Goal: Transaction & Acquisition: Book appointment/travel/reservation

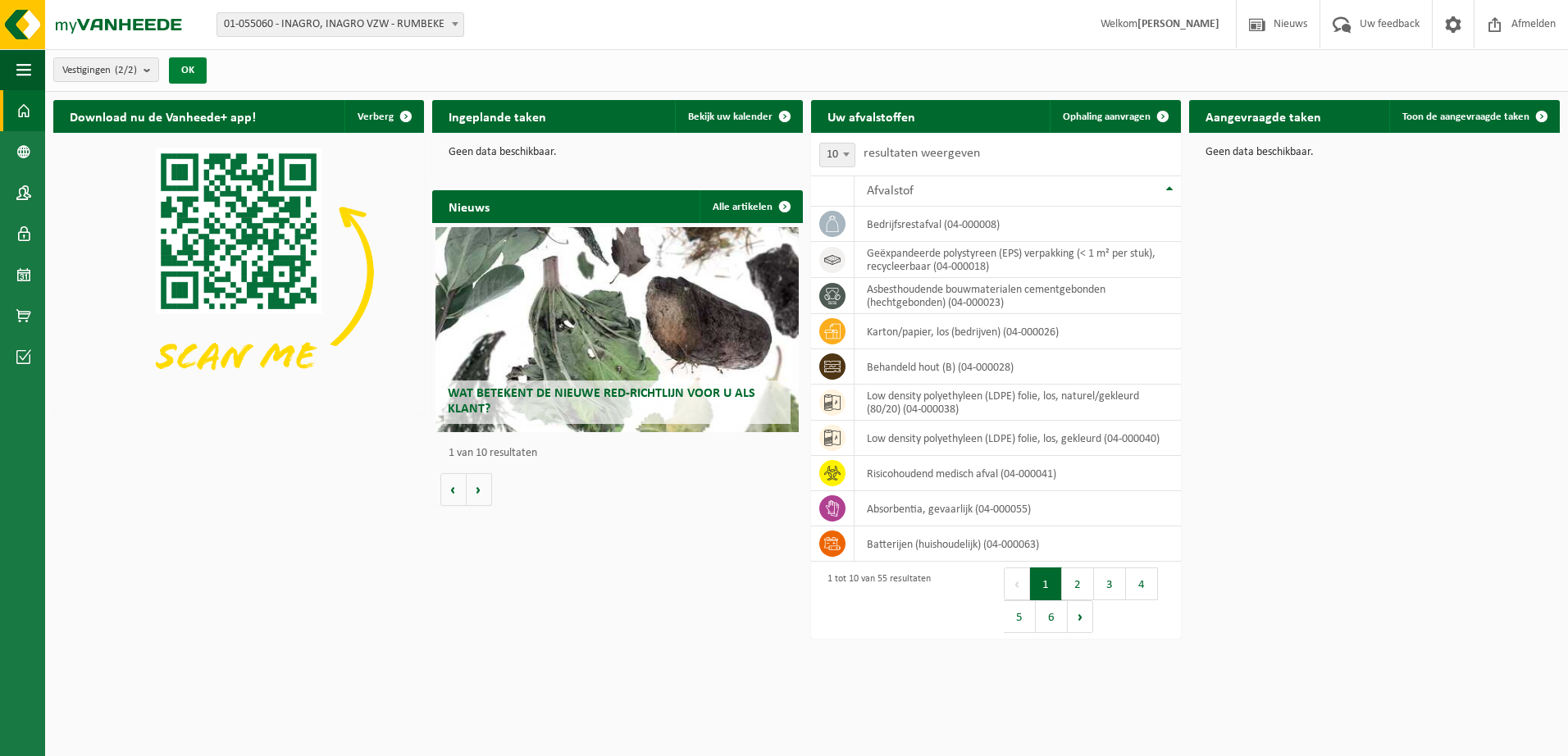
click at [201, 72] on button "OK" at bounding box center [187, 70] width 38 height 26
click at [1152, 112] on span at bounding box center [1164, 116] width 33 height 33
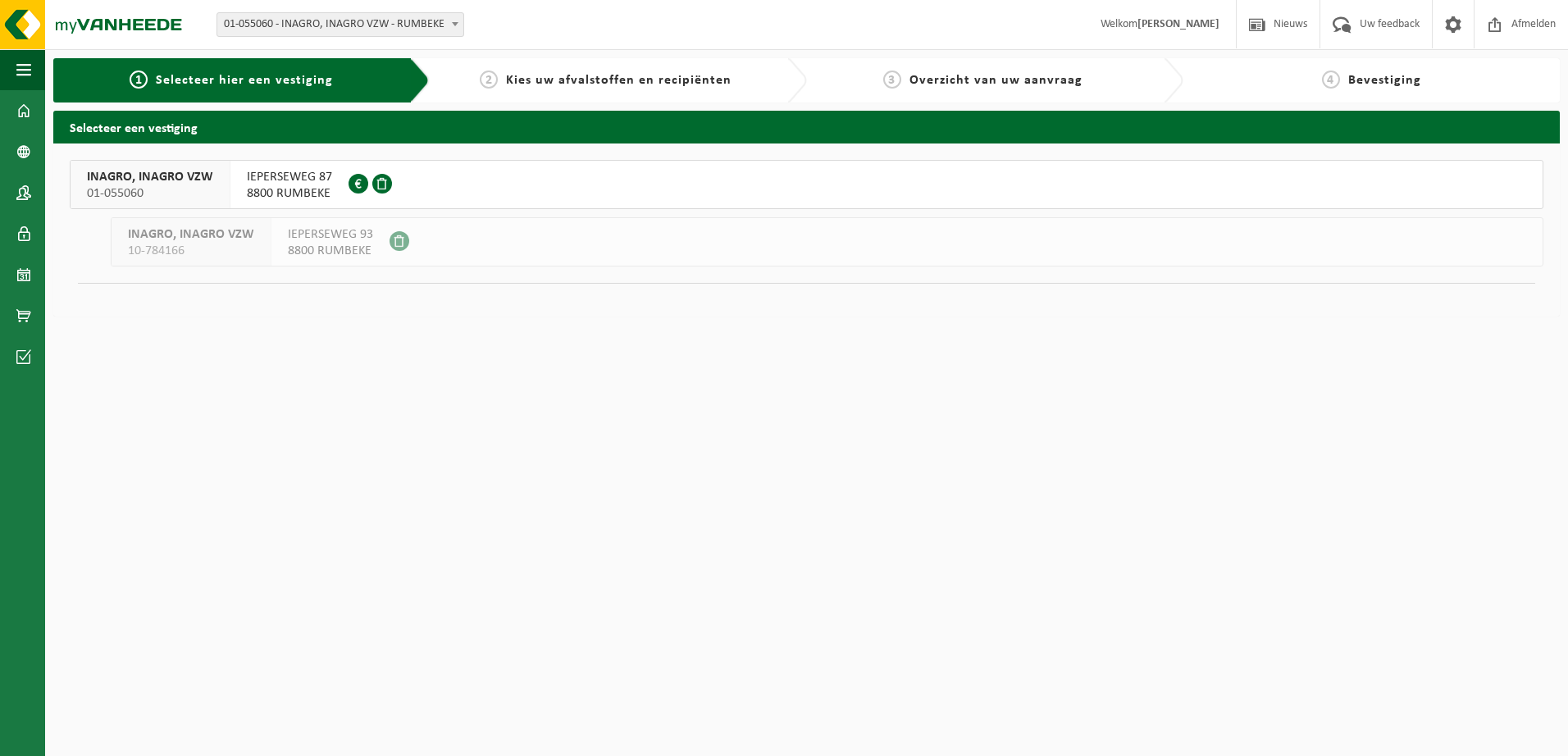
click at [222, 183] on div "INAGRO, INAGRO VZW 01-055060" at bounding box center [150, 184] width 160 height 47
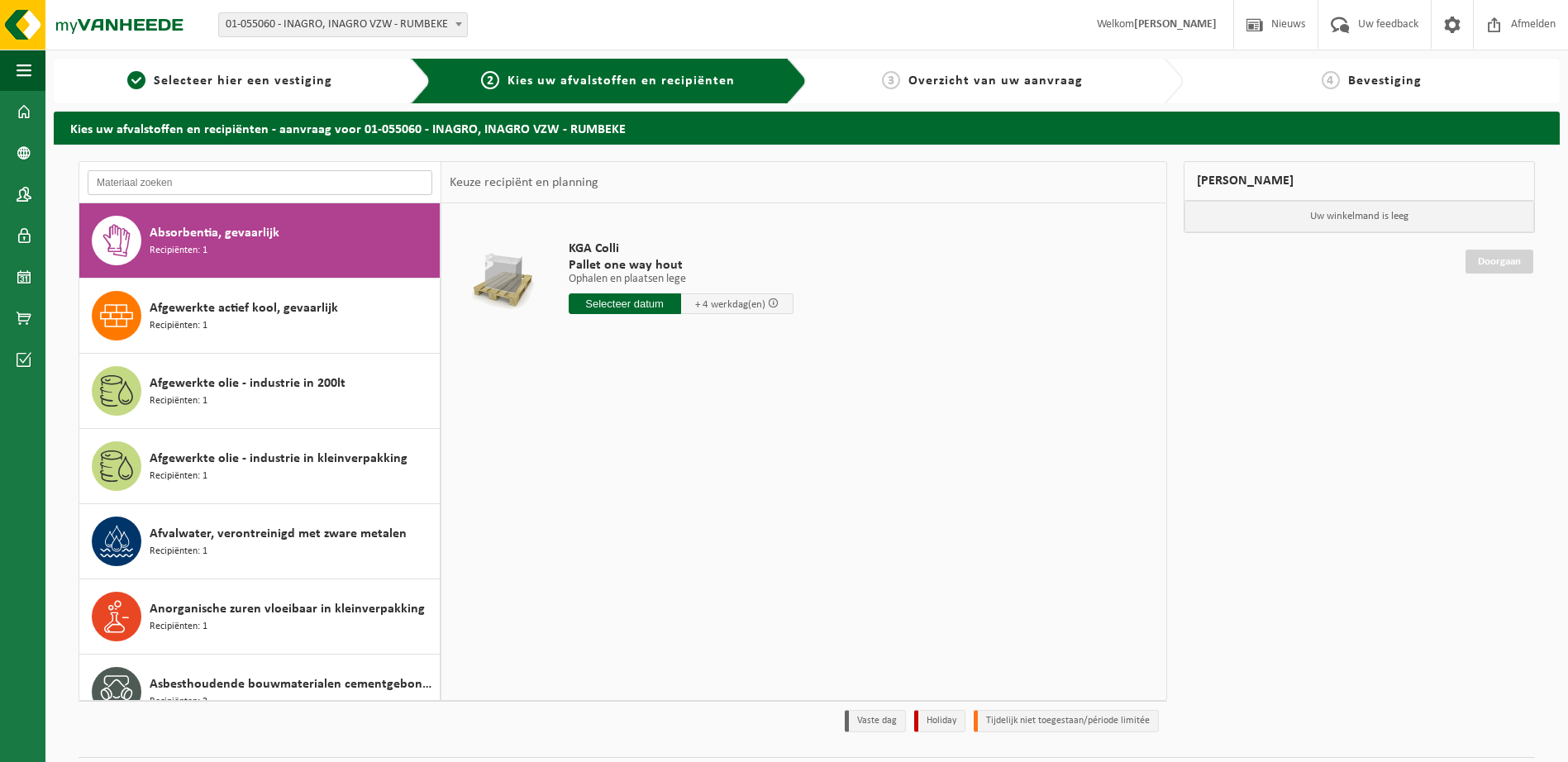
click at [242, 173] on input "text" at bounding box center [260, 182] width 345 height 24
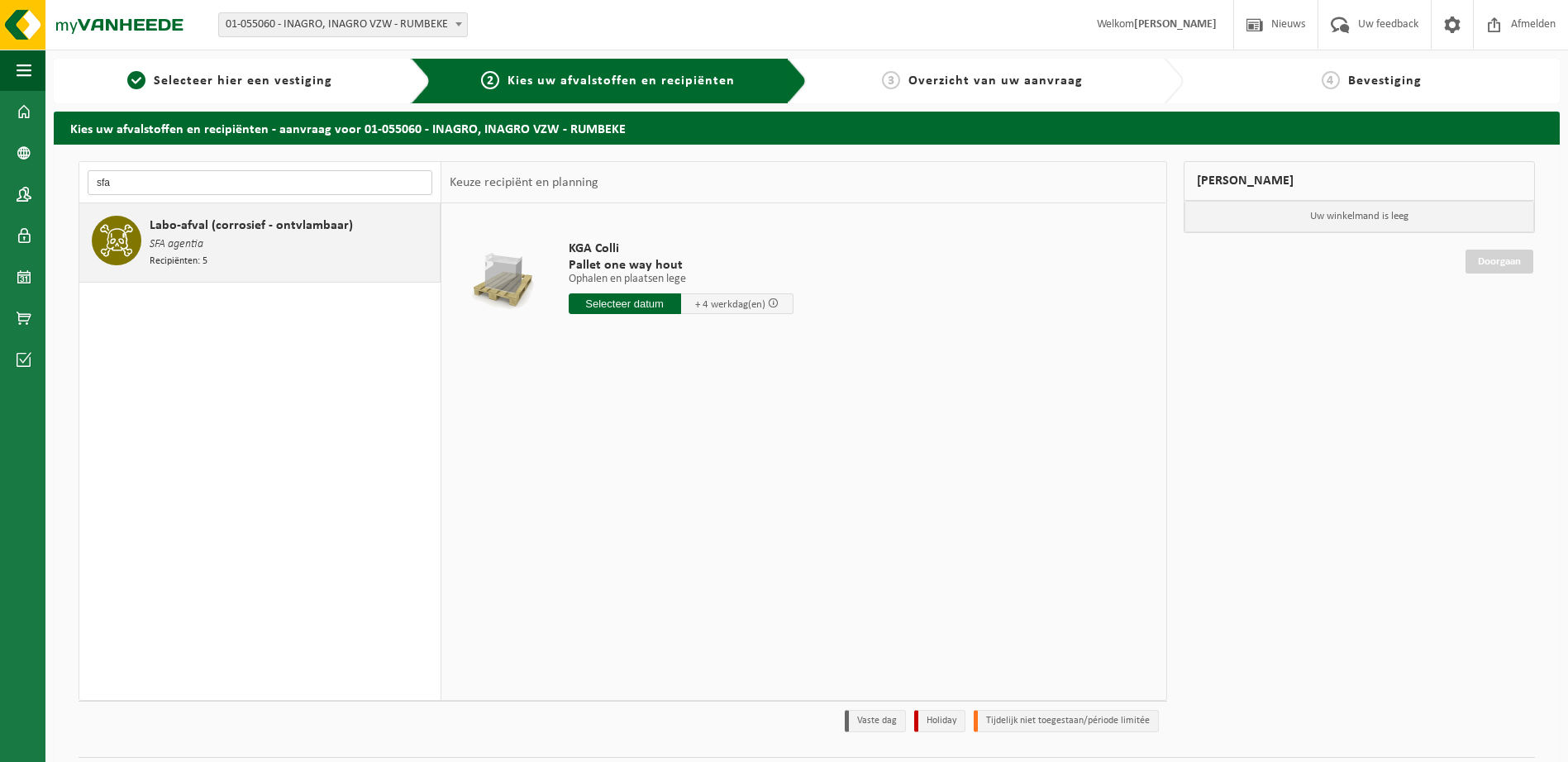
type input "sfa"
click at [255, 251] on div "Labo-afval (corrosief - ontvlambaar) SFA agentia Recipiënten: 5" at bounding box center [292, 242] width 286 height 54
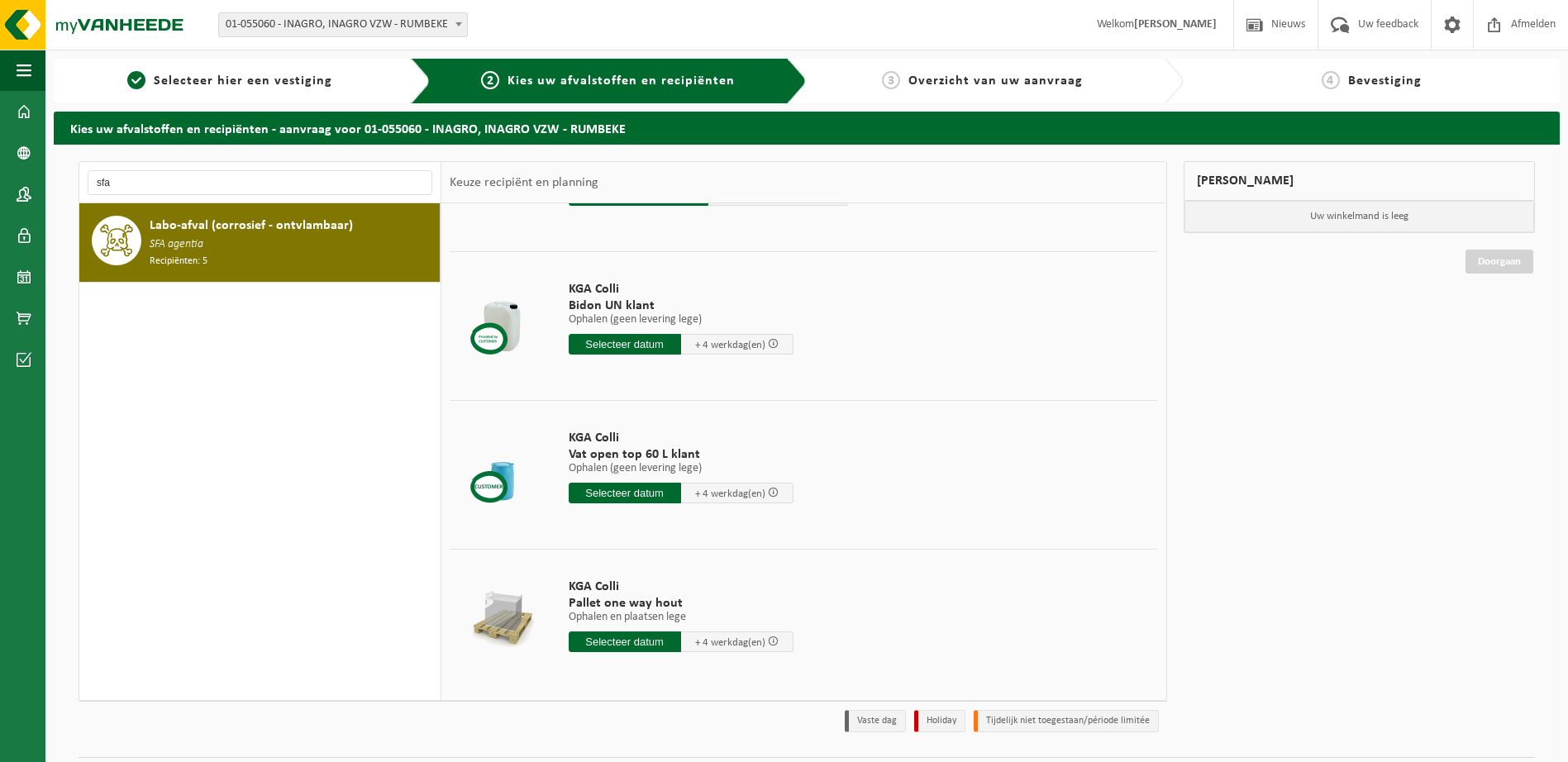
scroll to position [264, 0]
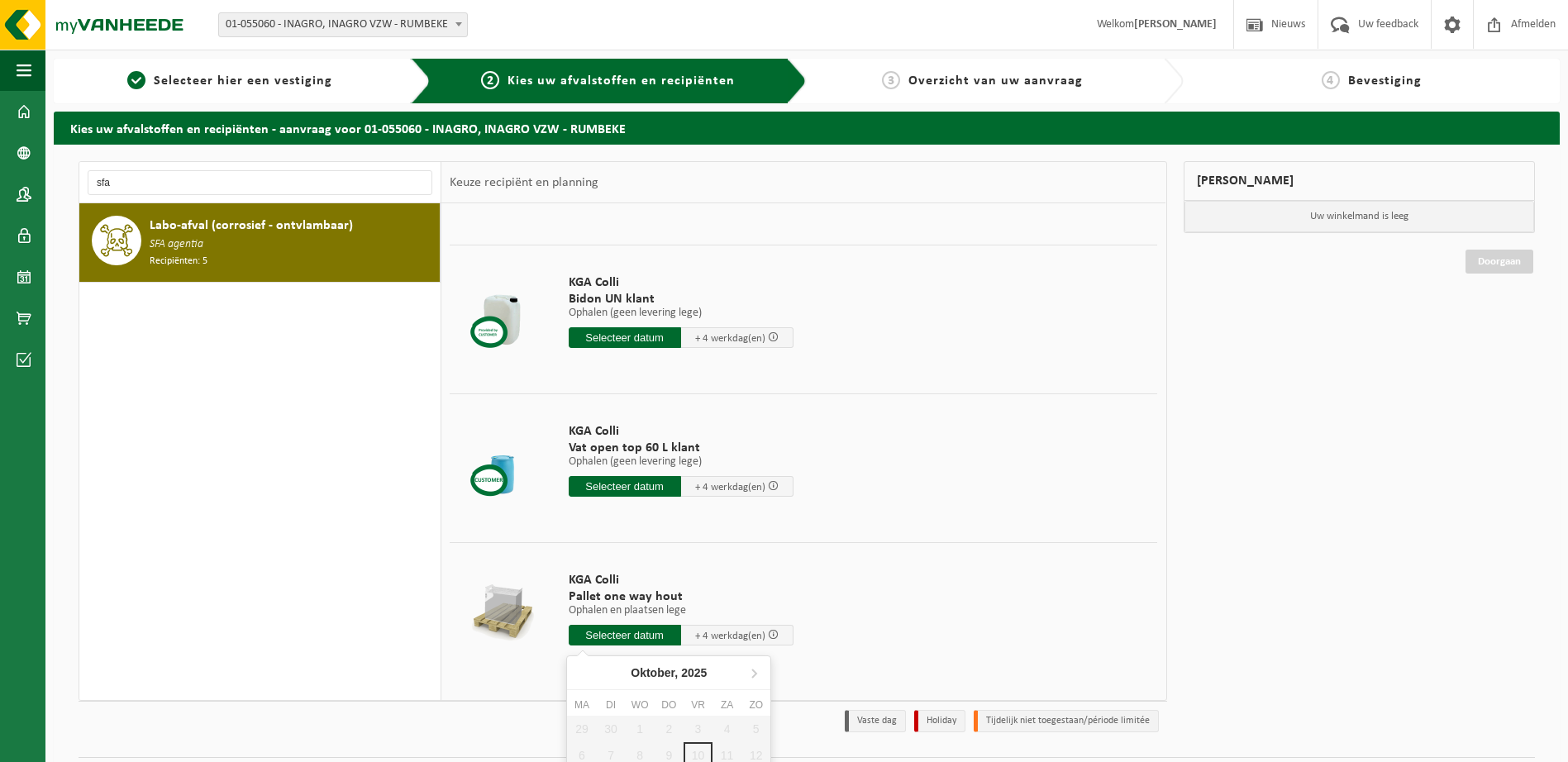
click at [633, 641] on input "text" at bounding box center [624, 635] width 112 height 21
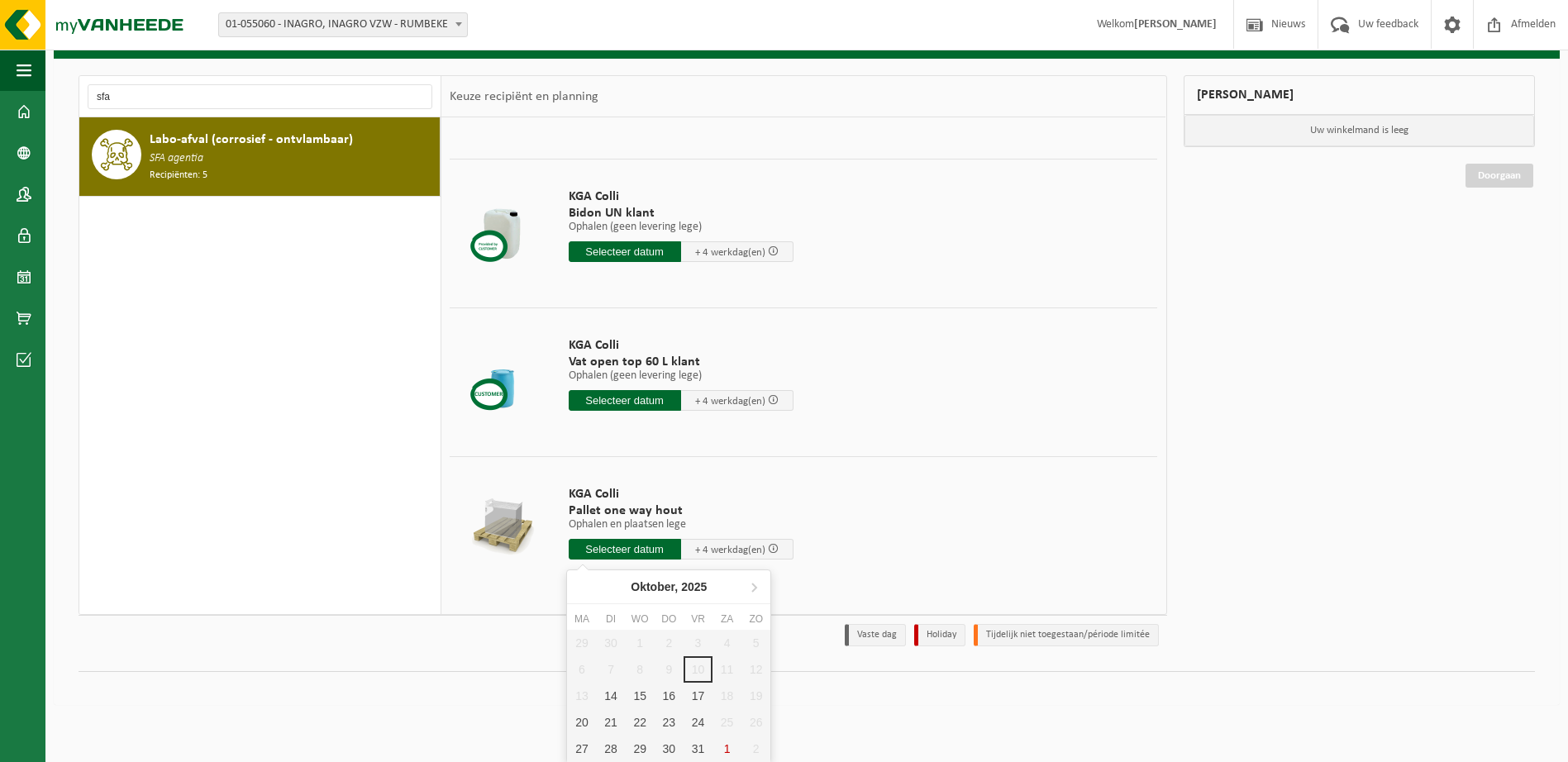
scroll to position [87, 0]
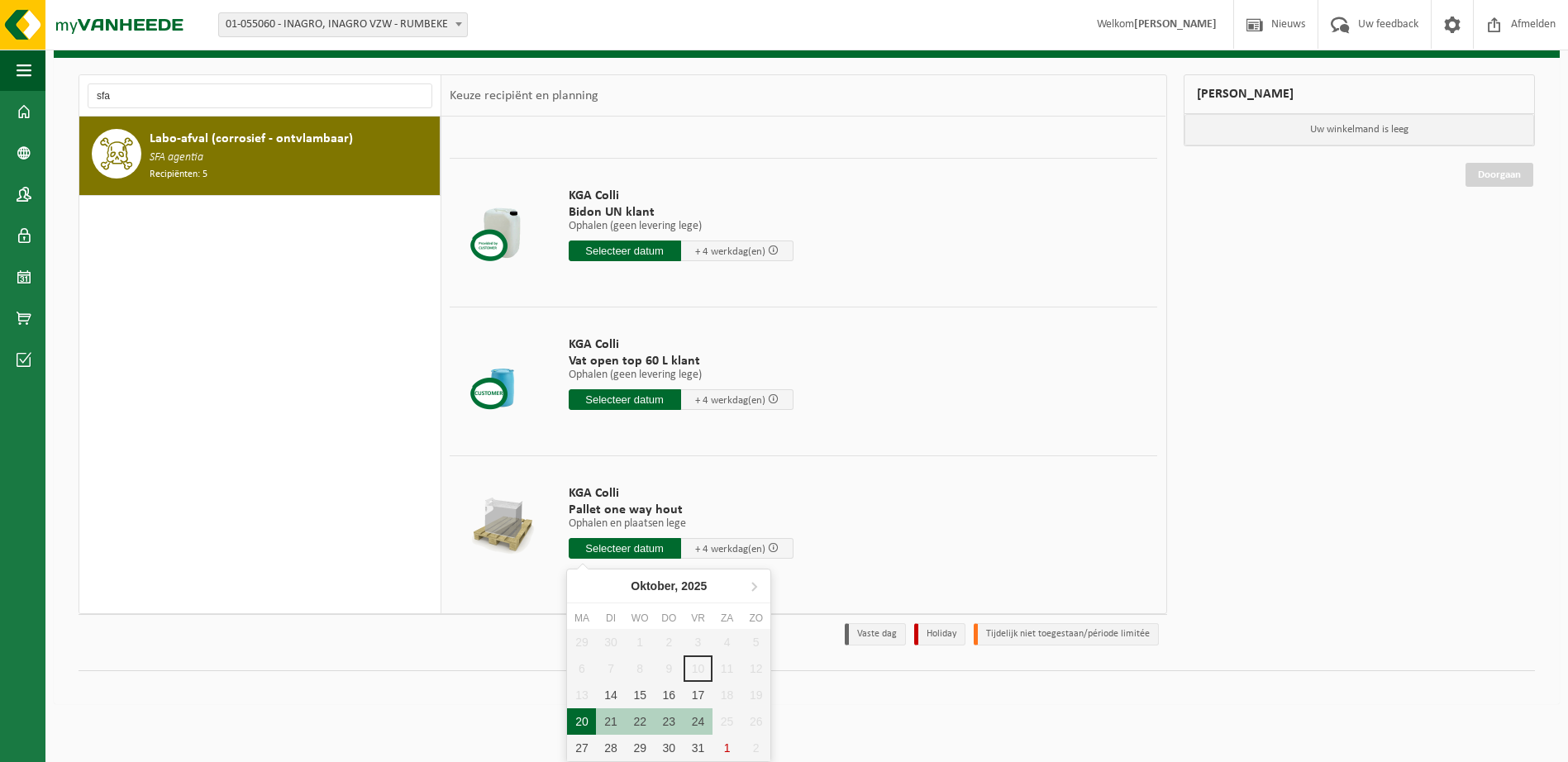
click at [582, 722] on div "20" at bounding box center [581, 721] width 29 height 26
type input "Van 2025-10-20"
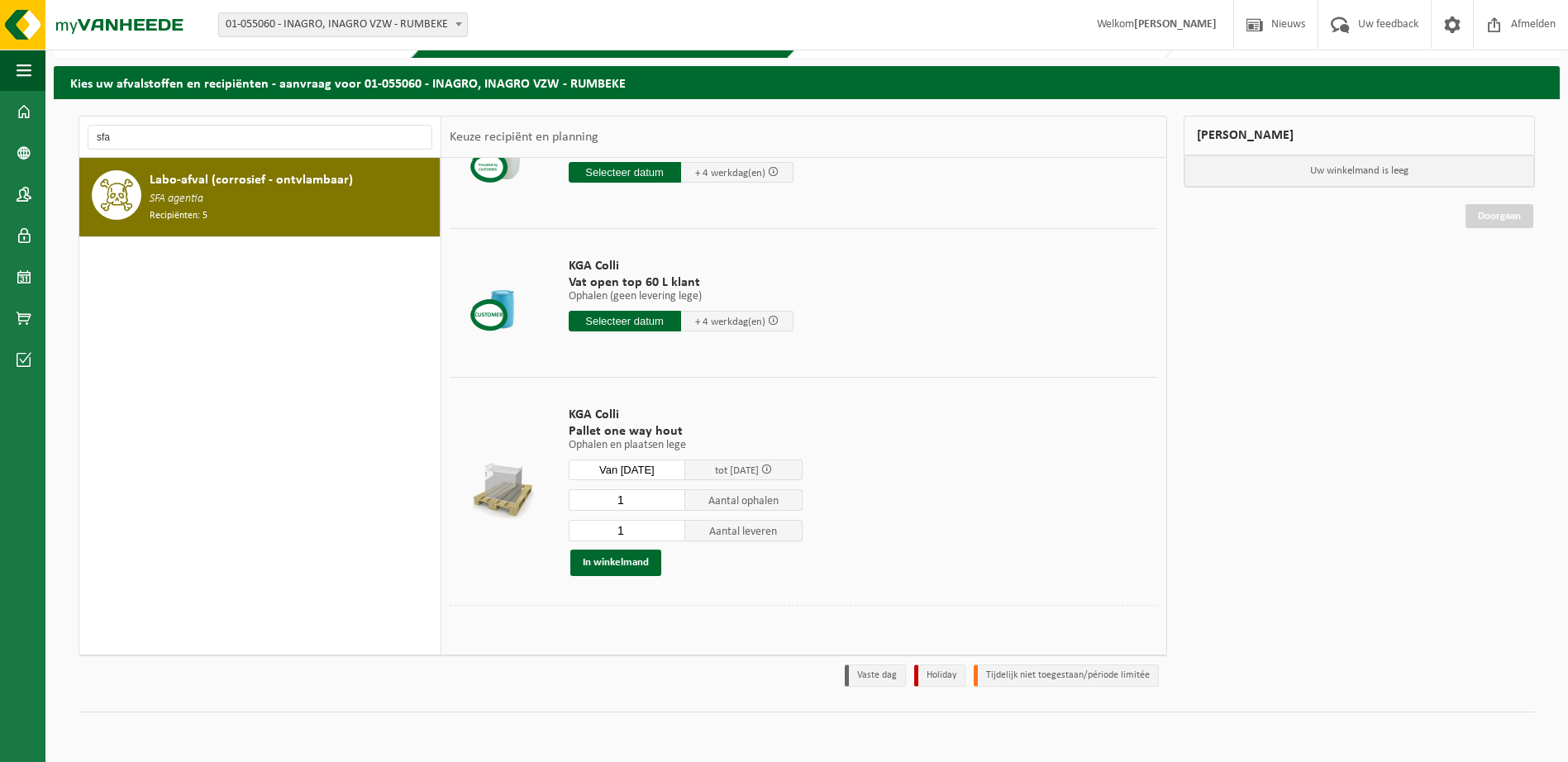
scroll to position [384, 0]
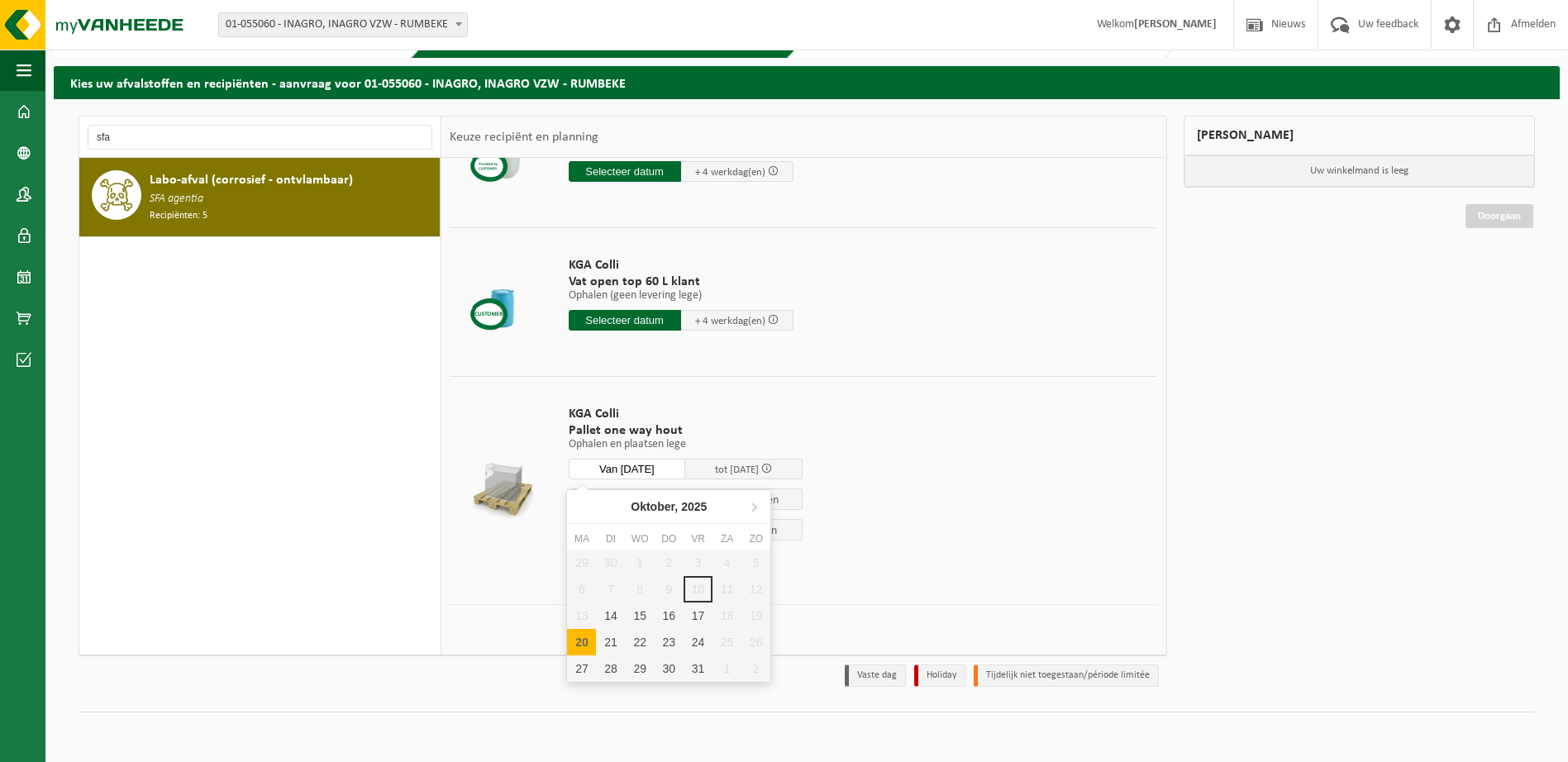
click at [669, 468] on input "Van 2025-10-20" at bounding box center [627, 468] width 117 height 21
click at [967, 430] on td "KGA Colli Pallet one way hout Ophalen en plaatsen lege Ophalen en plaatsen lege…" at bounding box center [857, 489] width 602 height 228
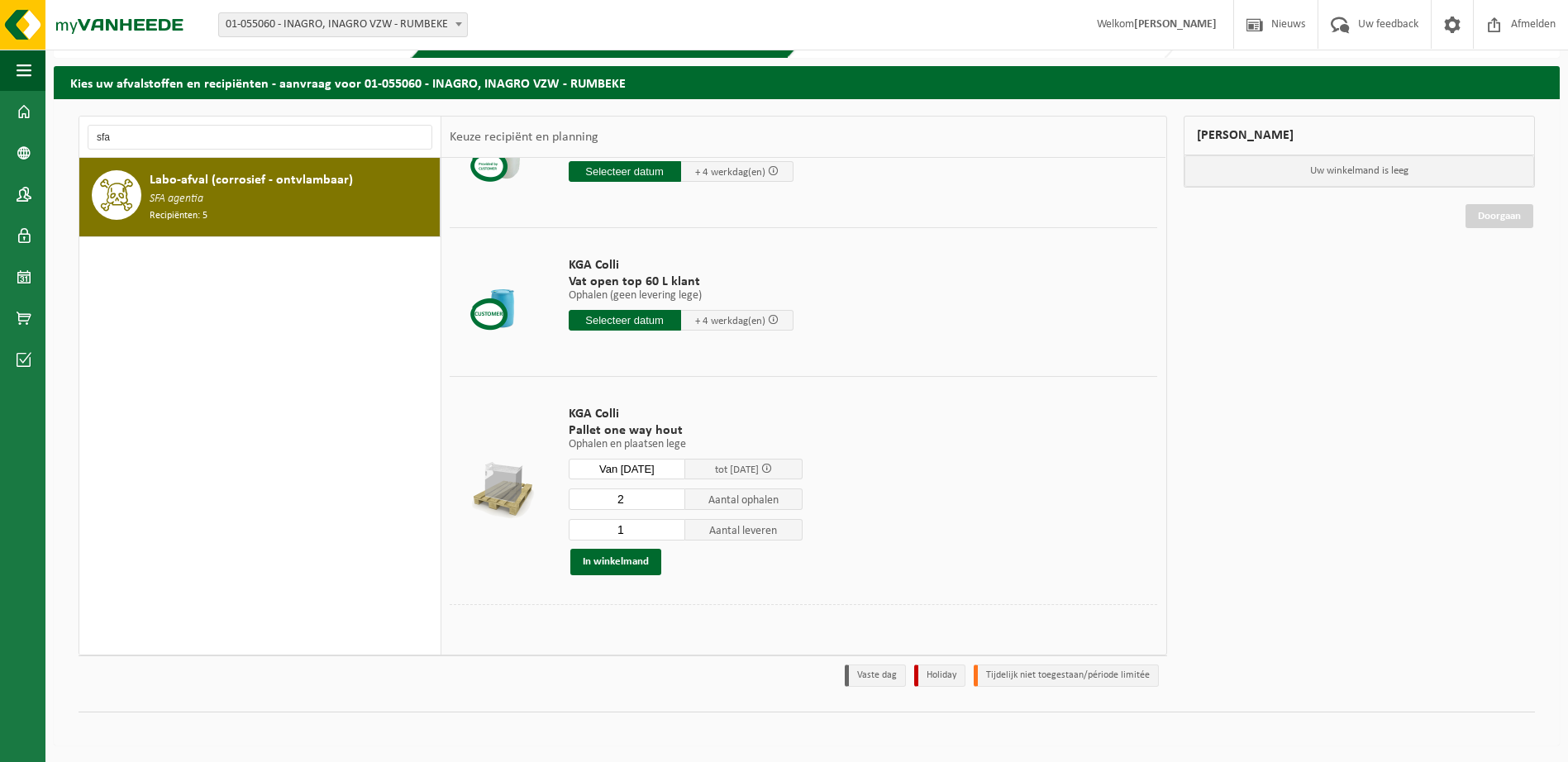
type input "2"
click at [671, 496] on input "2" at bounding box center [627, 499] width 117 height 21
type input "2"
click at [673, 525] on input "2" at bounding box center [627, 529] width 117 height 21
click at [858, 528] on td "KGA Colli Pallet one way hout Ophalen en plaatsen lege Ophalen en plaatsen lege…" at bounding box center [857, 489] width 602 height 228
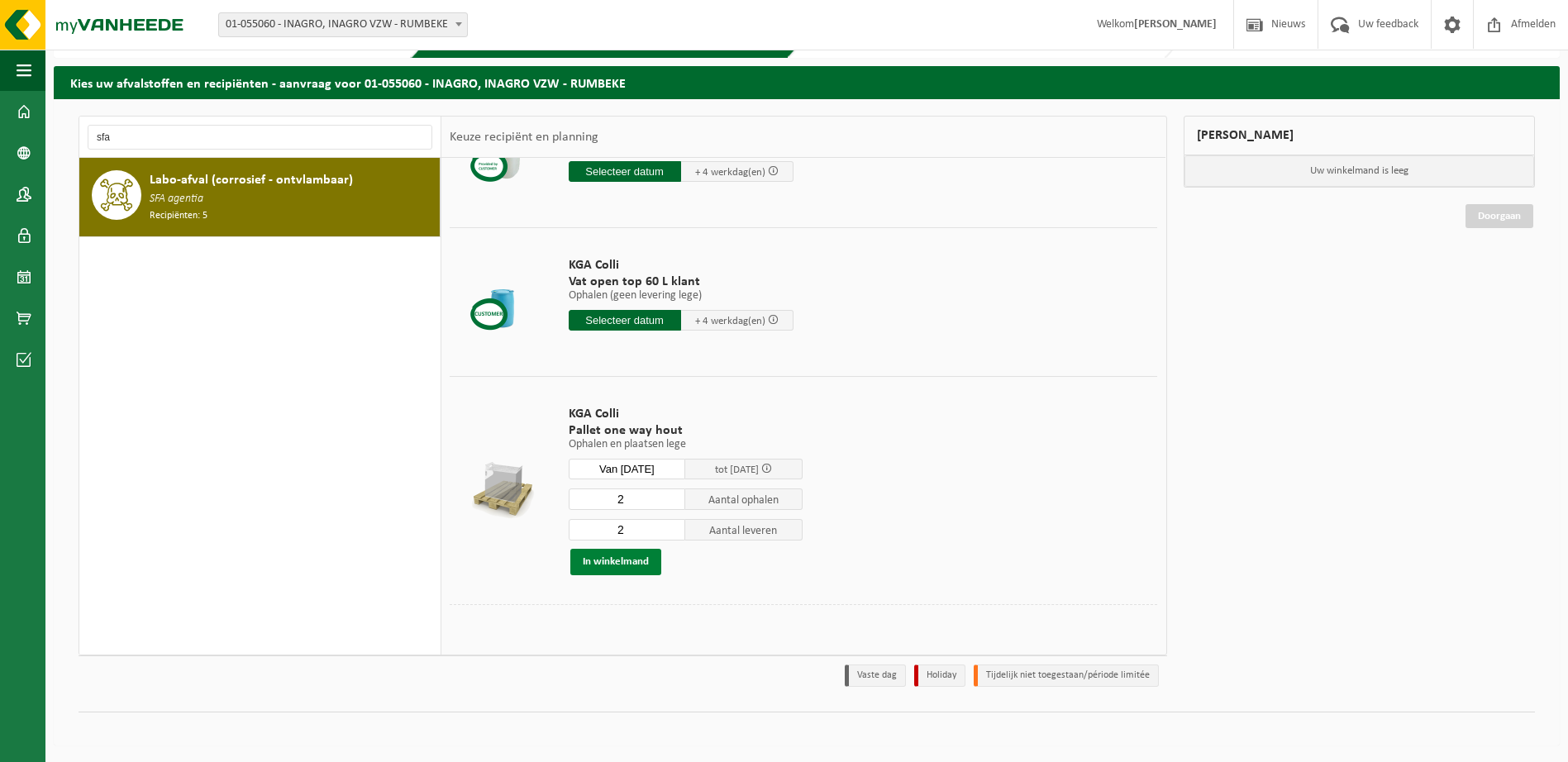
click at [632, 566] on button "In winkelmand" at bounding box center [615, 562] width 91 height 26
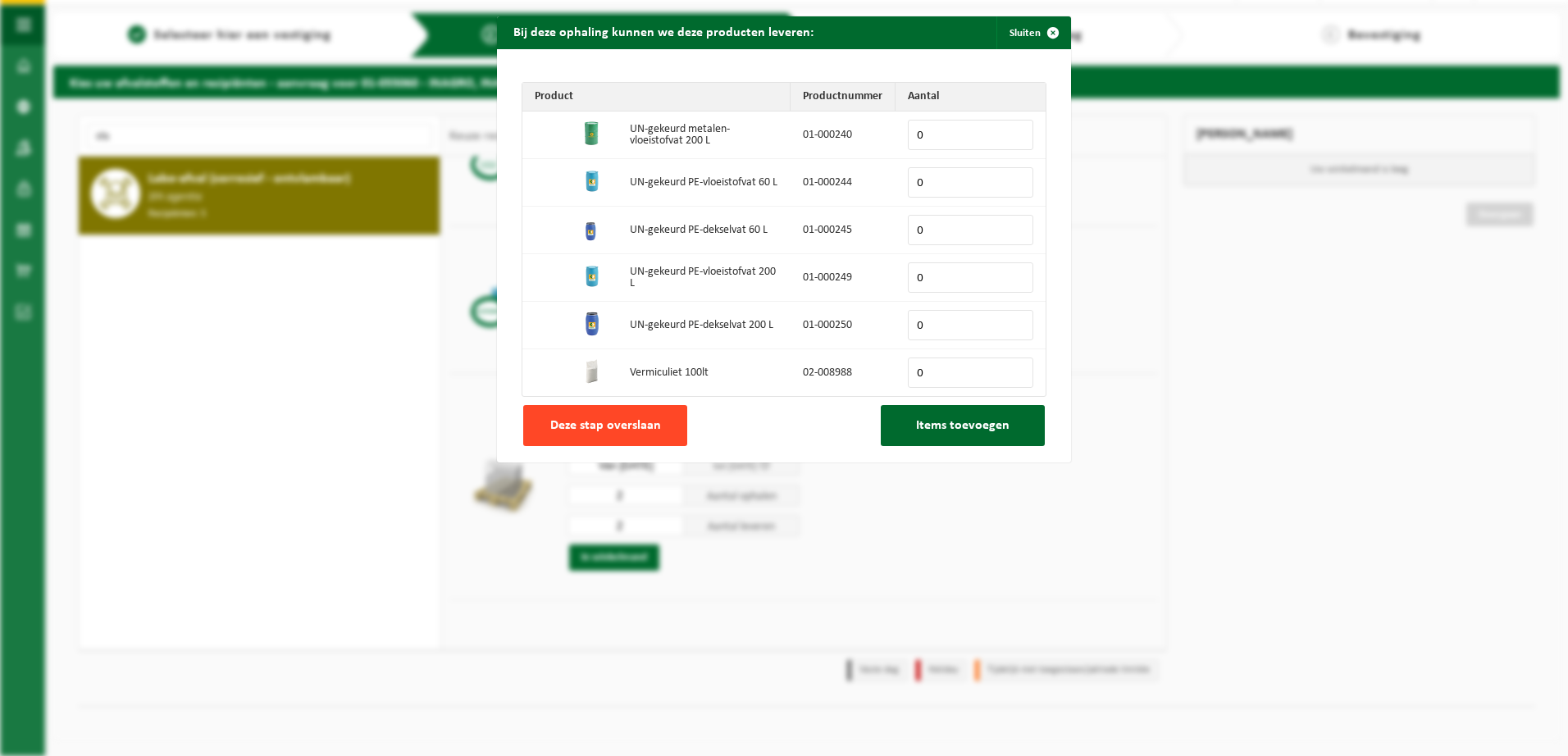
click at [602, 439] on button "Deze stap overslaan" at bounding box center [605, 425] width 164 height 41
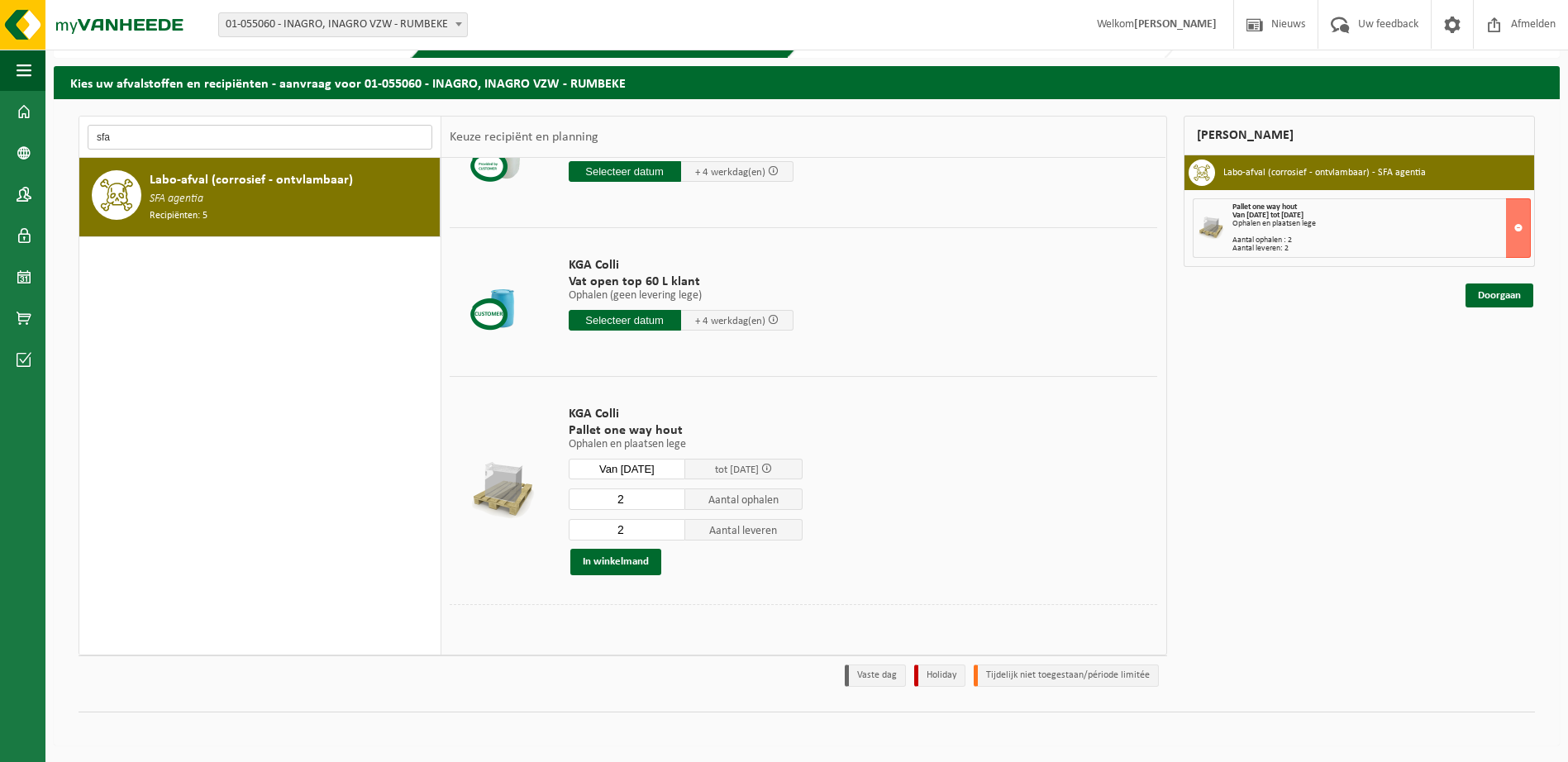
click at [154, 137] on input "sfa" at bounding box center [260, 137] width 345 height 24
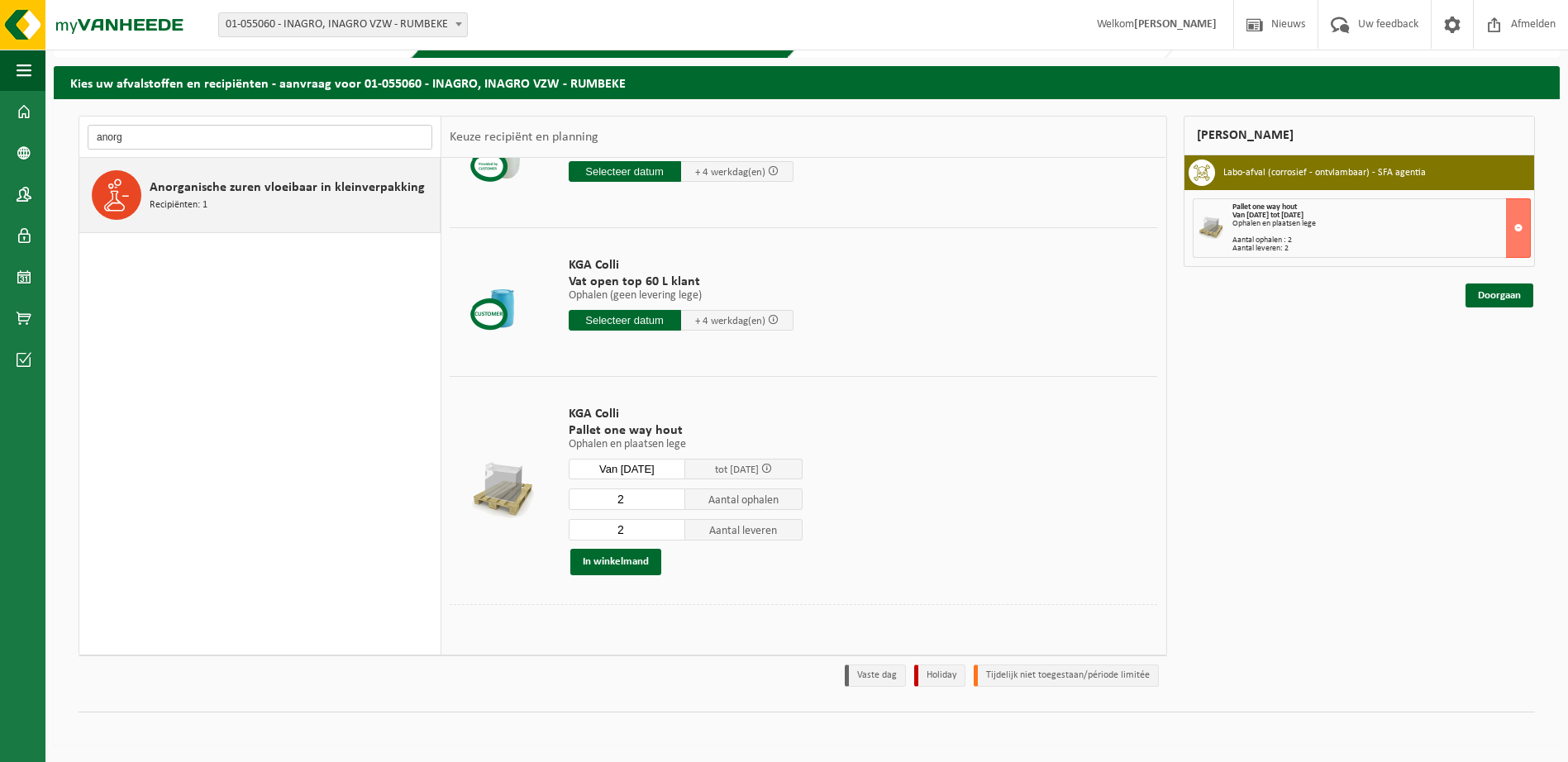
type input "anorg"
click at [184, 192] on span "Anorganische zuren vloeibaar in kleinverpakking" at bounding box center [287, 188] width 275 height 20
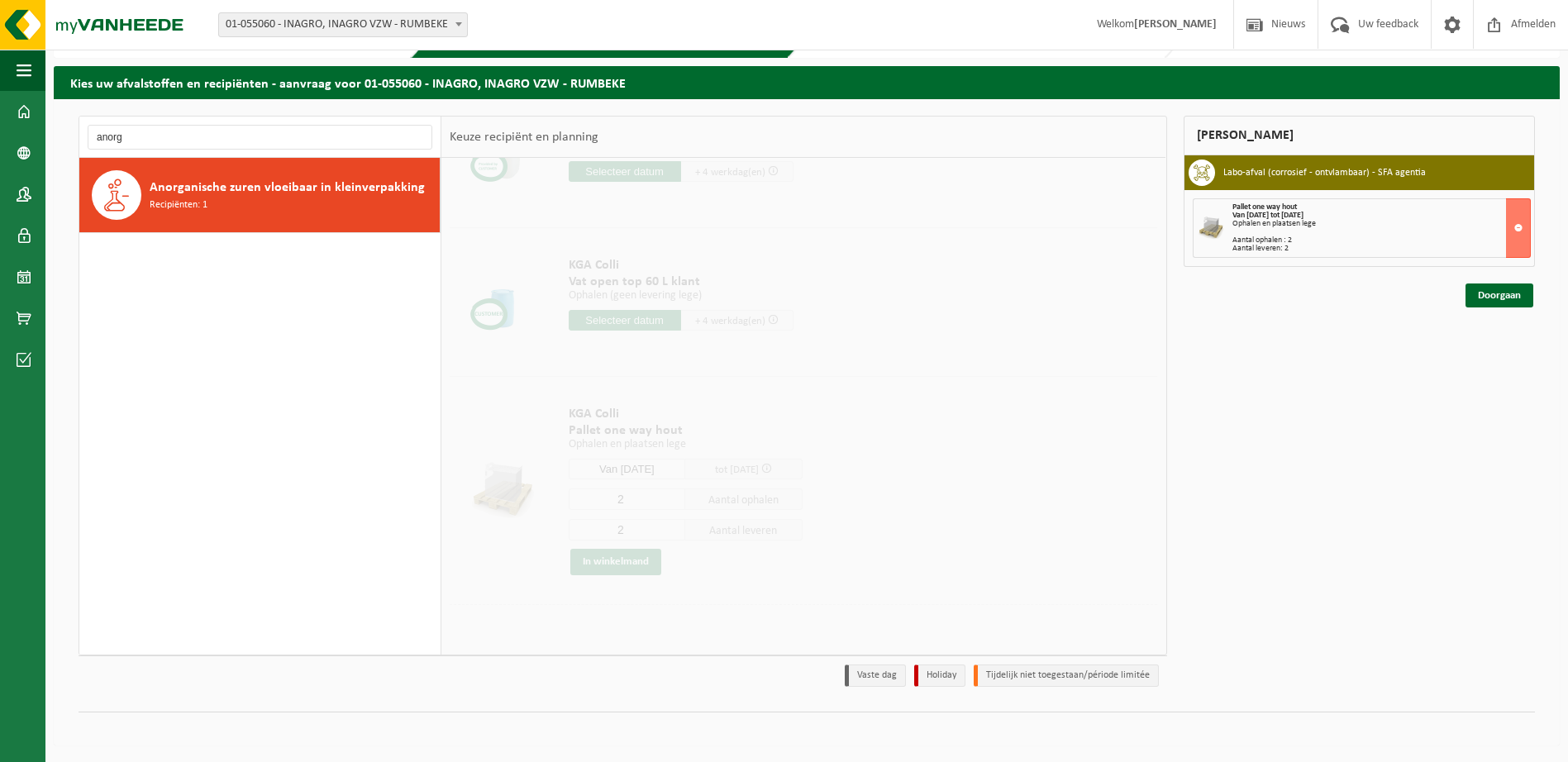
scroll to position [0, 0]
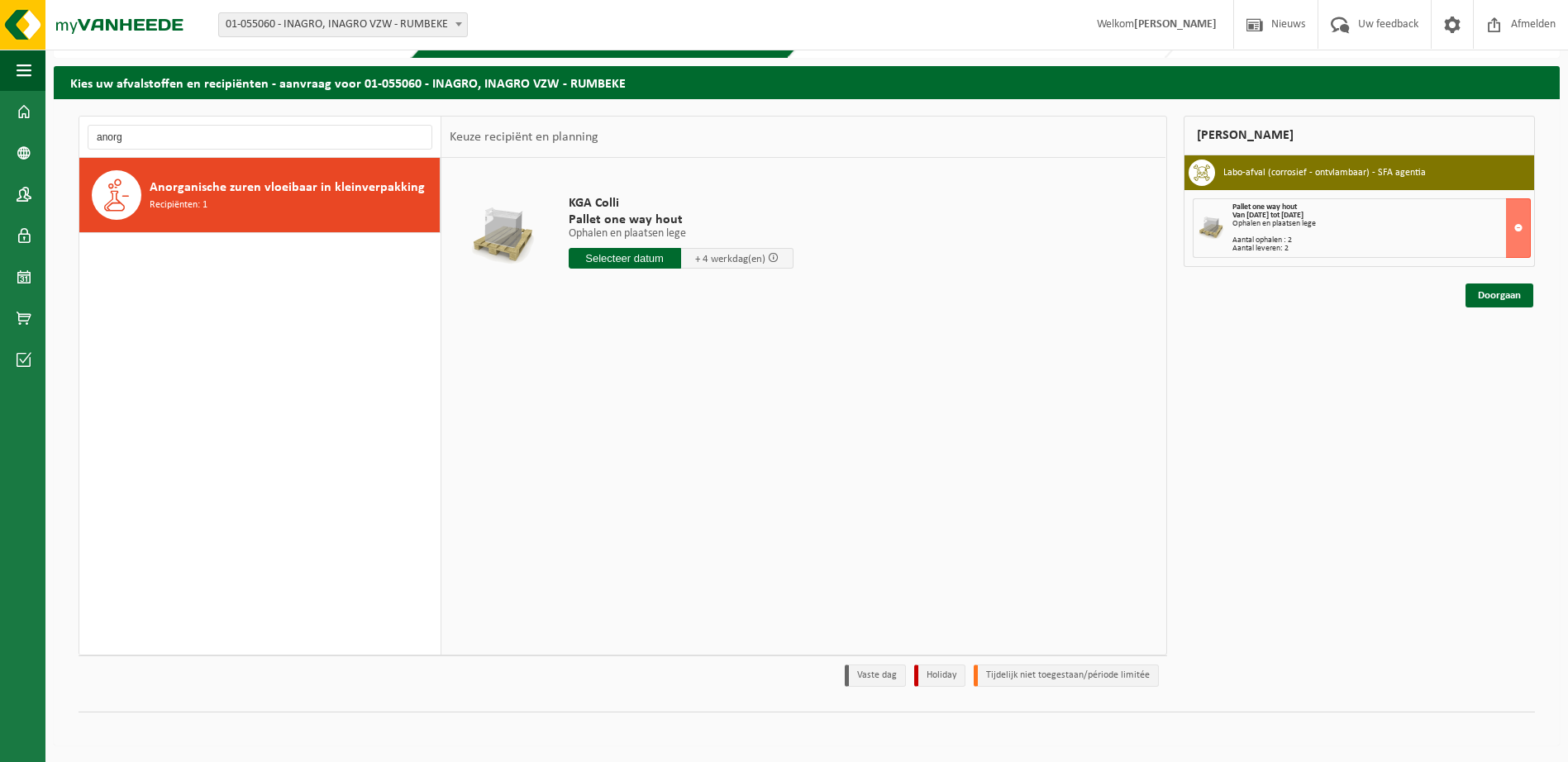
click at [636, 257] on input "text" at bounding box center [624, 258] width 112 height 21
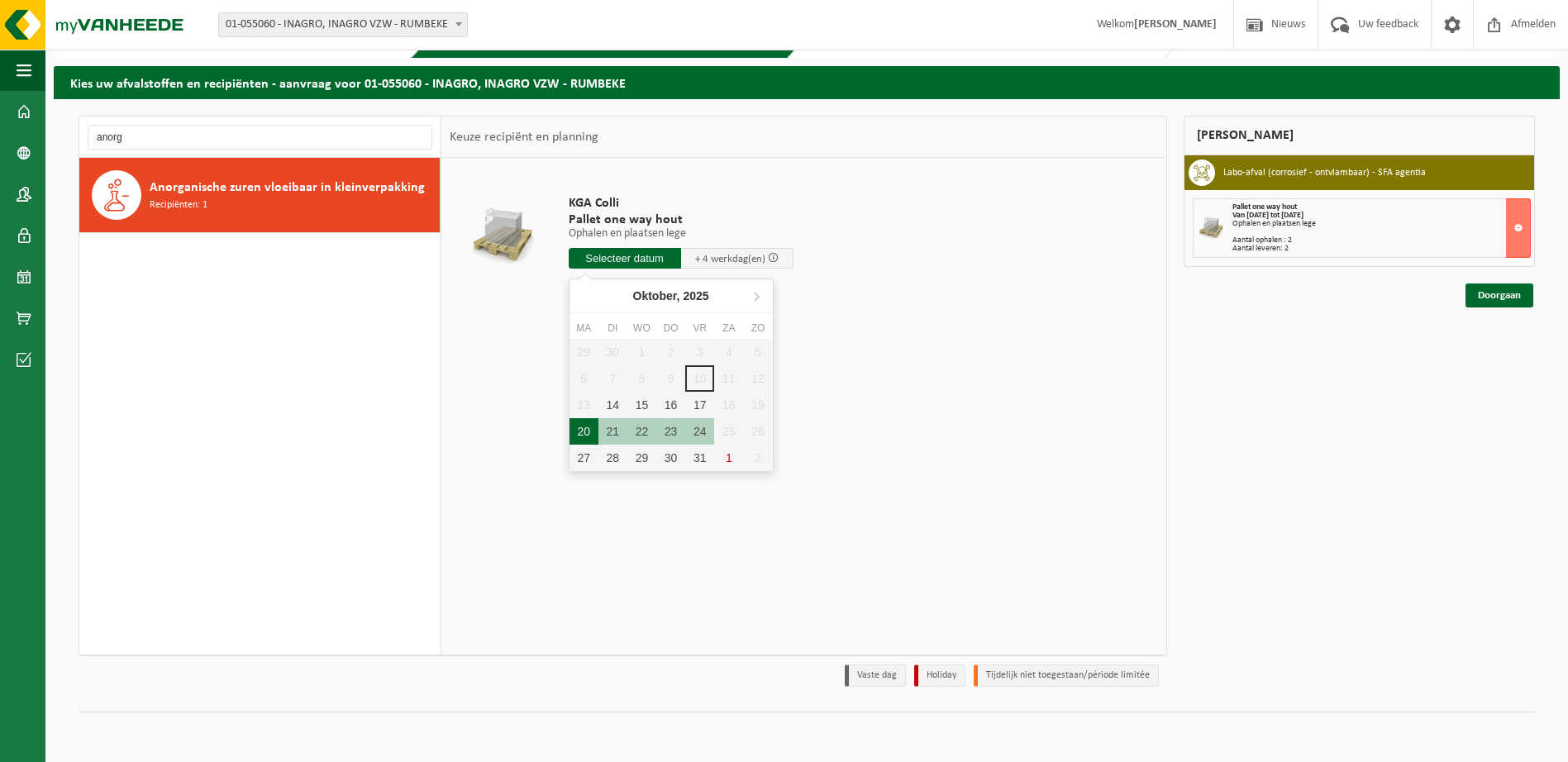
click at [584, 425] on div "20" at bounding box center [584, 431] width 29 height 26
type input "Van 2025-10-20"
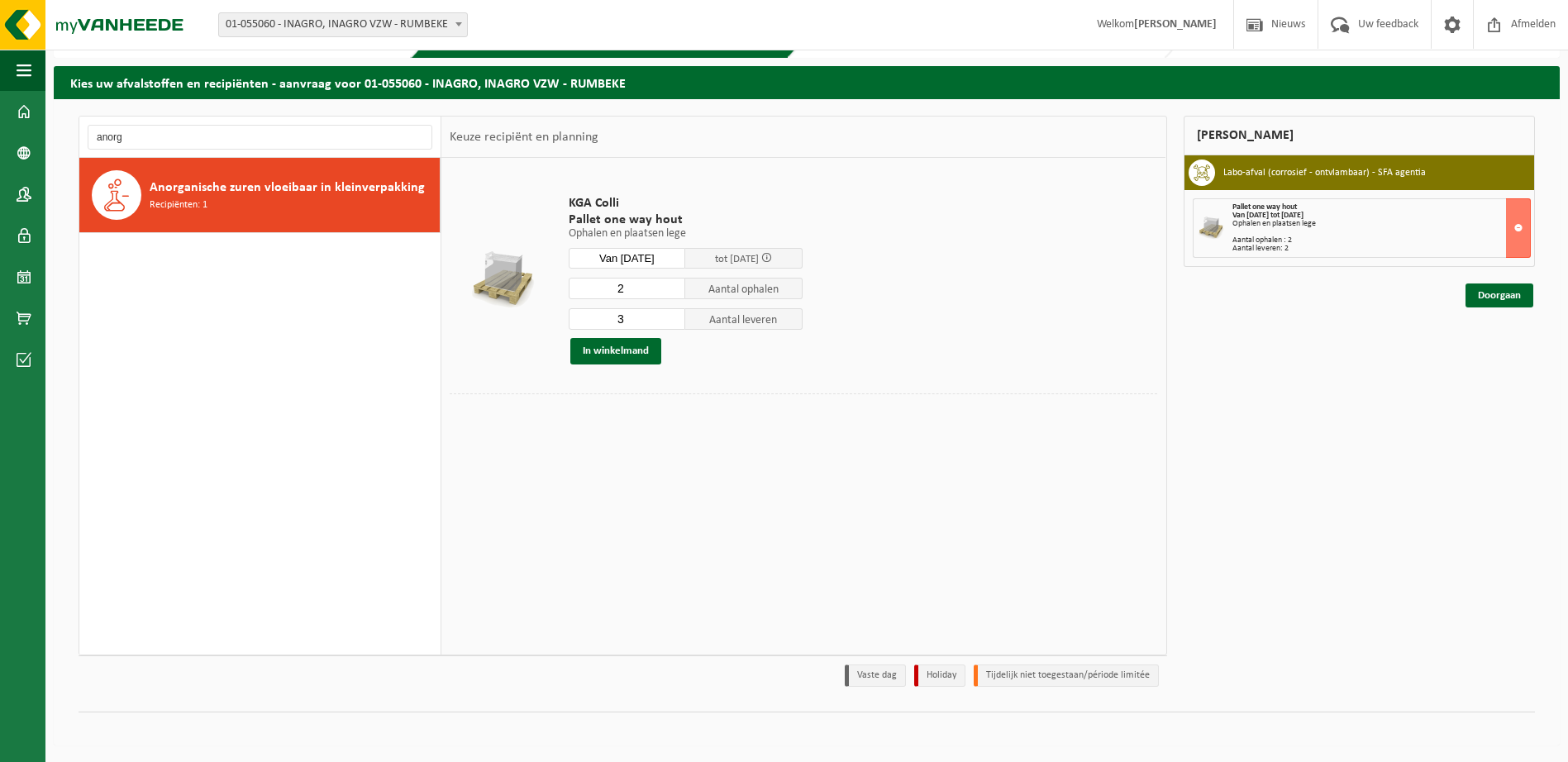
click at [670, 292] on input "2" at bounding box center [627, 288] width 117 height 21
type input "1"
click at [670, 292] on input "1" at bounding box center [627, 288] width 117 height 21
click at [670, 324] on input "2" at bounding box center [627, 319] width 117 height 21
type input "1"
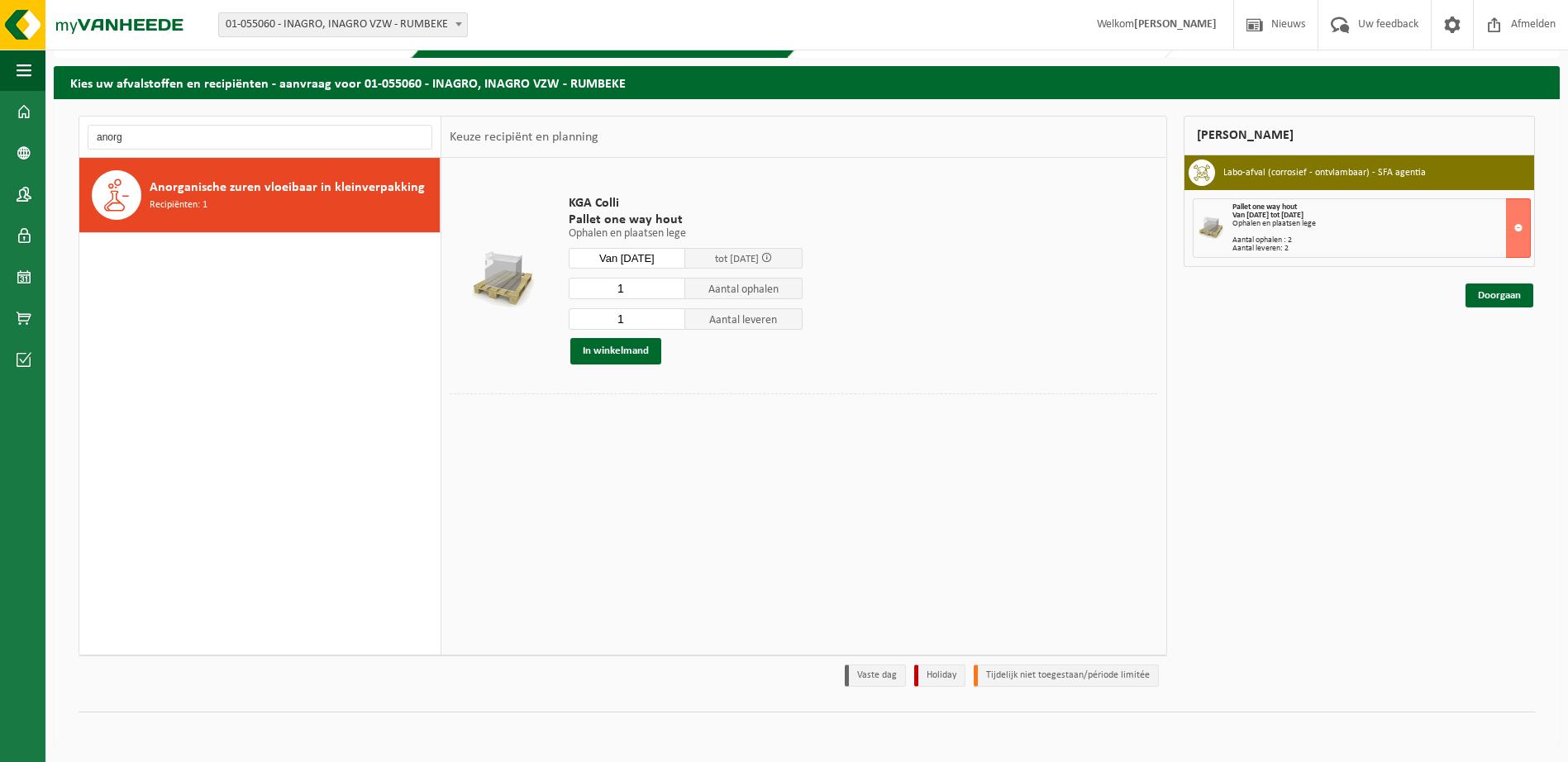
click at [670, 324] on input "1" at bounding box center [627, 319] width 117 height 21
click at [623, 351] on button "In winkelmand" at bounding box center [615, 351] width 91 height 26
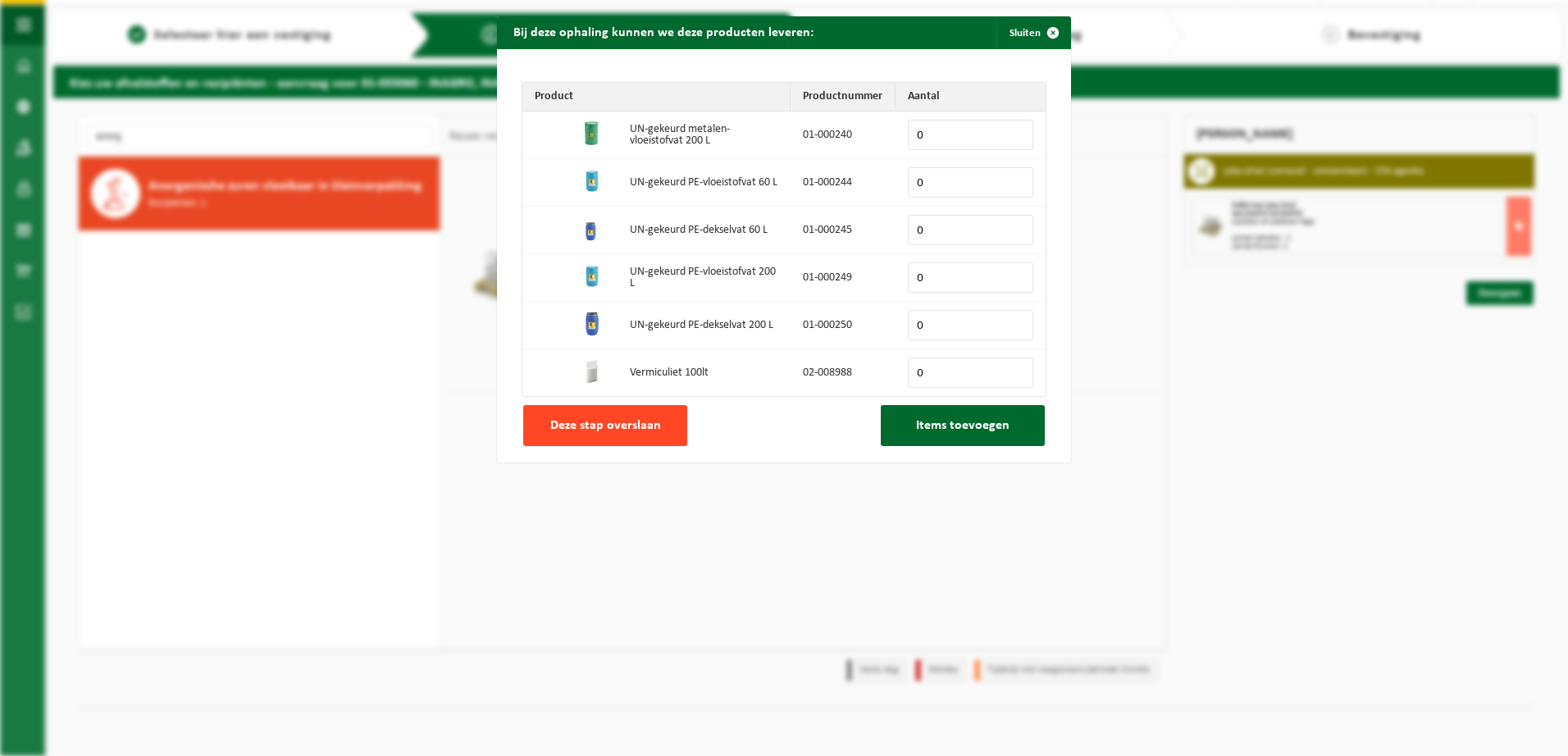
click at [610, 413] on button "Deze stap overslaan" at bounding box center [605, 425] width 164 height 41
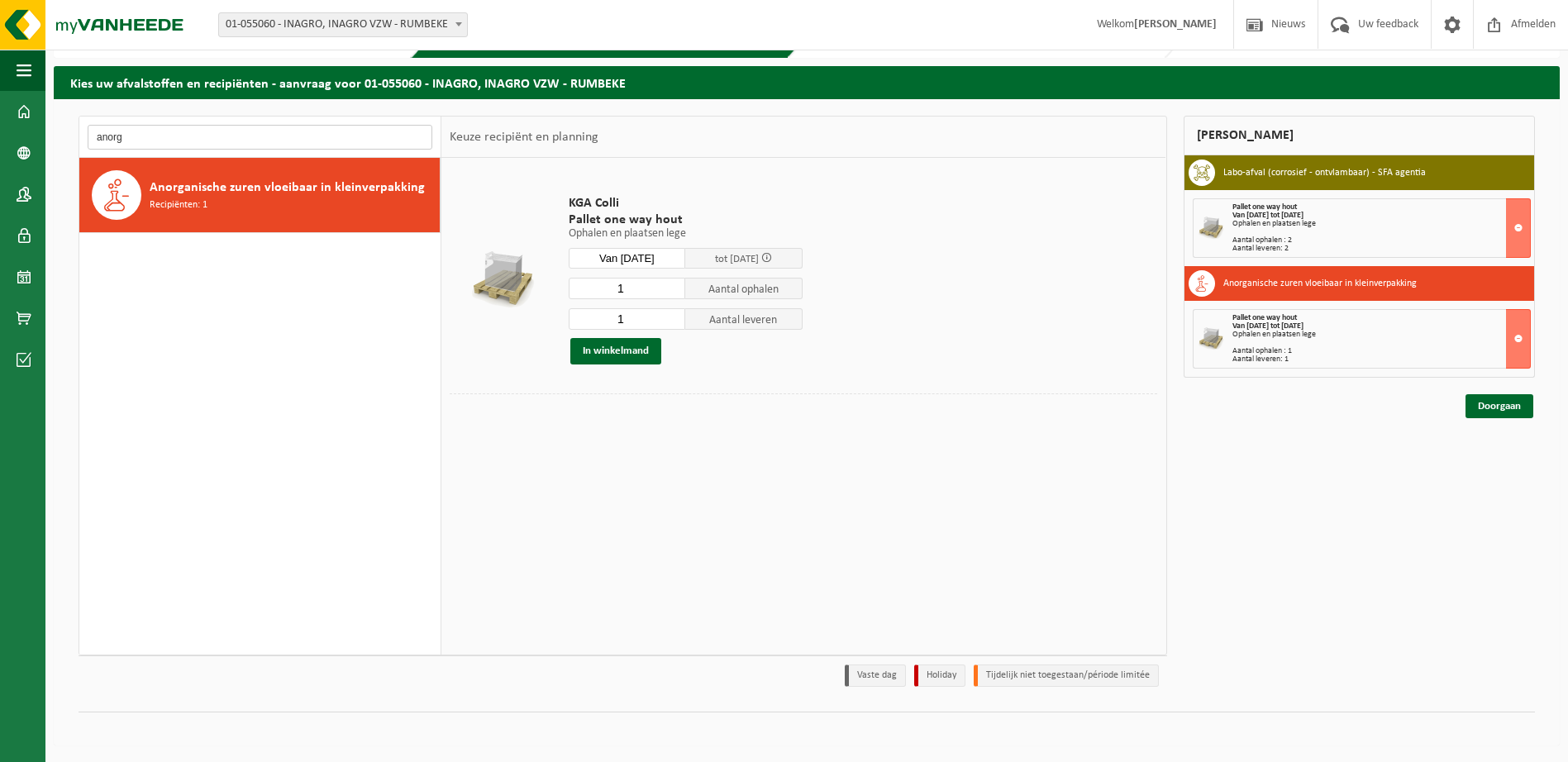
click at [127, 143] on input "anorg" at bounding box center [260, 137] width 345 height 24
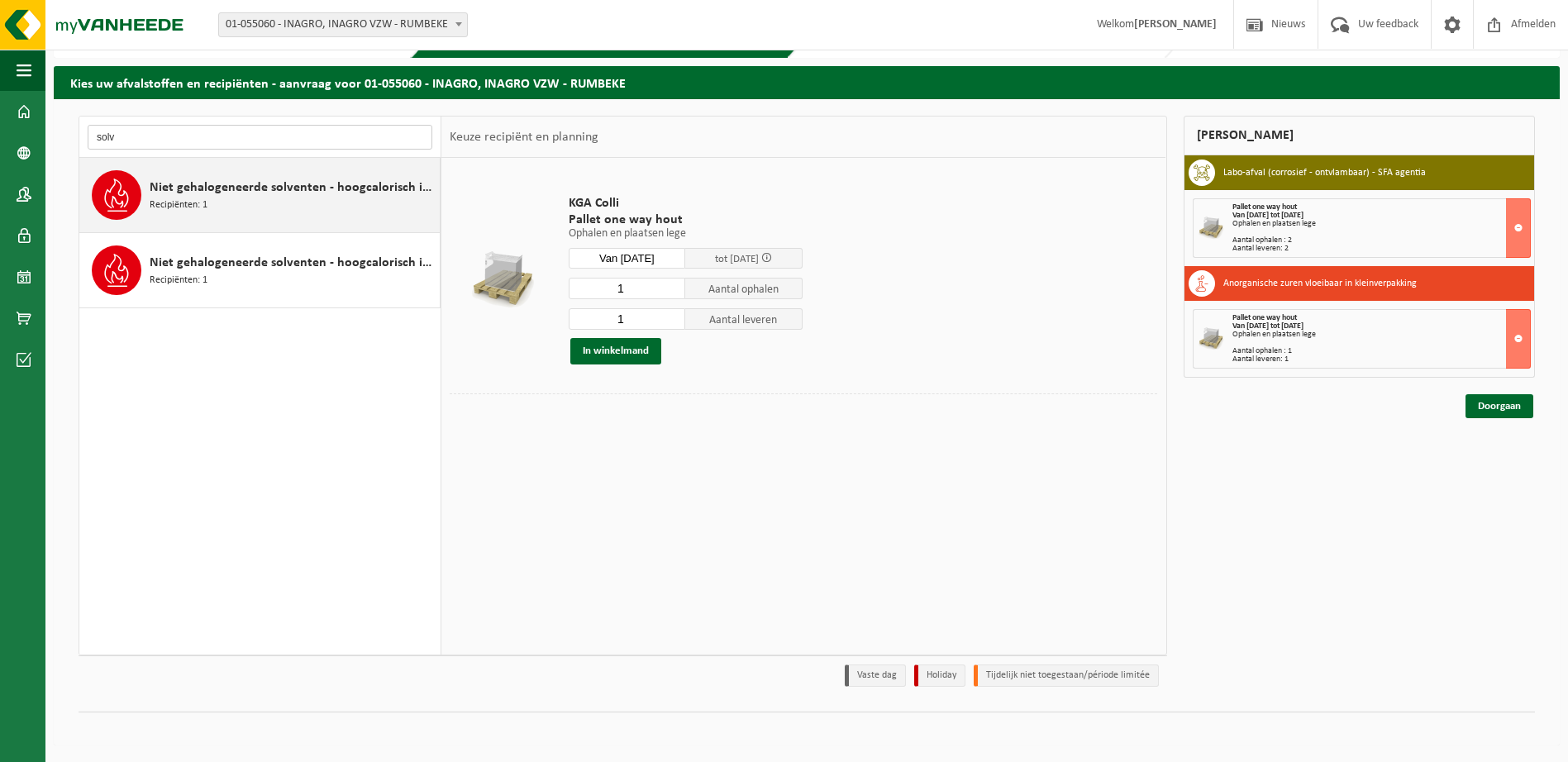
type input "solv"
click at [390, 199] on div "Niet gehalogeneerde solventen - hoogcalorisch in 200lt-vat Recipiënten: 1" at bounding box center [292, 194] width 286 height 50
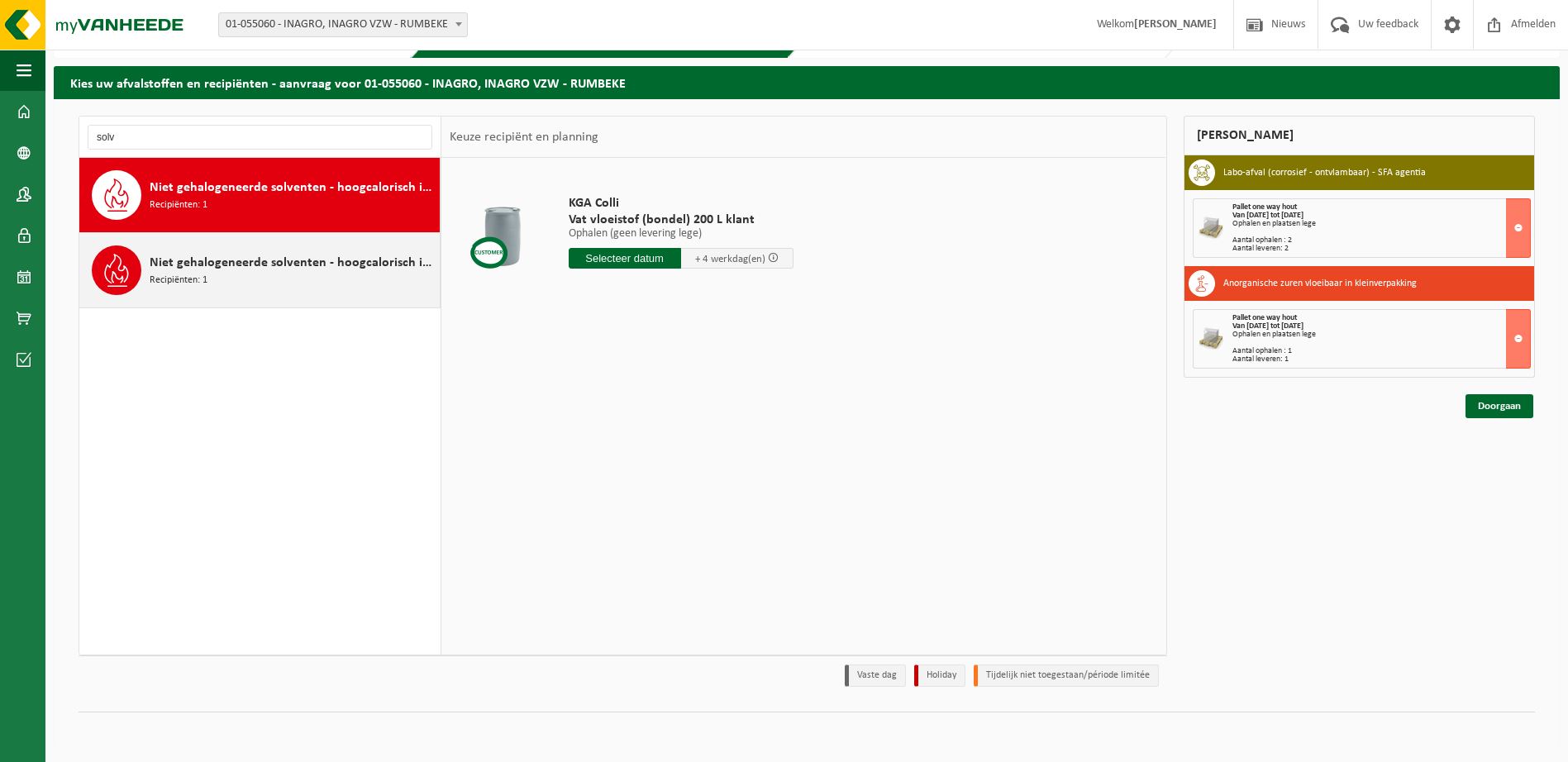
click at [367, 271] on span "Niet gehalogeneerde solventen - hoogcalorisch in kleinverpakking" at bounding box center [292, 263] width 286 height 20
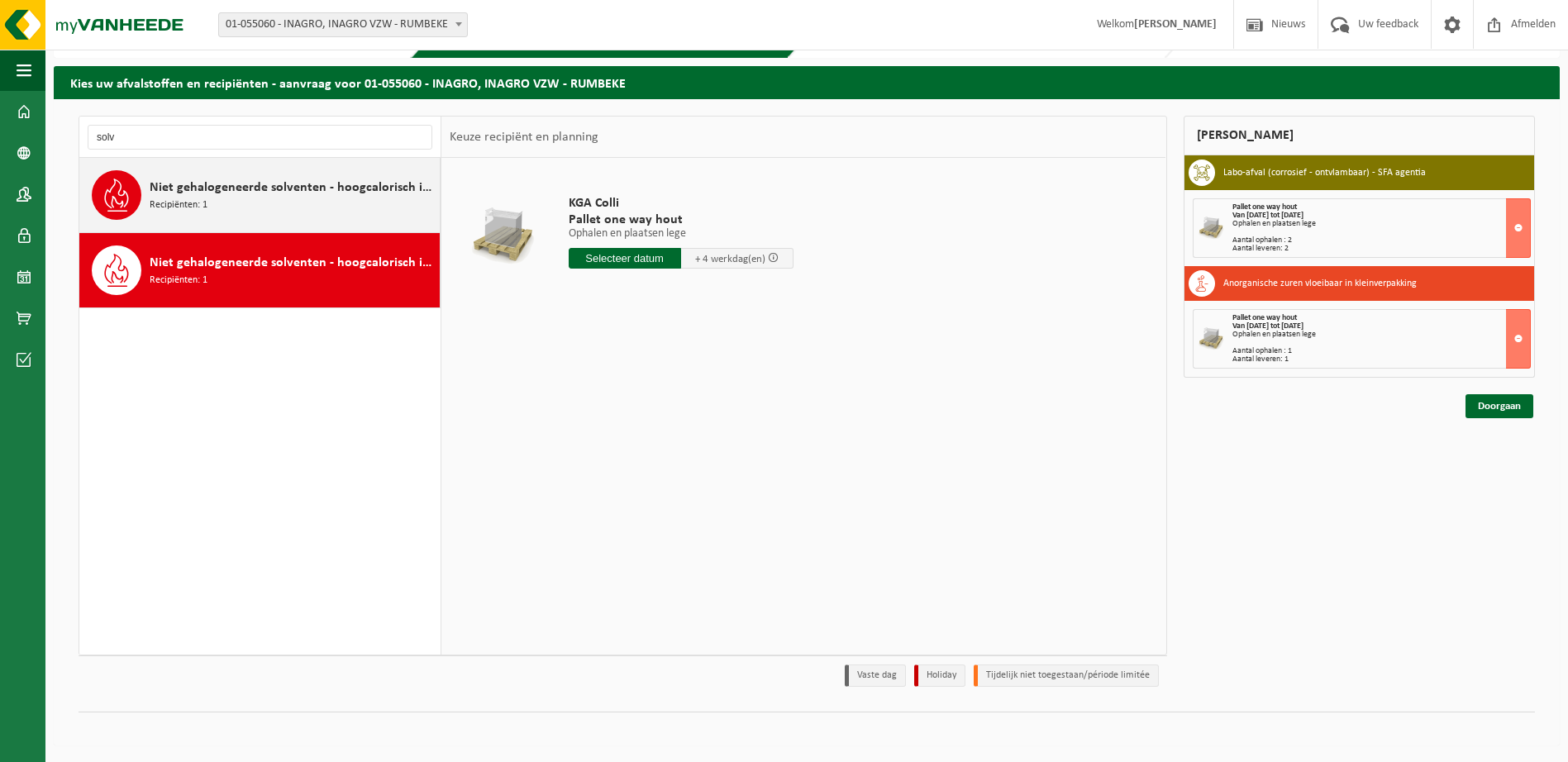
click at [357, 219] on div "Niet gehalogeneerde solventen - hoogcalorisch in 200lt-vat Recipiënten: 1" at bounding box center [292, 194] width 286 height 50
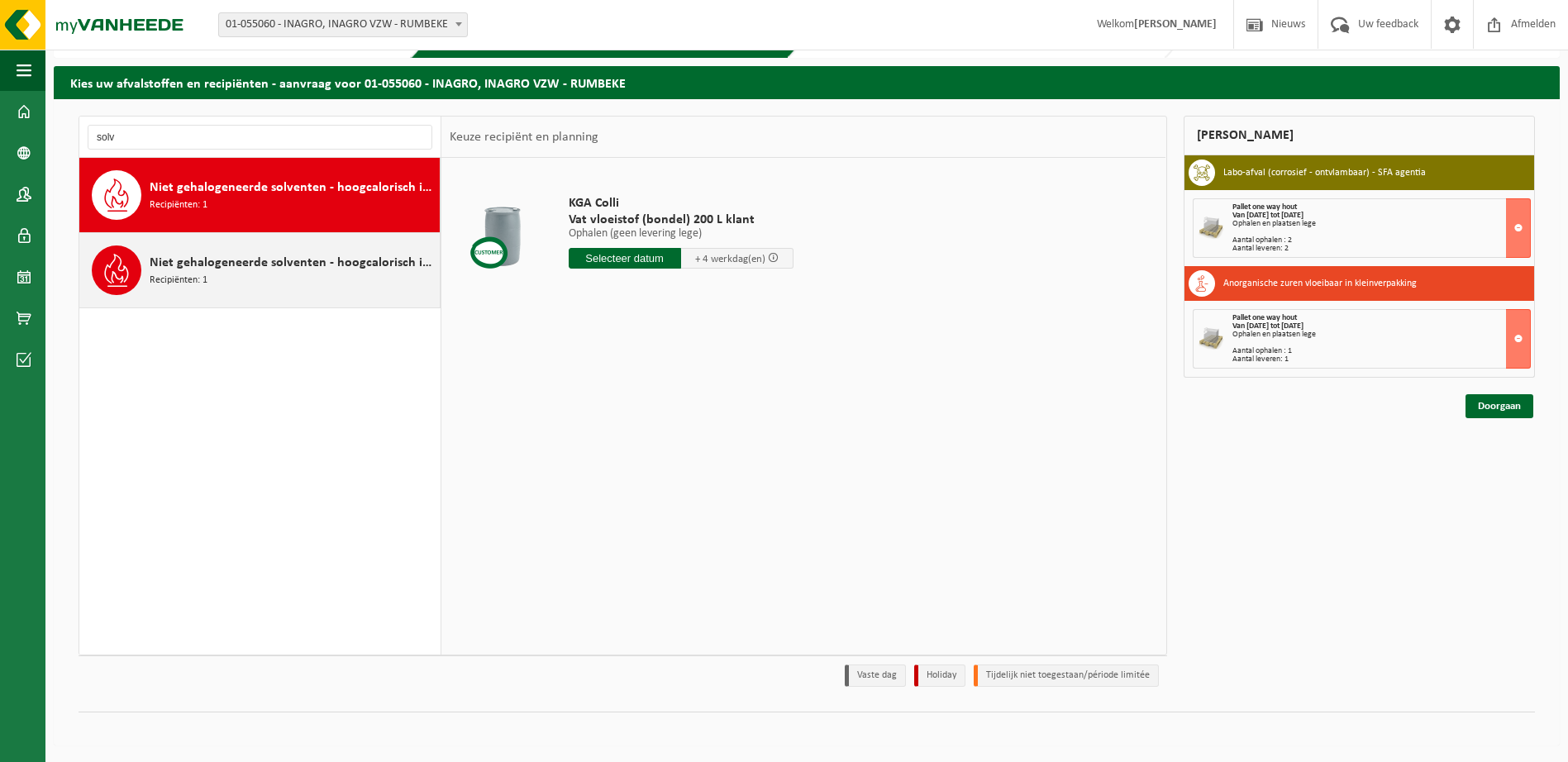
click at [355, 280] on div "Niet gehalogeneerde solventen - hoogcalorisch in kleinverpakking Recipiënten: 1" at bounding box center [292, 270] width 286 height 50
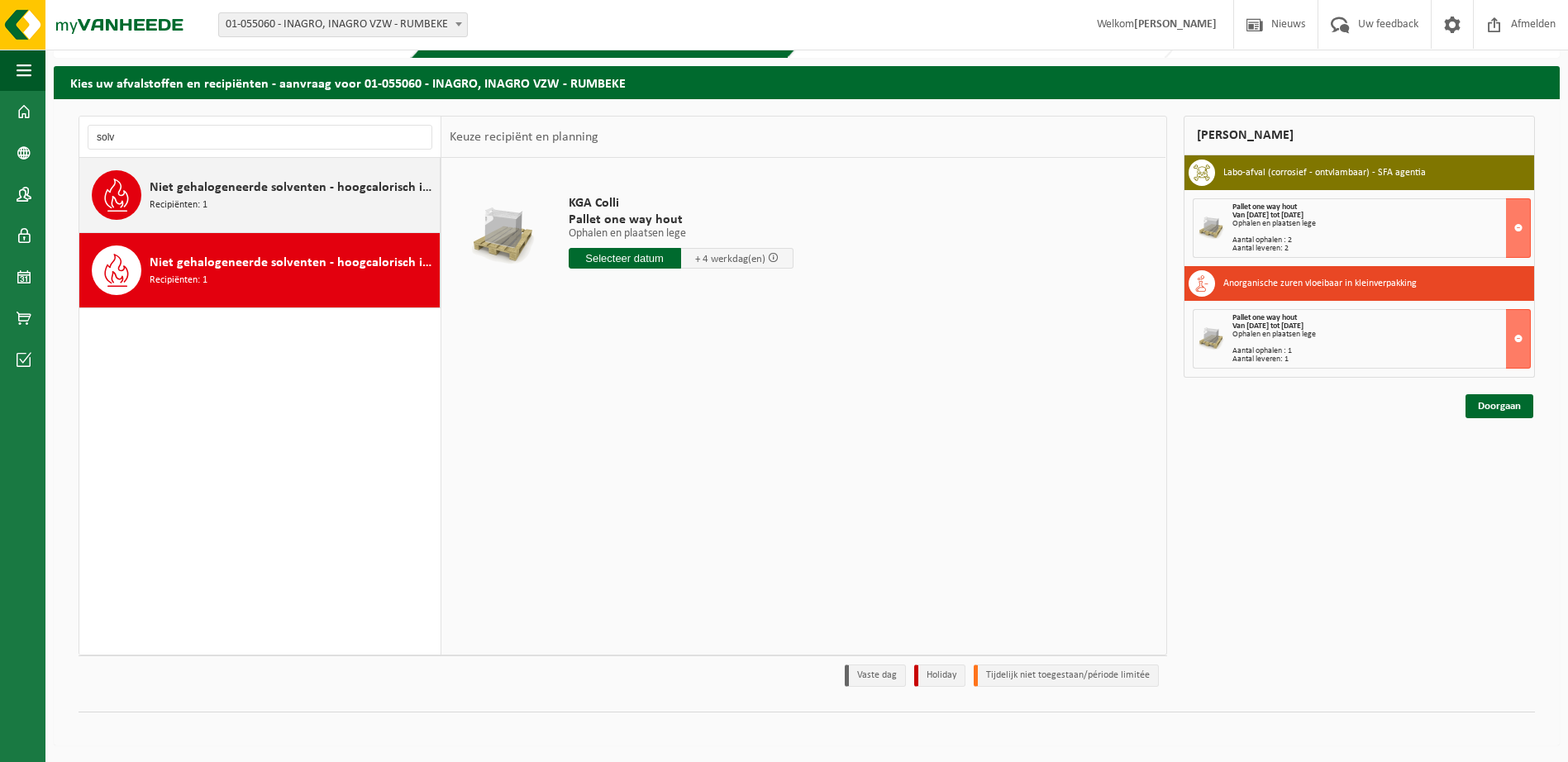
click at [353, 200] on div "Niet gehalogeneerde solventen - hoogcalorisch in 200lt-vat Recipiënten: 1" at bounding box center [292, 194] width 286 height 50
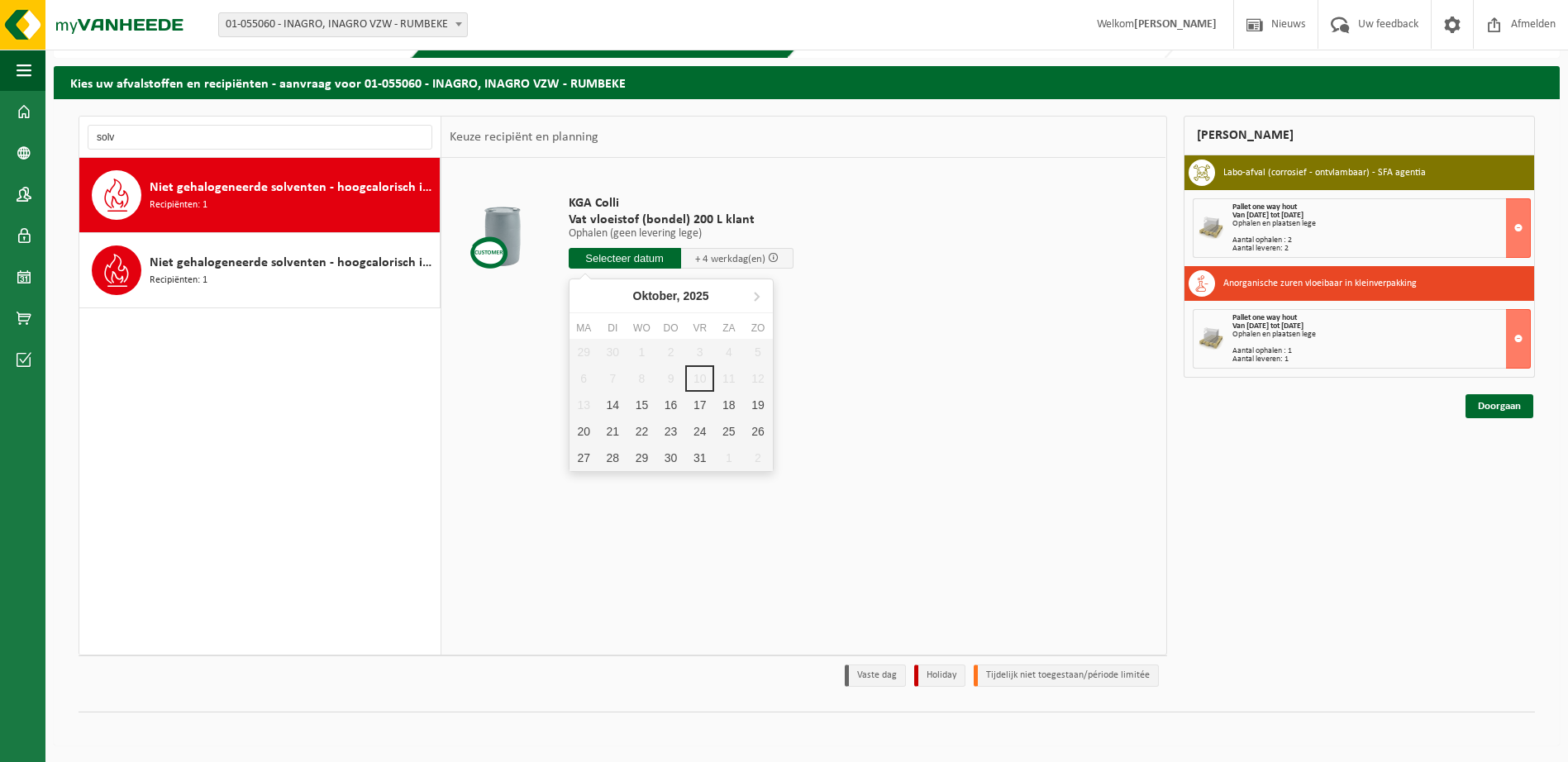
click at [620, 257] on input "text" at bounding box center [624, 258] width 112 height 21
click at [941, 298] on td "KGA Colli Vat vloeistof (bondel) 200 L klant Ophalen (geen levering lege) Ophal…" at bounding box center [857, 235] width 602 height 140
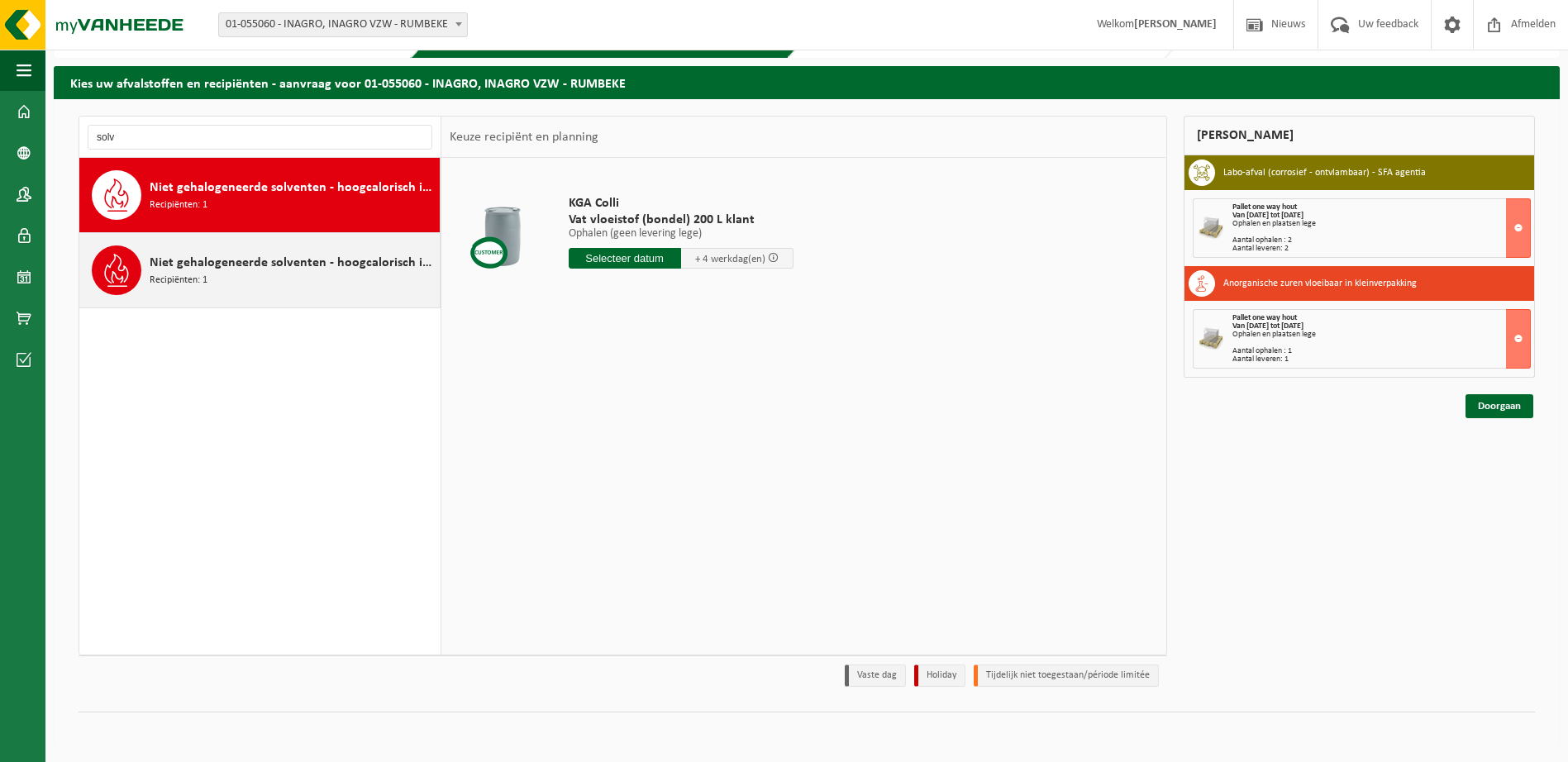
click at [331, 287] on div "Niet gehalogeneerde solventen - hoogcalorisch in kleinverpakking Recipiënten: 1" at bounding box center [292, 270] width 286 height 50
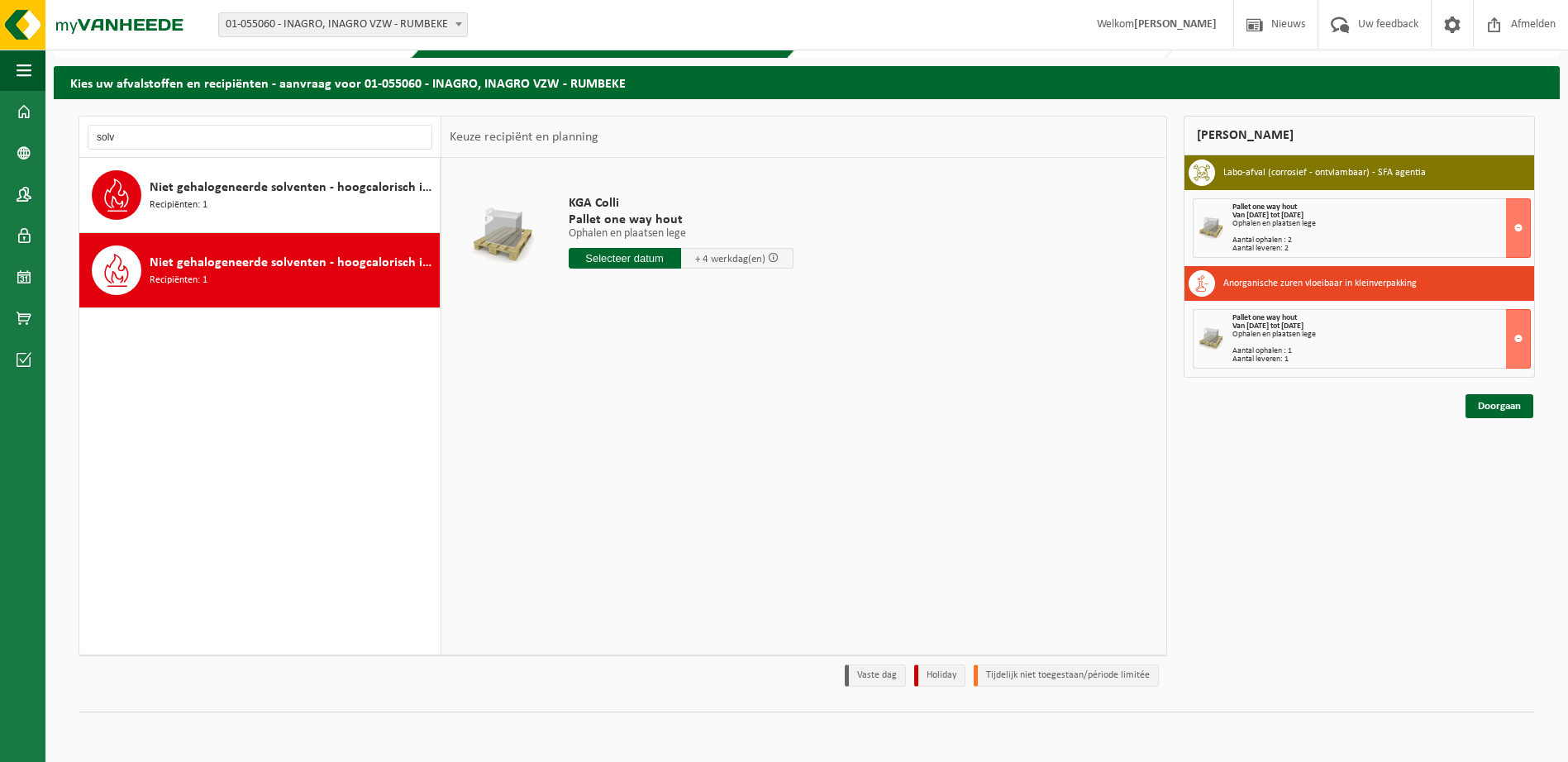
click at [608, 255] on input "text" at bounding box center [624, 258] width 112 height 21
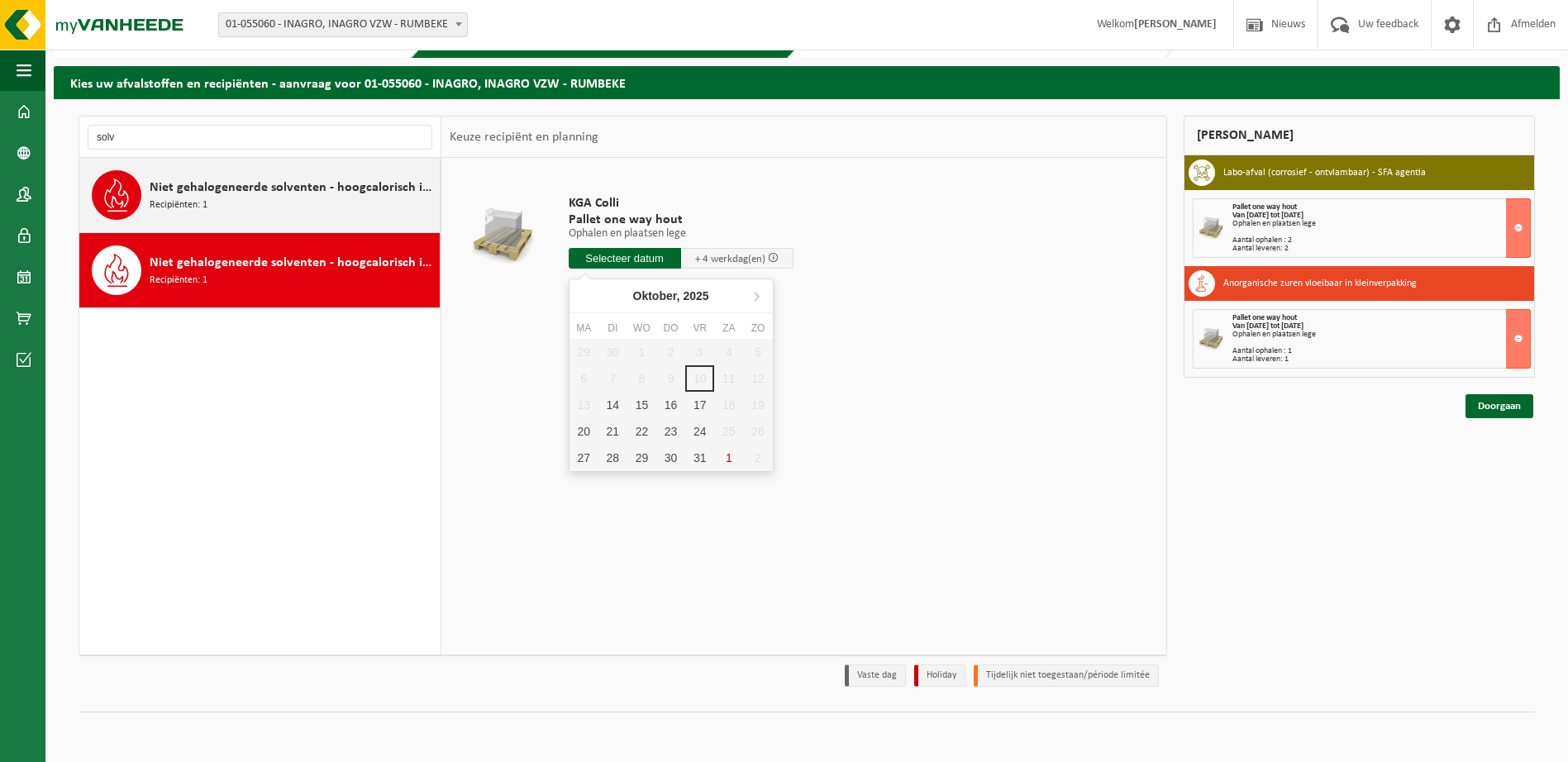
click at [287, 192] on span "Niet gehalogeneerde solventen - hoogcalorisch in 200lt-vat" at bounding box center [292, 188] width 286 height 20
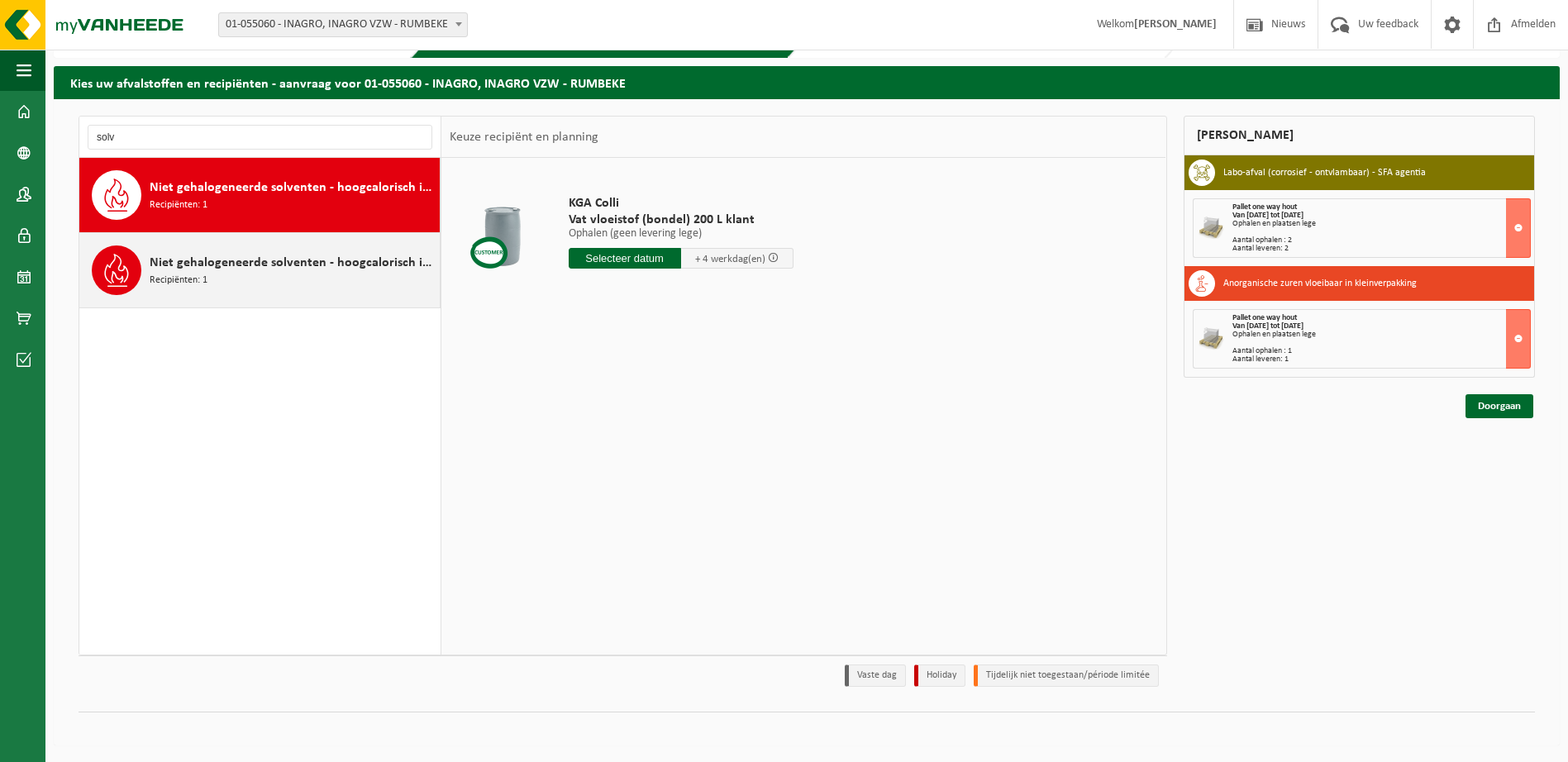
click at [294, 274] on div "Niet gehalogeneerde solventen - hoogcalorisch in kleinverpakking Recipiënten: 1" at bounding box center [292, 270] width 286 height 50
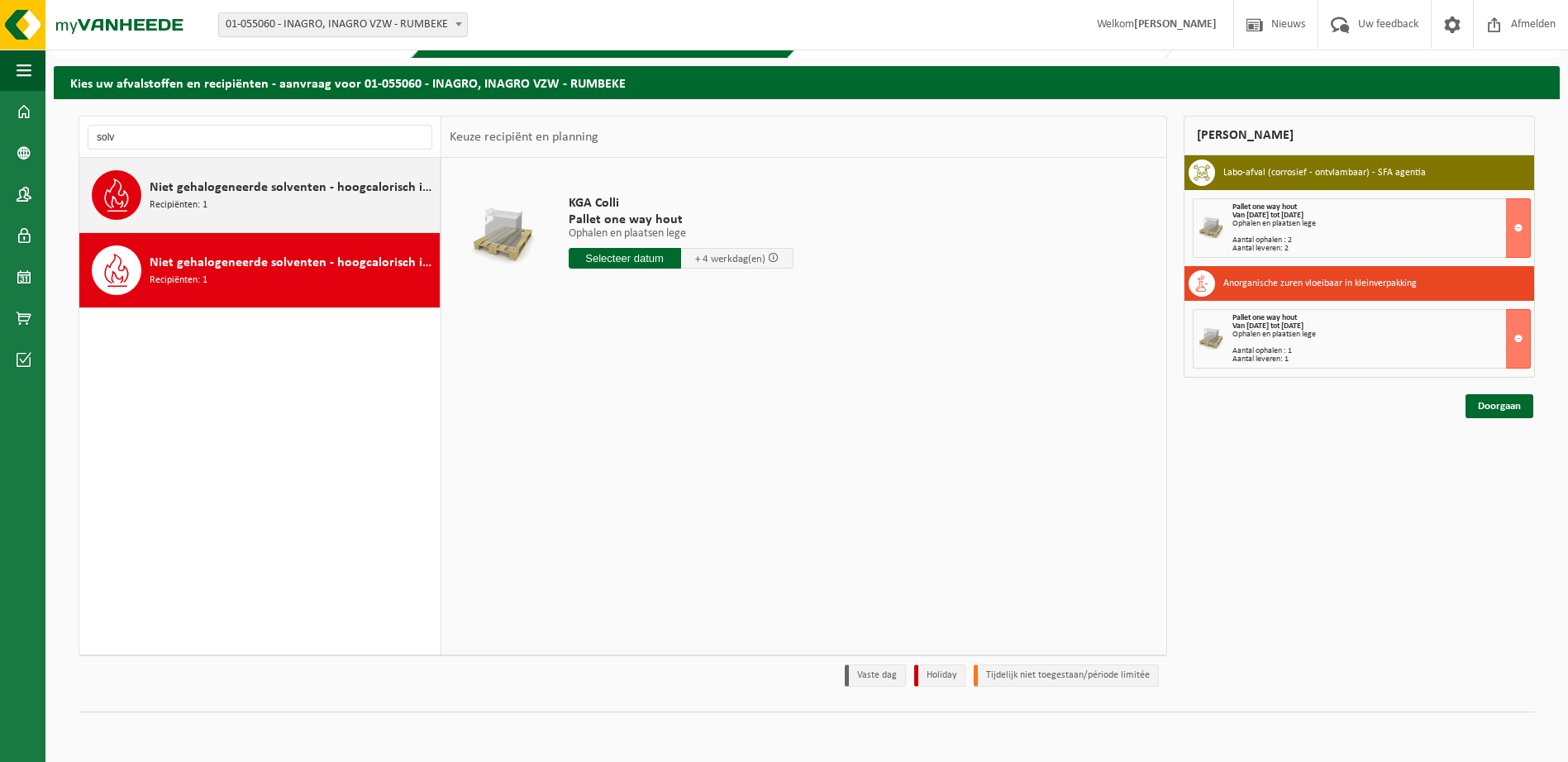
click at [298, 218] on div "Niet gehalogeneerde solventen - hoogcalorisch in 200lt-vat Recipiënten: 1" at bounding box center [292, 194] width 286 height 50
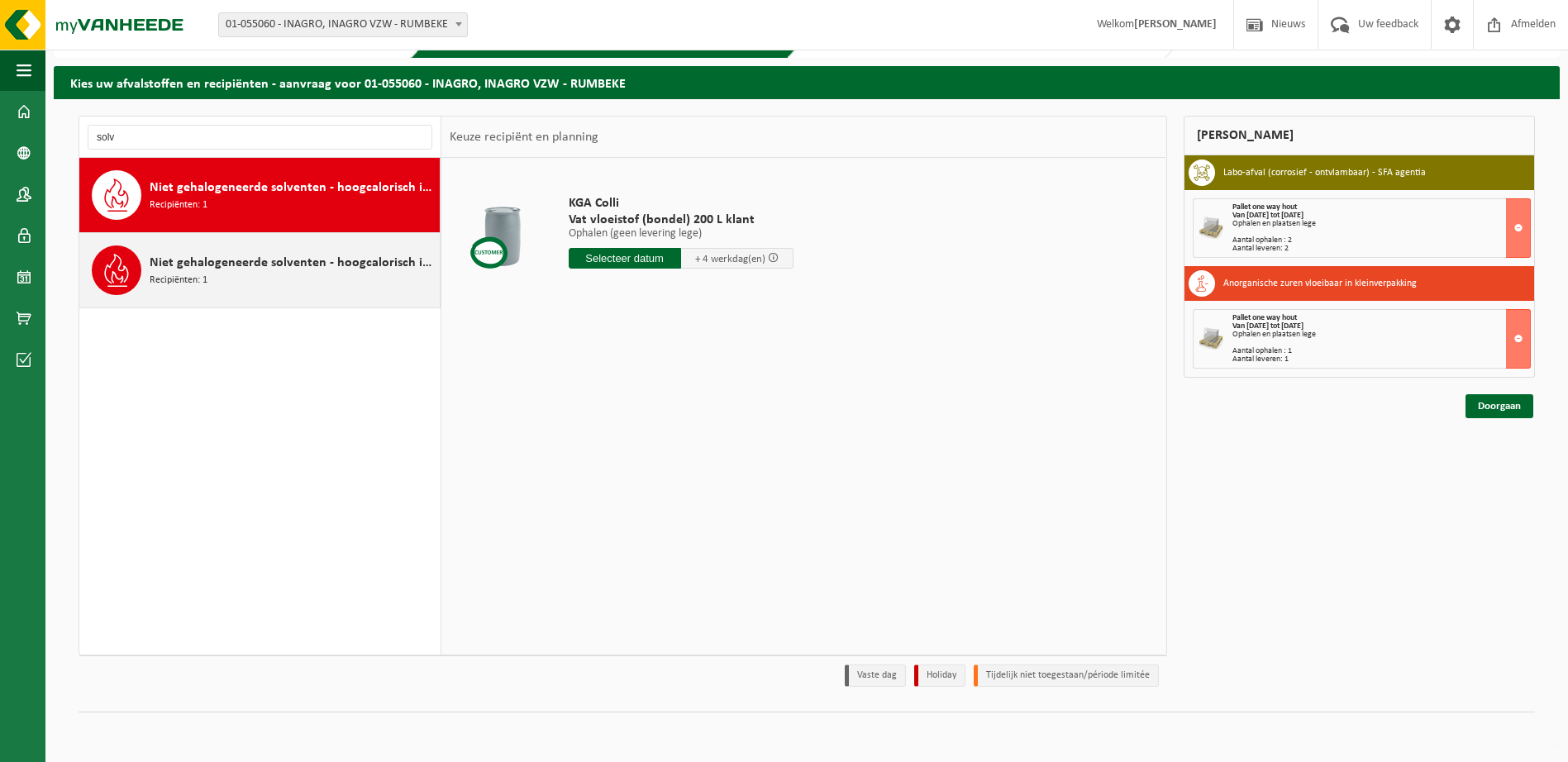
click at [382, 276] on div "Niet gehalogeneerde solventen - hoogcalorisch in kleinverpakking Recipiënten: 1" at bounding box center [292, 270] width 286 height 50
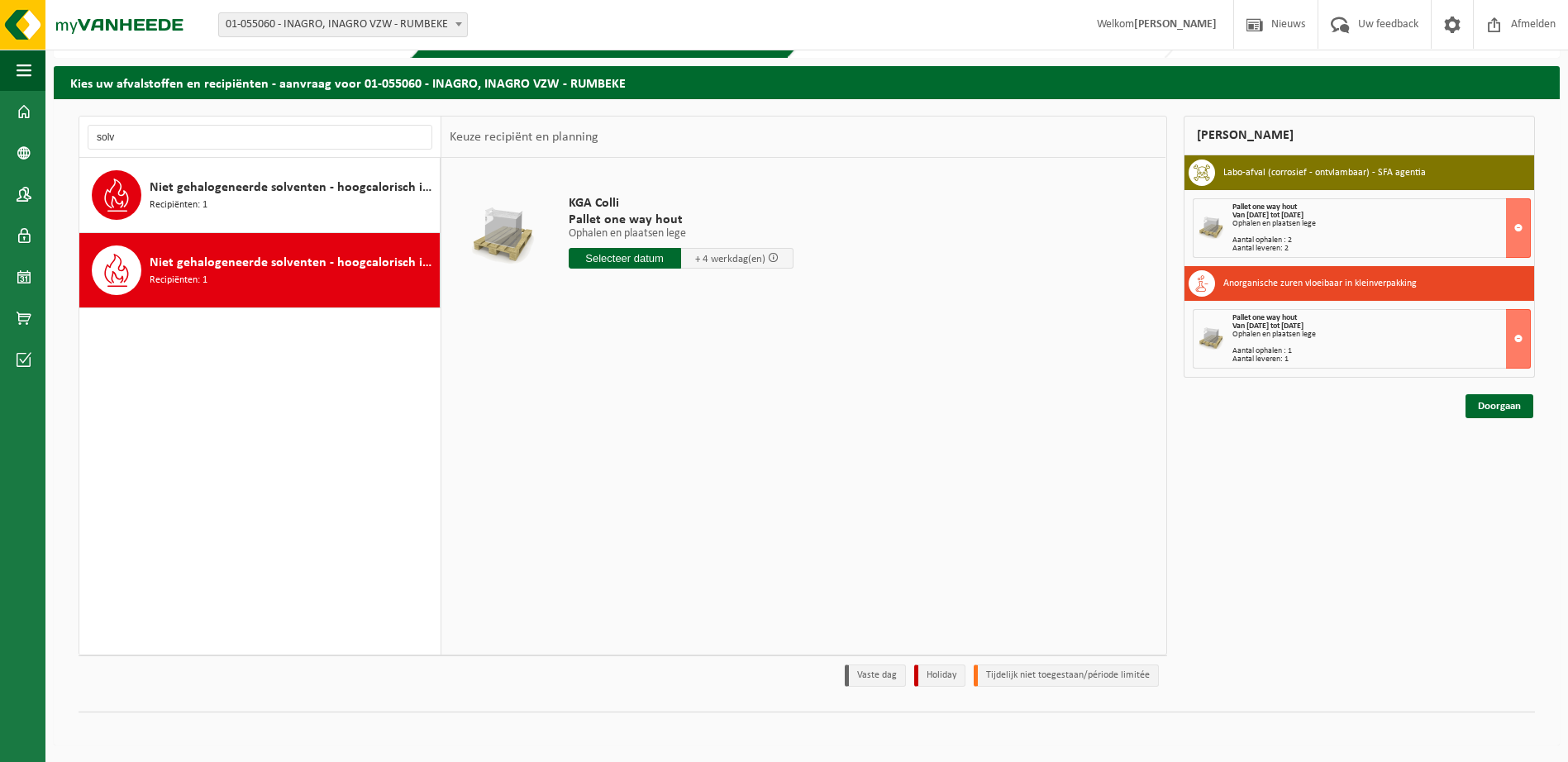
click at [621, 260] on input "text" at bounding box center [624, 258] width 112 height 21
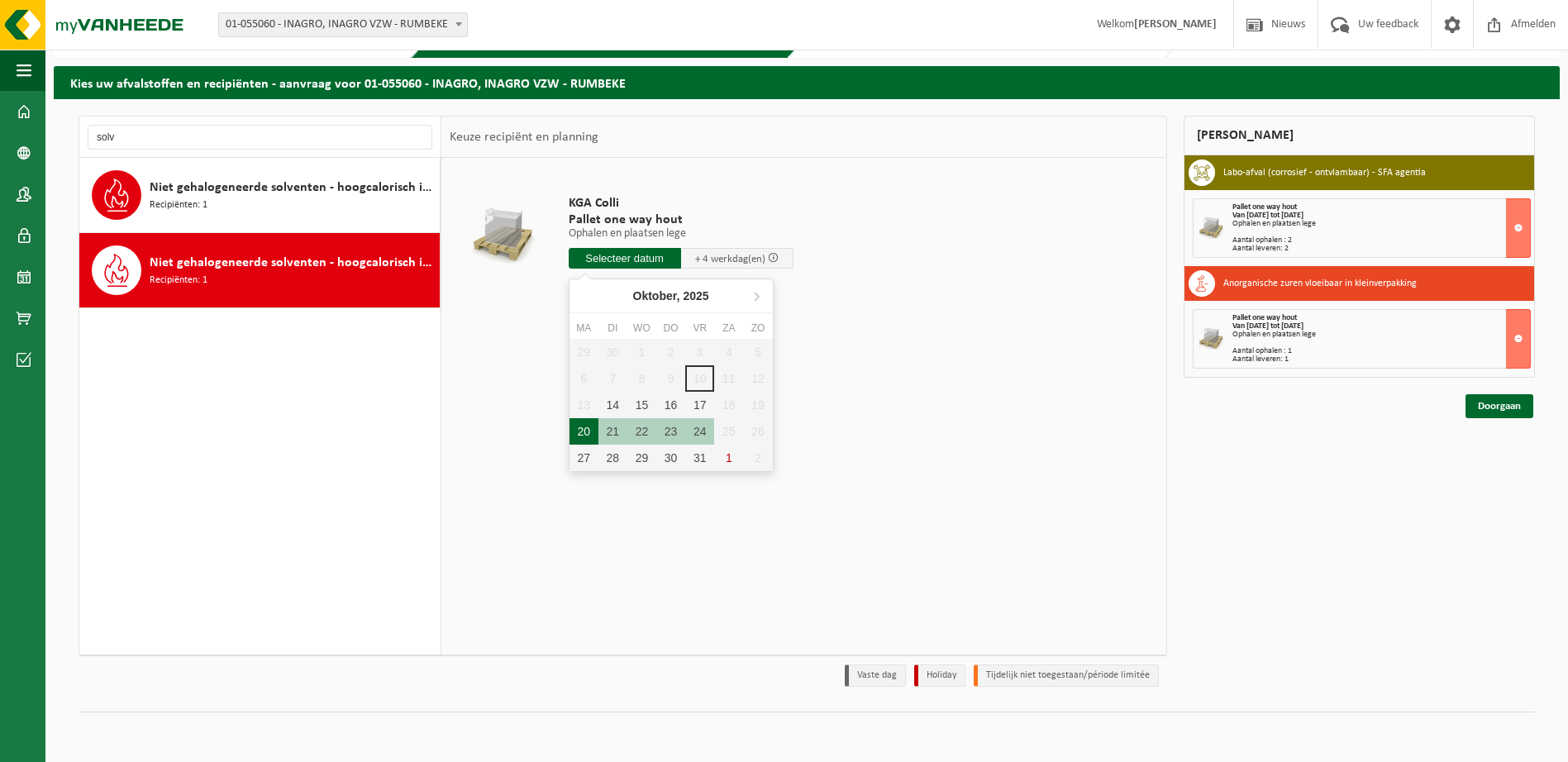
click at [572, 427] on div "20" at bounding box center [584, 431] width 29 height 26
type input "Van 2025-10-20"
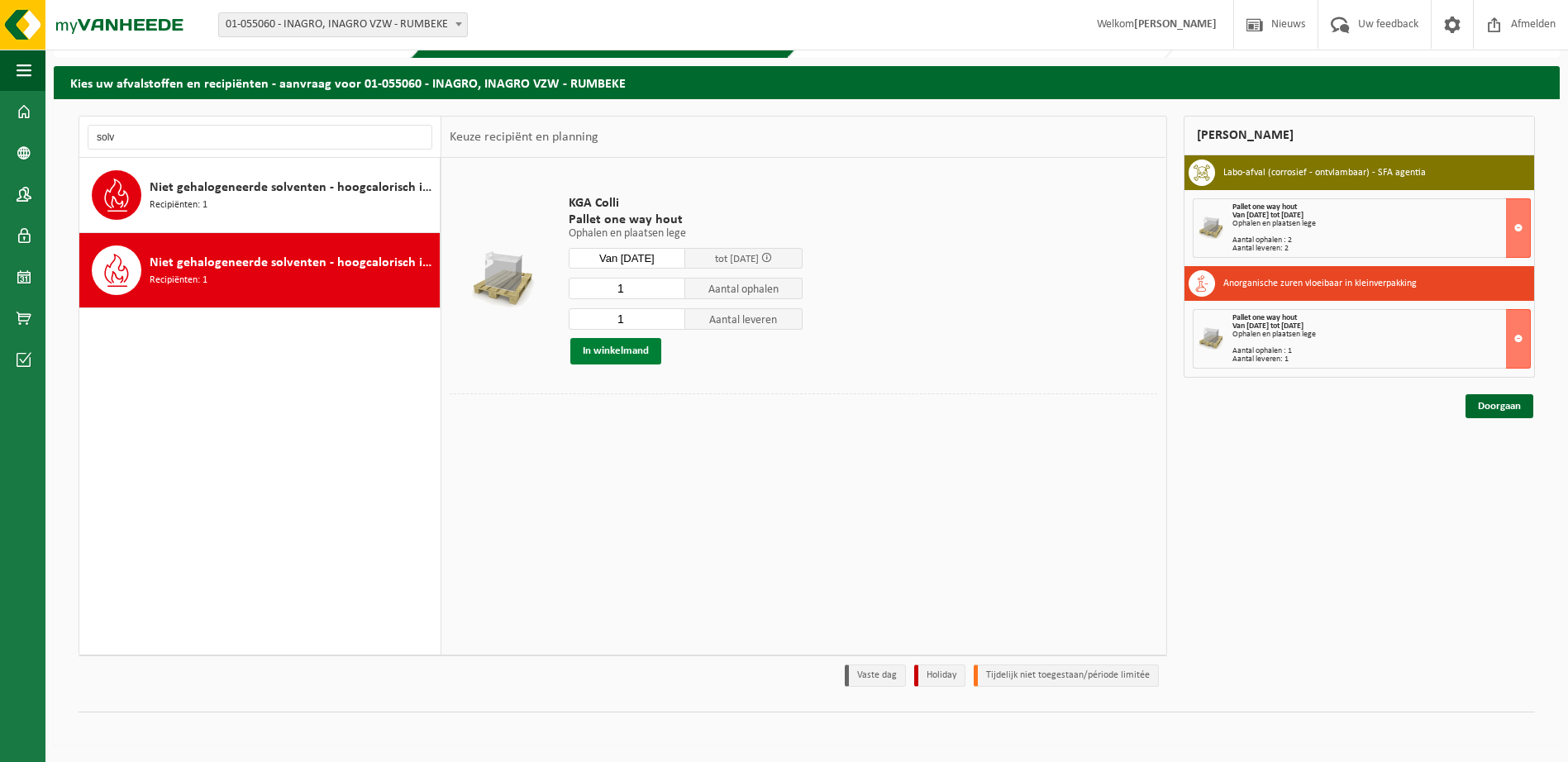
click at [611, 352] on button "In winkelmand" at bounding box center [615, 351] width 91 height 26
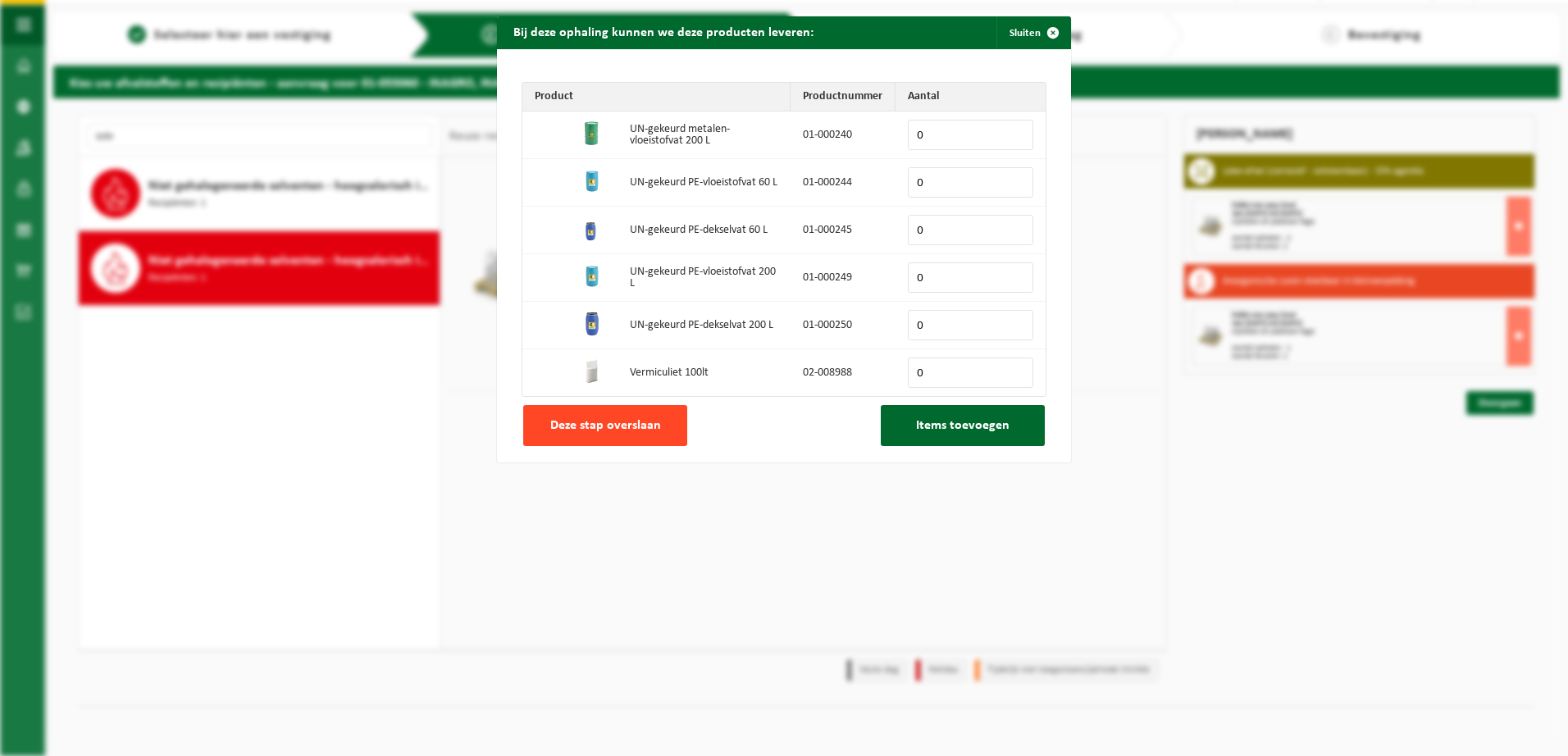
click at [668, 409] on button "Deze stap overslaan" at bounding box center [605, 425] width 164 height 41
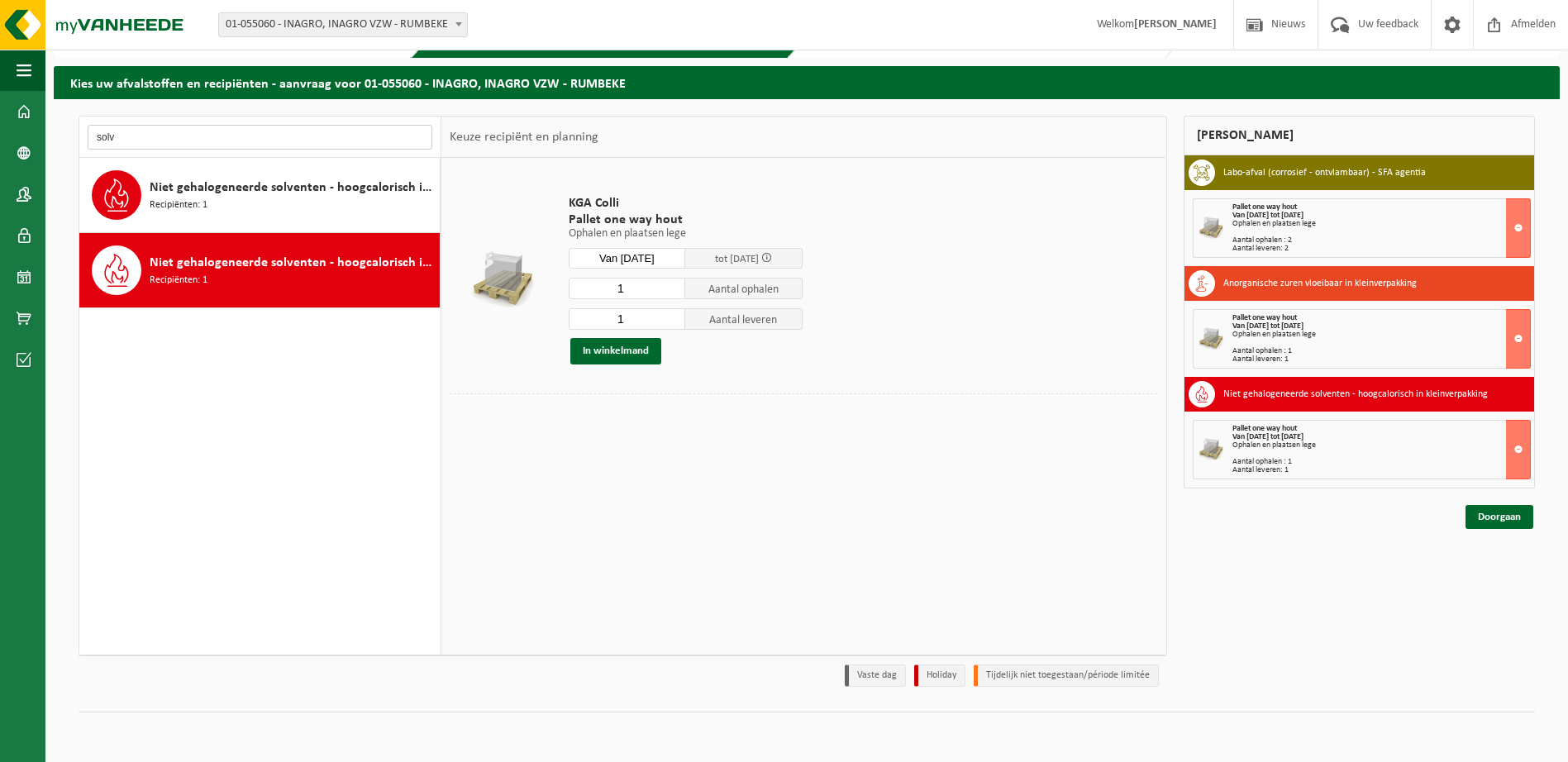
click at [151, 143] on input "solv" at bounding box center [260, 137] width 345 height 24
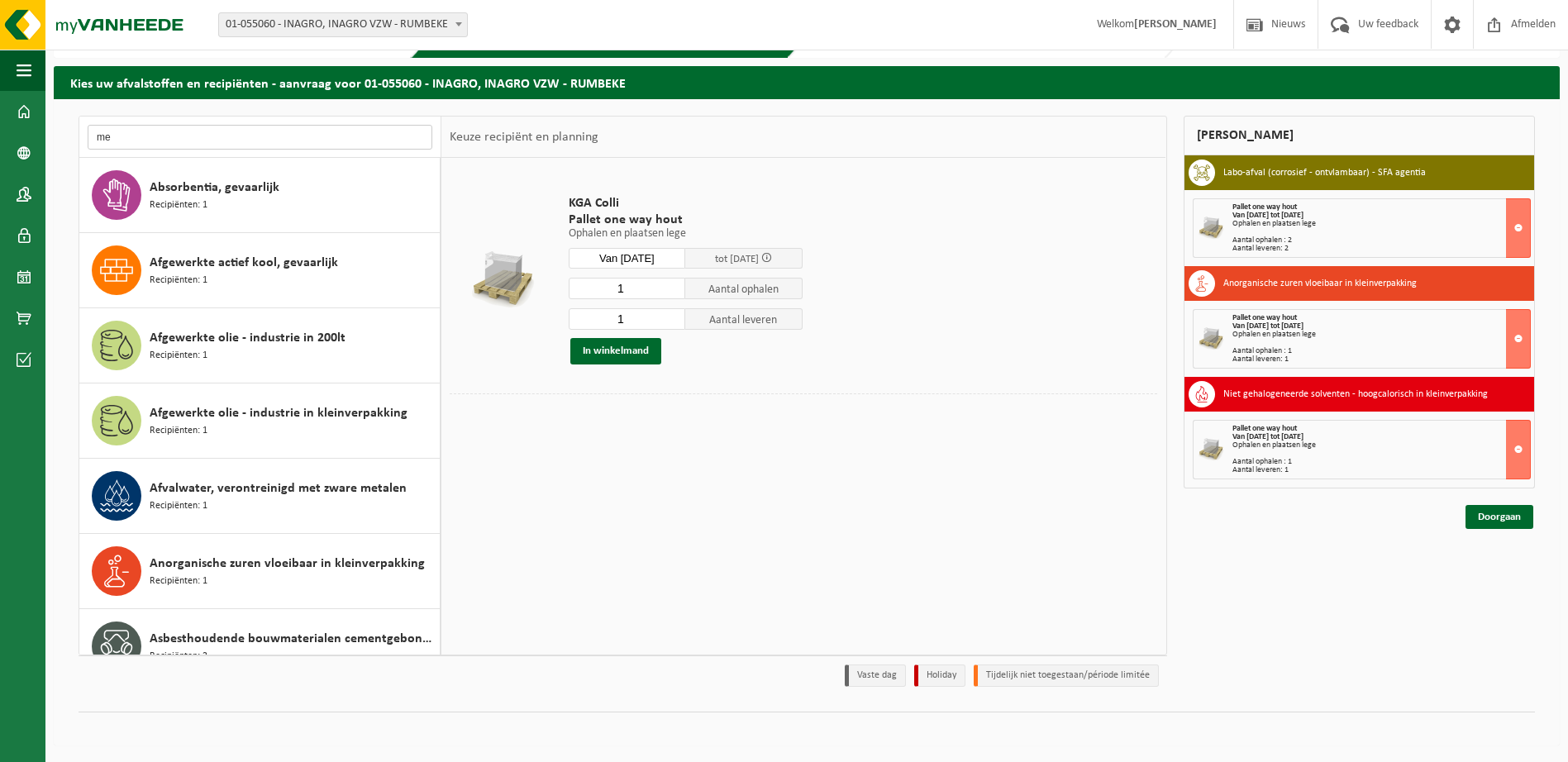
type input "m"
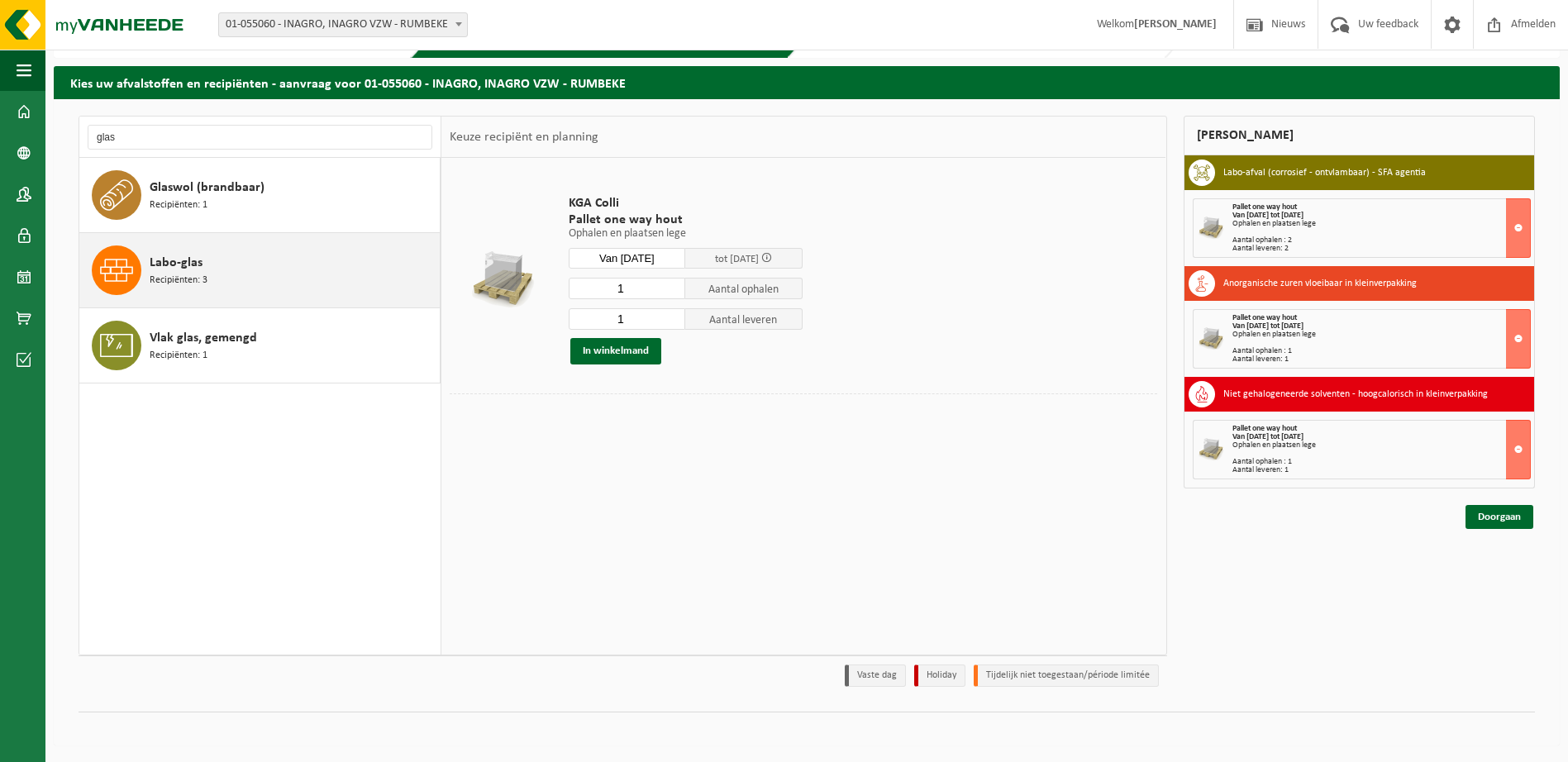
click at [244, 253] on div "Labo-glas Recipiënten: 3" at bounding box center [292, 270] width 286 height 50
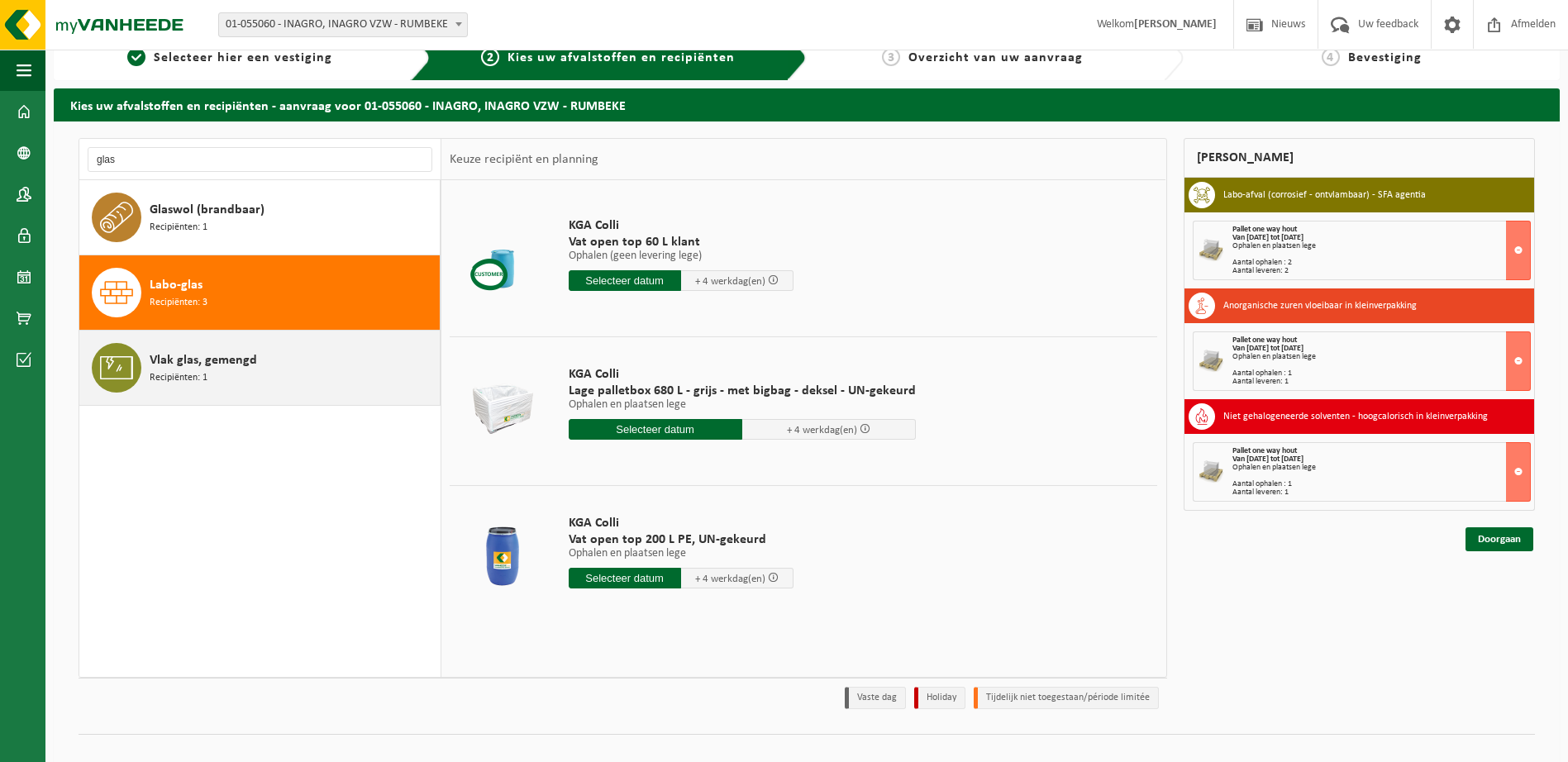
scroll to position [46, 0]
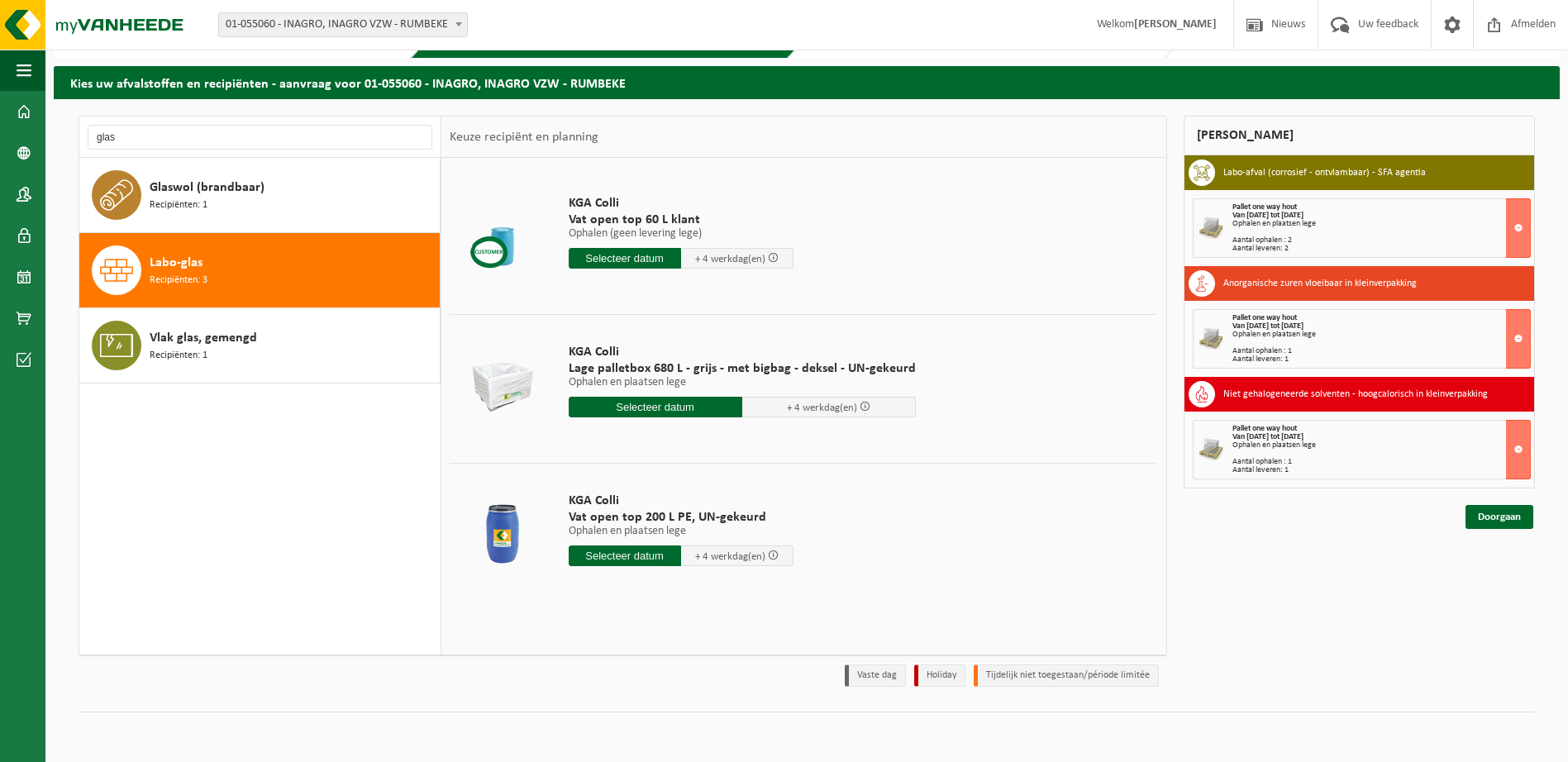
click at [247, 150] on div "glas" at bounding box center [260, 137] width 362 height 41
drag, startPoint x: 247, startPoint y: 150, endPoint x: 156, endPoint y: 145, distance: 91.1
click at [161, 127] on input "glas" at bounding box center [260, 137] width 345 height 24
click at [156, 145] on input "glas" at bounding box center [260, 137] width 345 height 24
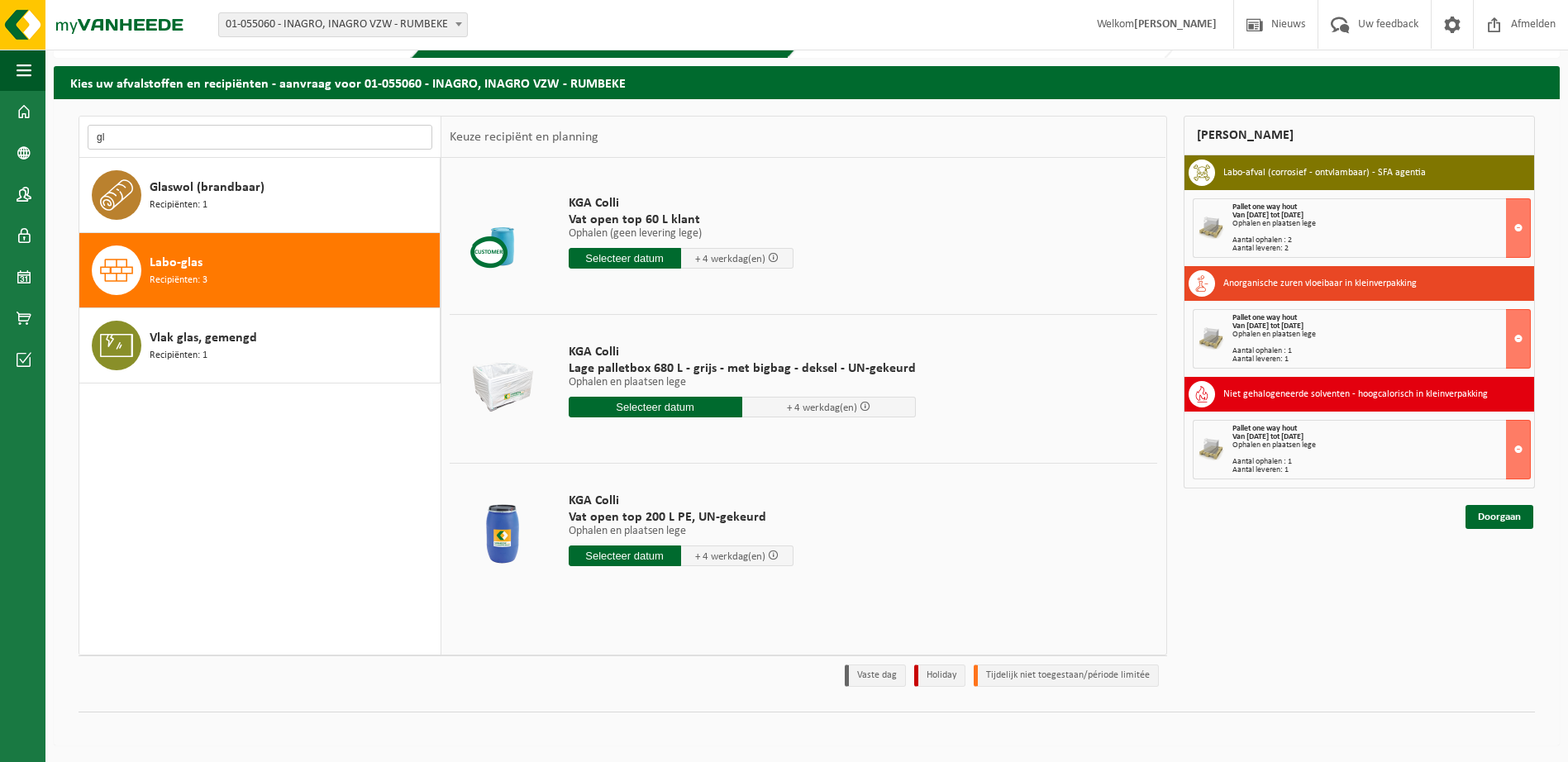
type input "g"
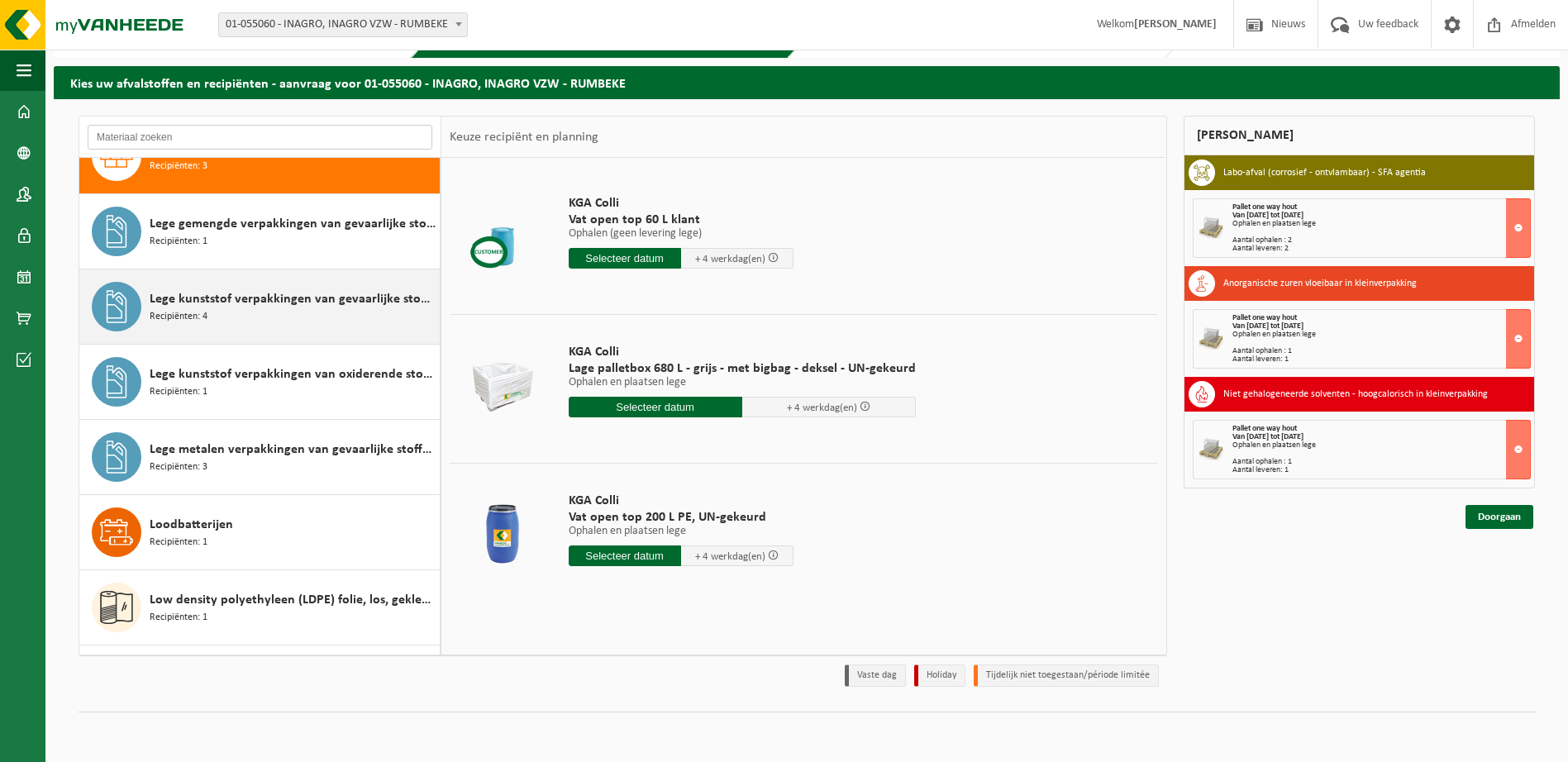
scroll to position [2066, 0]
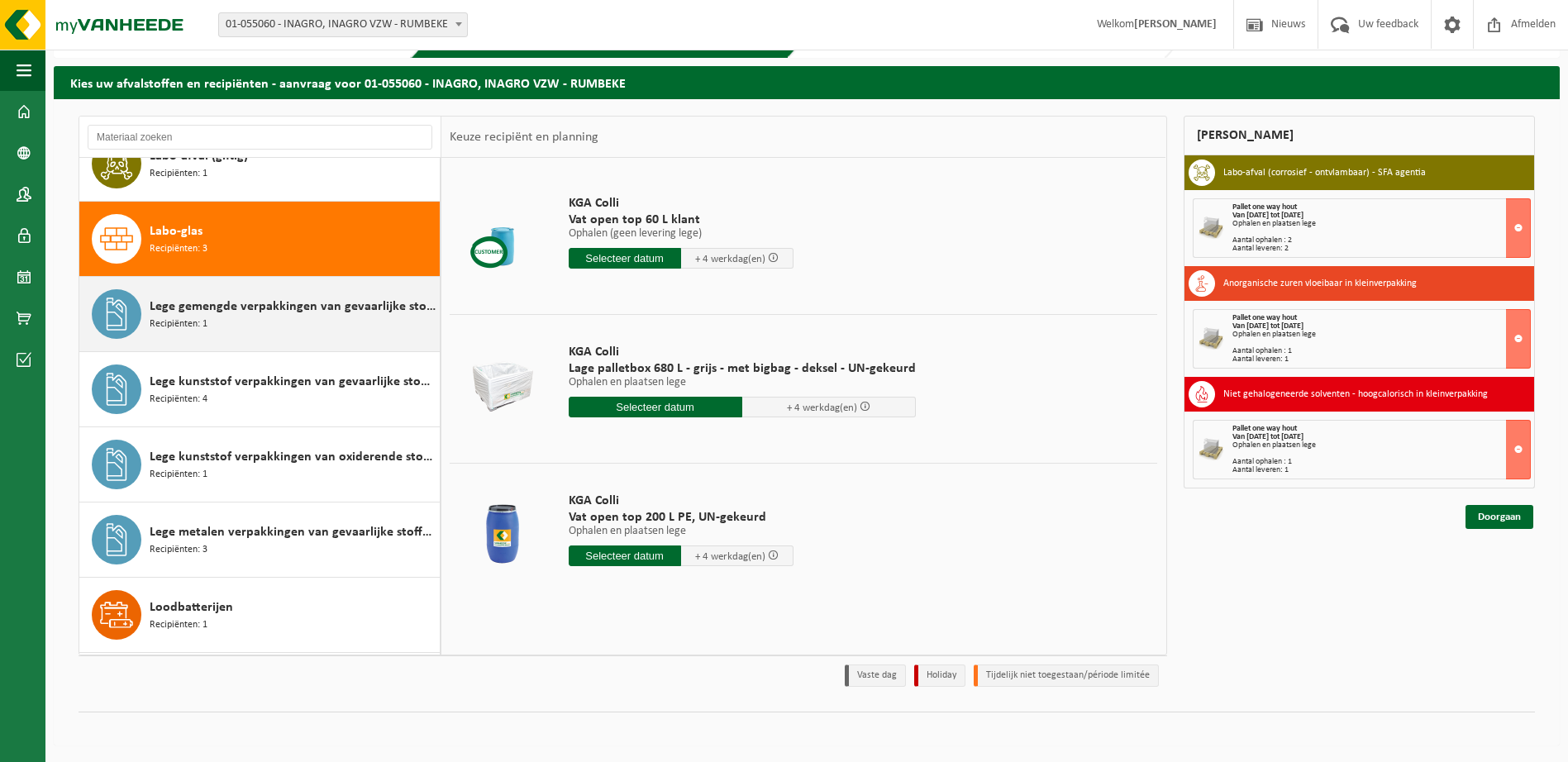
click at [305, 321] on div "Lege gemengde verpakkingen van gevaarlijke stoffen Recipiënten: 1" at bounding box center [292, 314] width 286 height 50
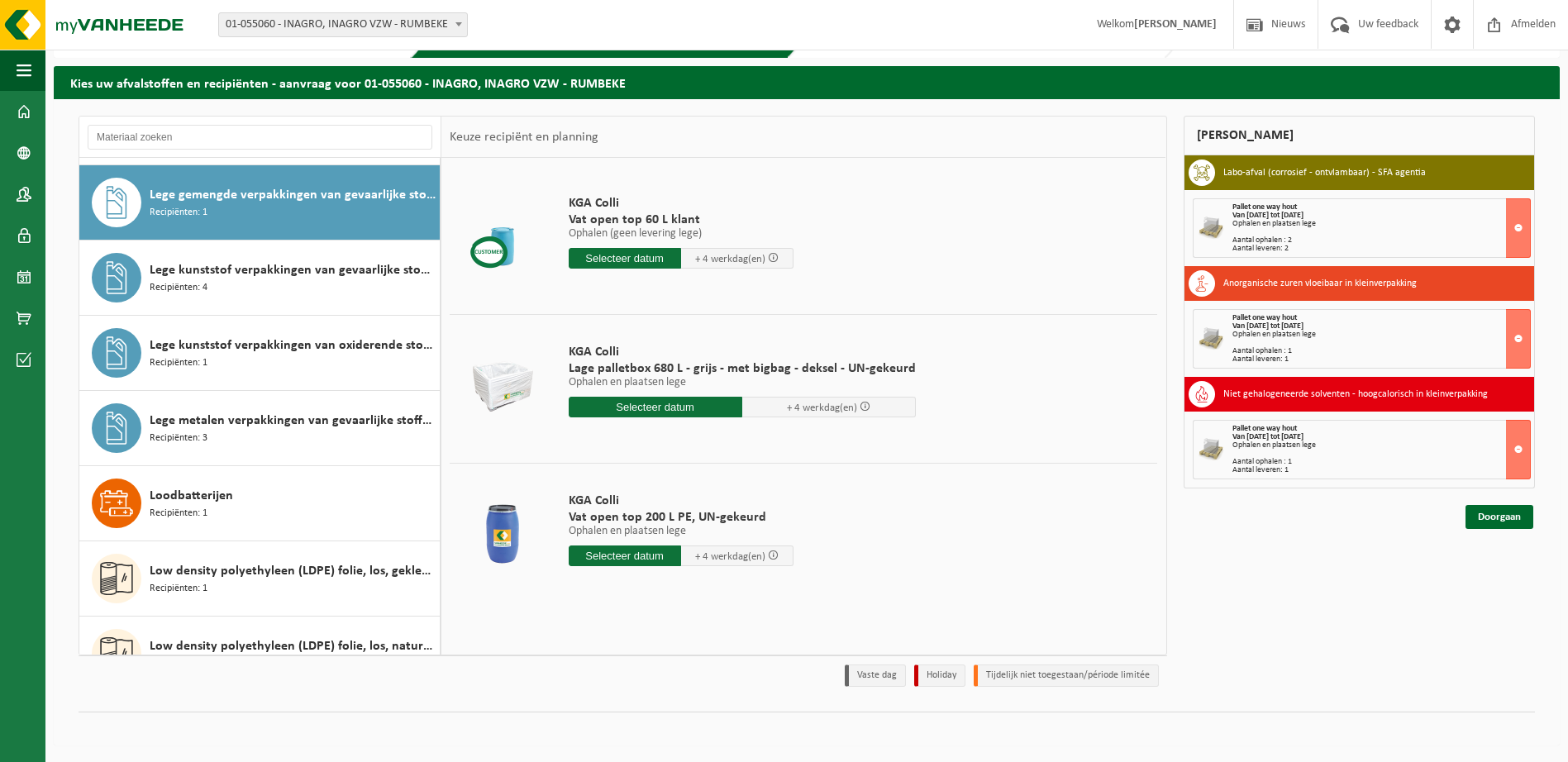
scroll to position [2182, 0]
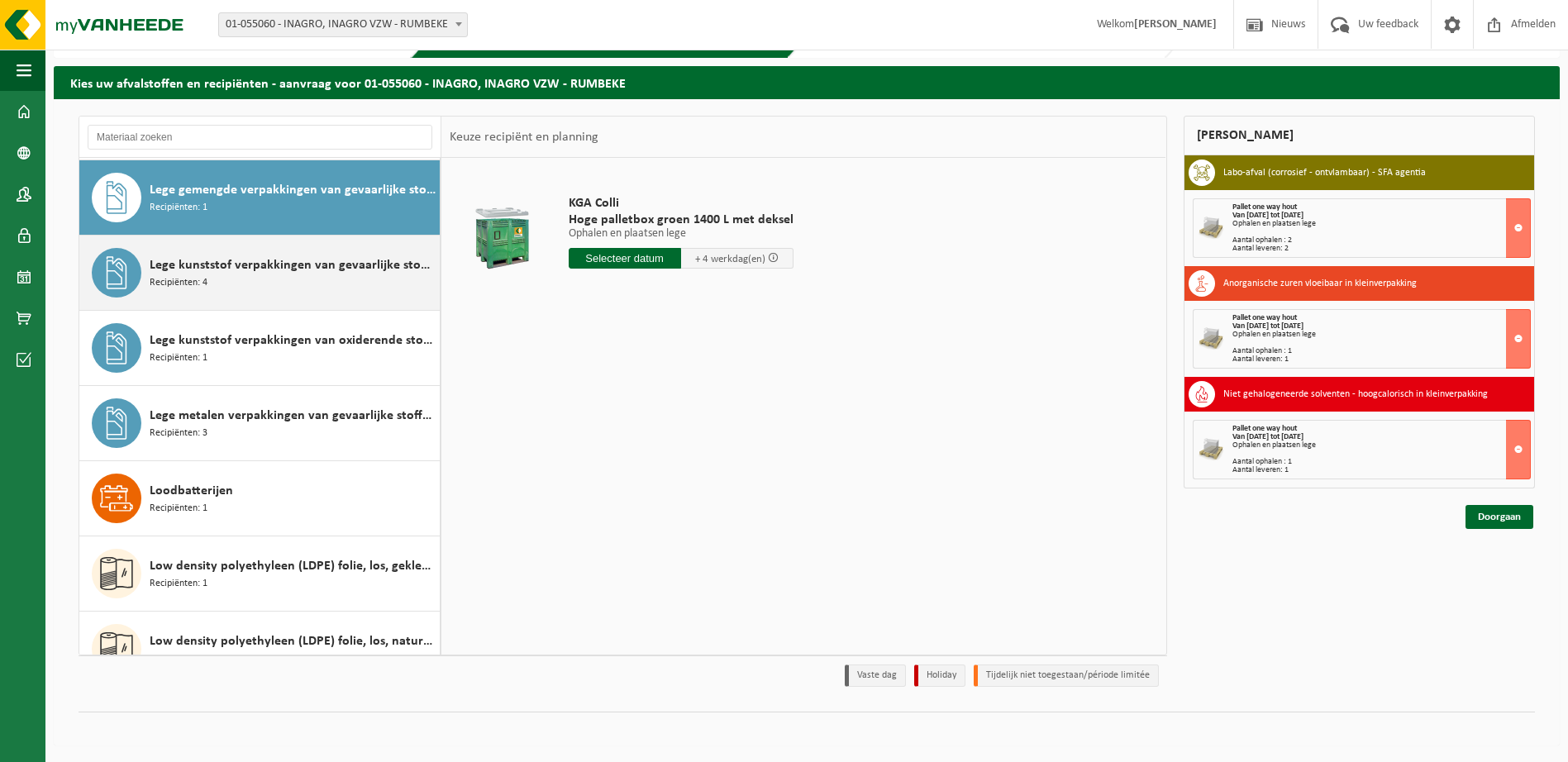
click at [313, 262] on span "Lege kunststof verpakkingen van gevaarlijke stoffen" at bounding box center [292, 265] width 286 height 20
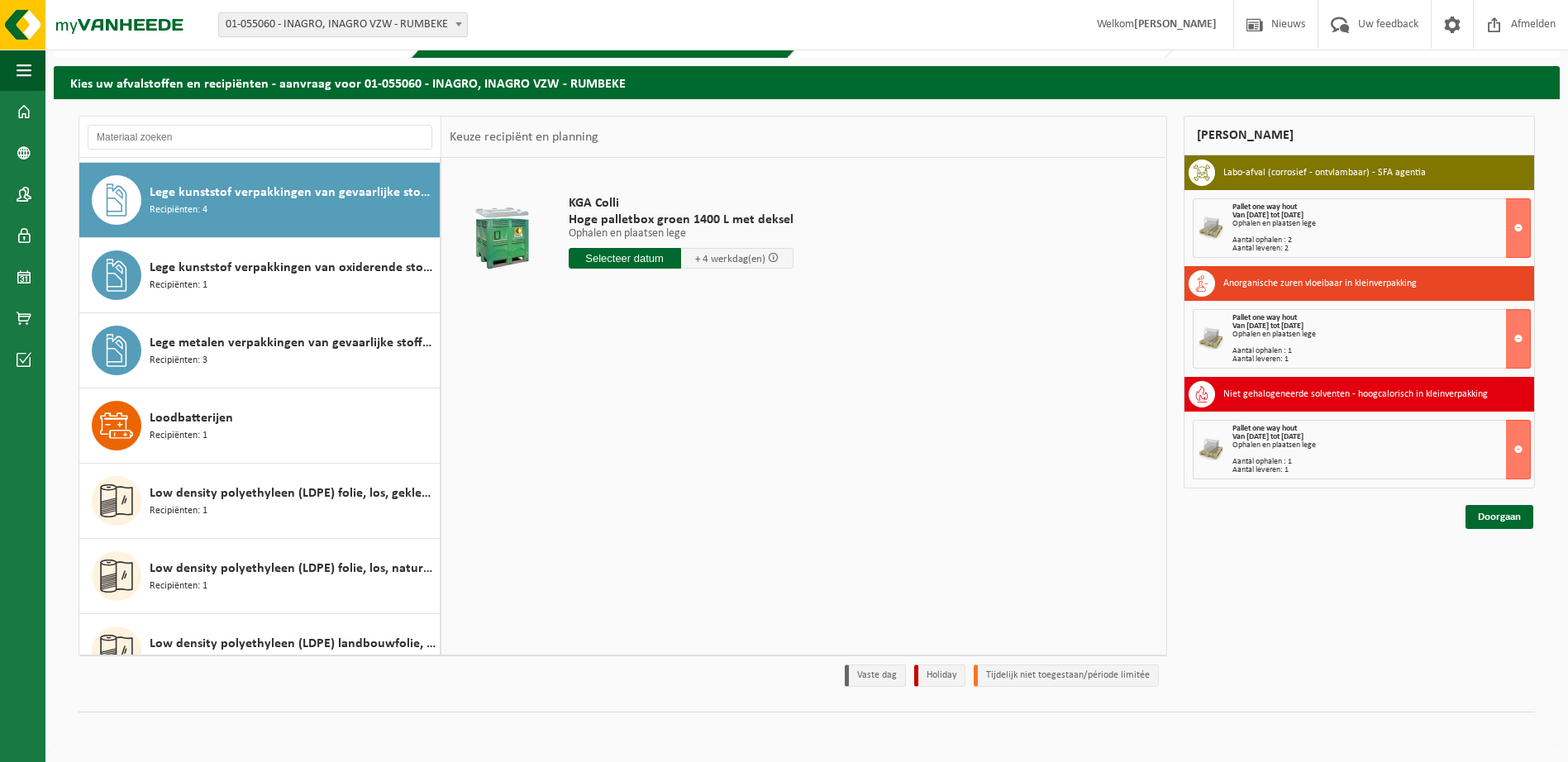
scroll to position [2258, 0]
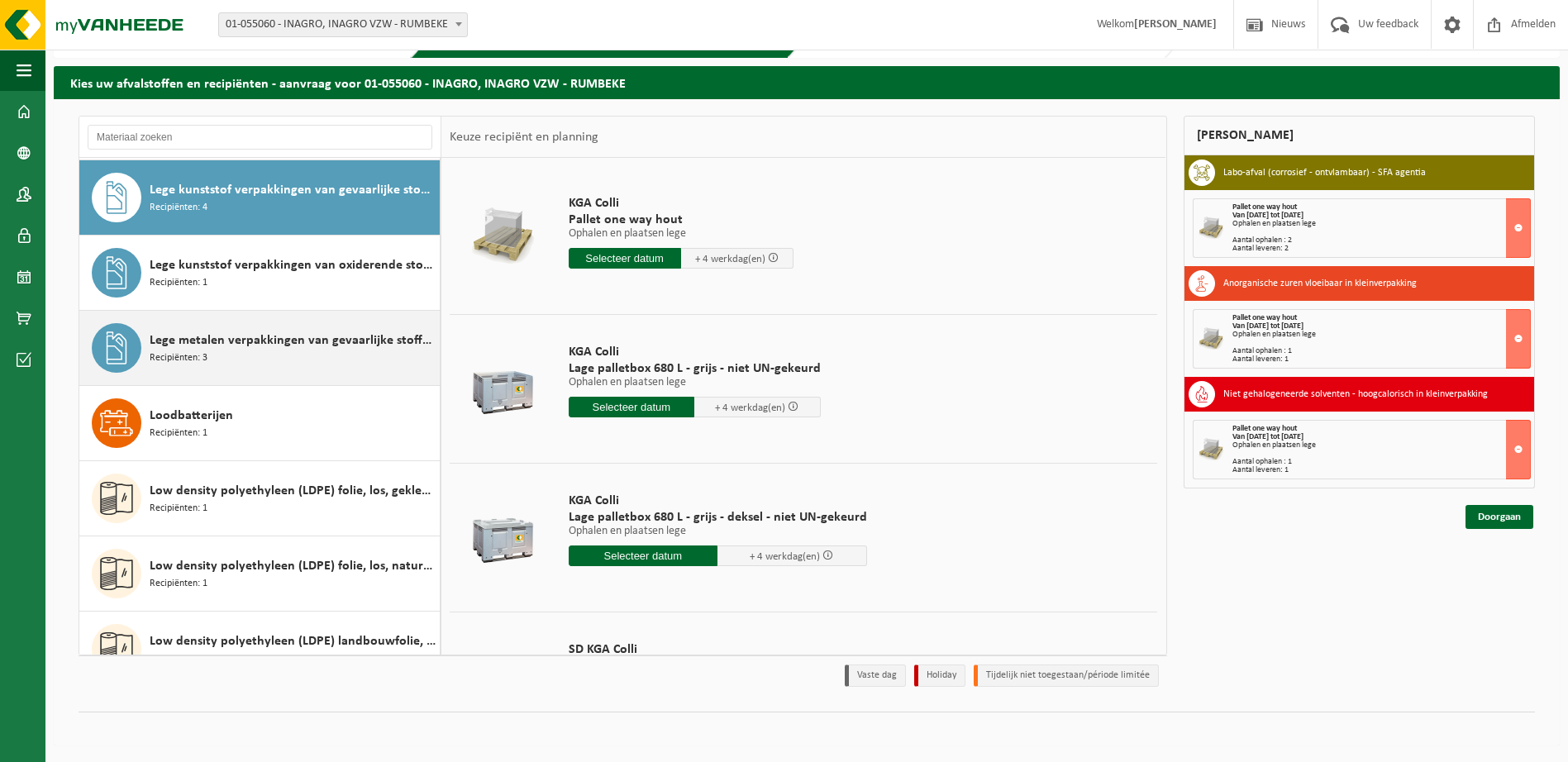
click at [310, 345] on span "Lege metalen verpakkingen van gevaarlijke stoffen" at bounding box center [292, 340] width 286 height 20
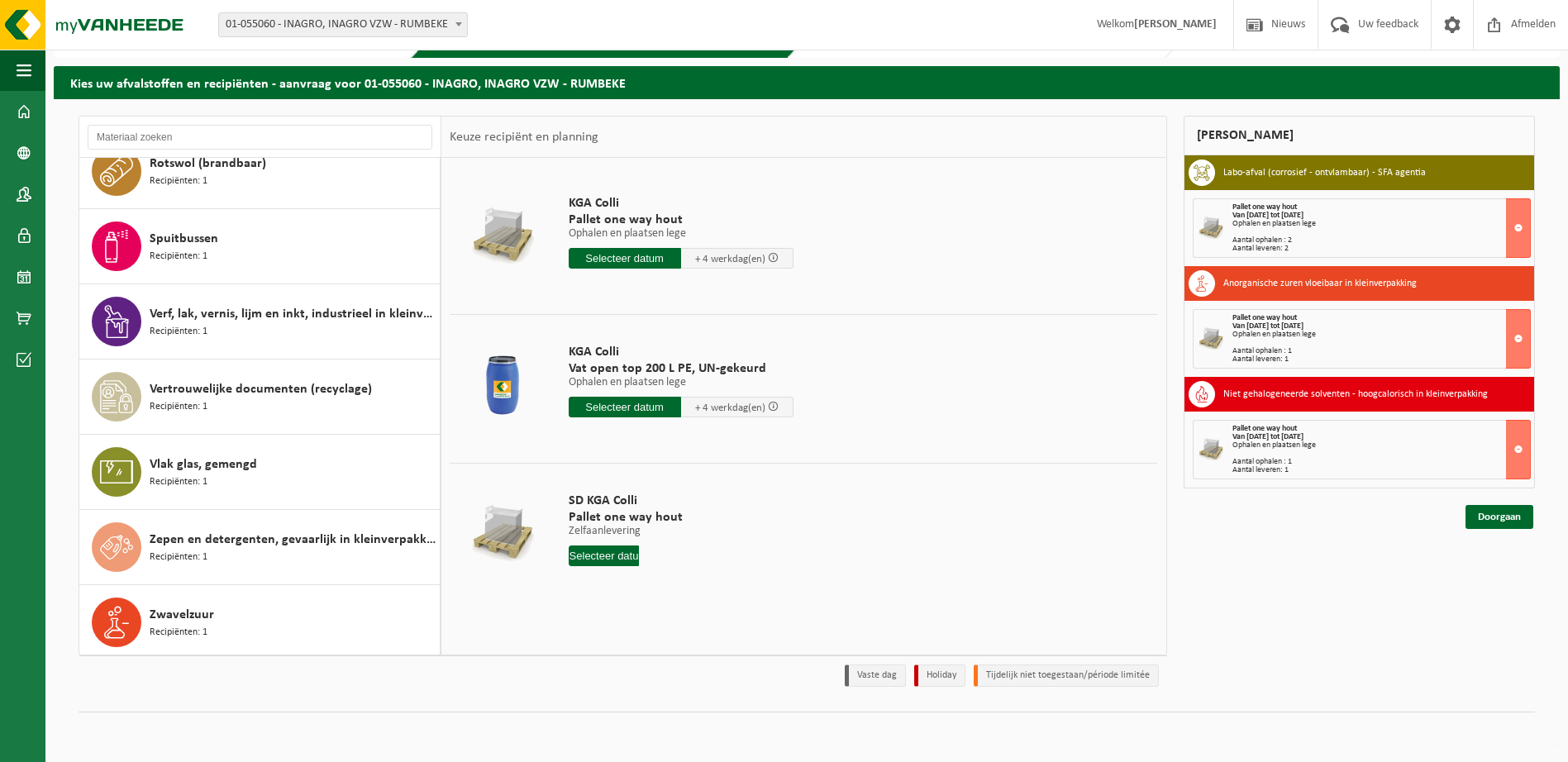
scroll to position [3565, 0]
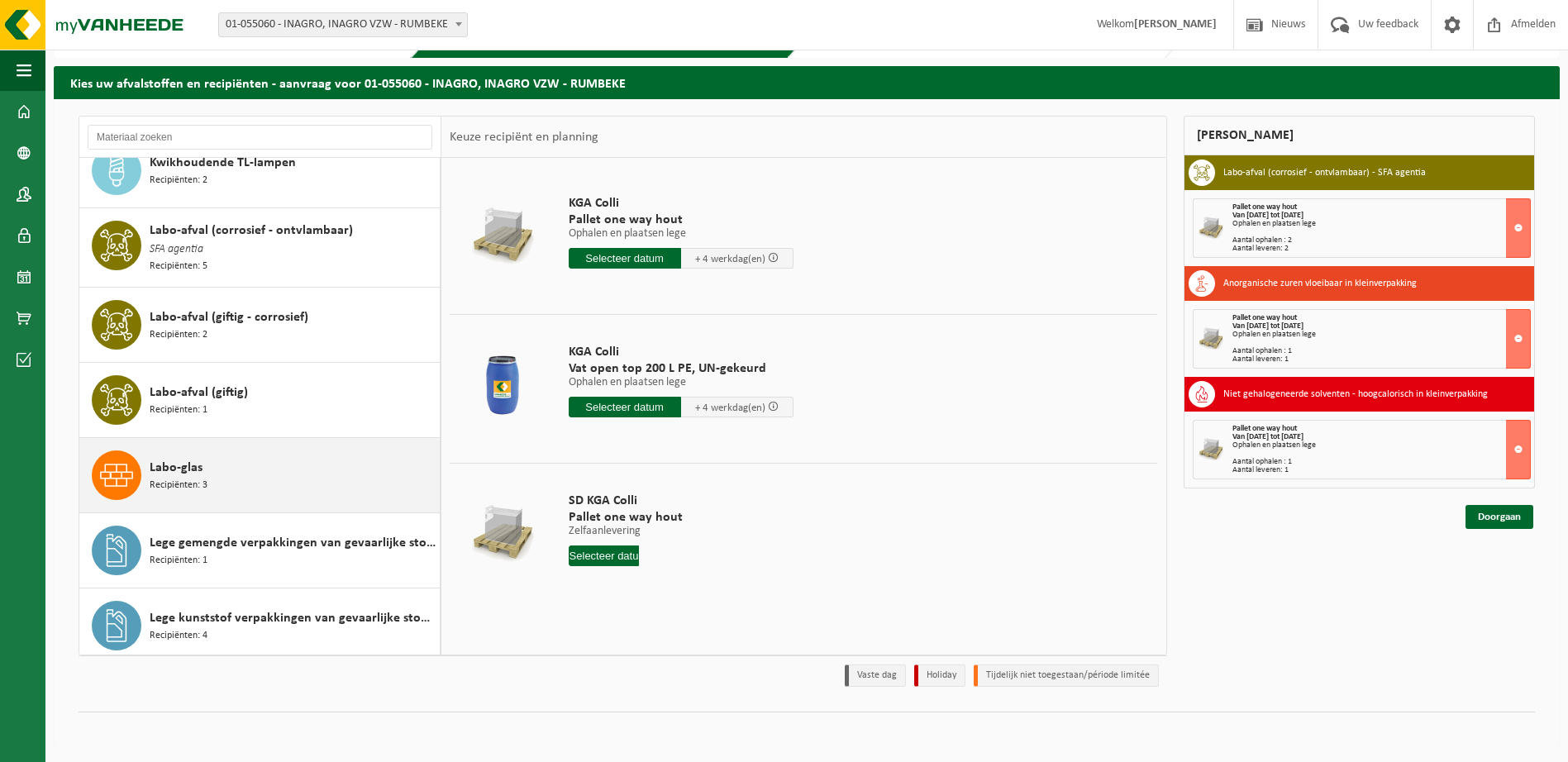
click at [223, 474] on div "Labo-glas Recipiënten: 3" at bounding box center [292, 475] width 286 height 50
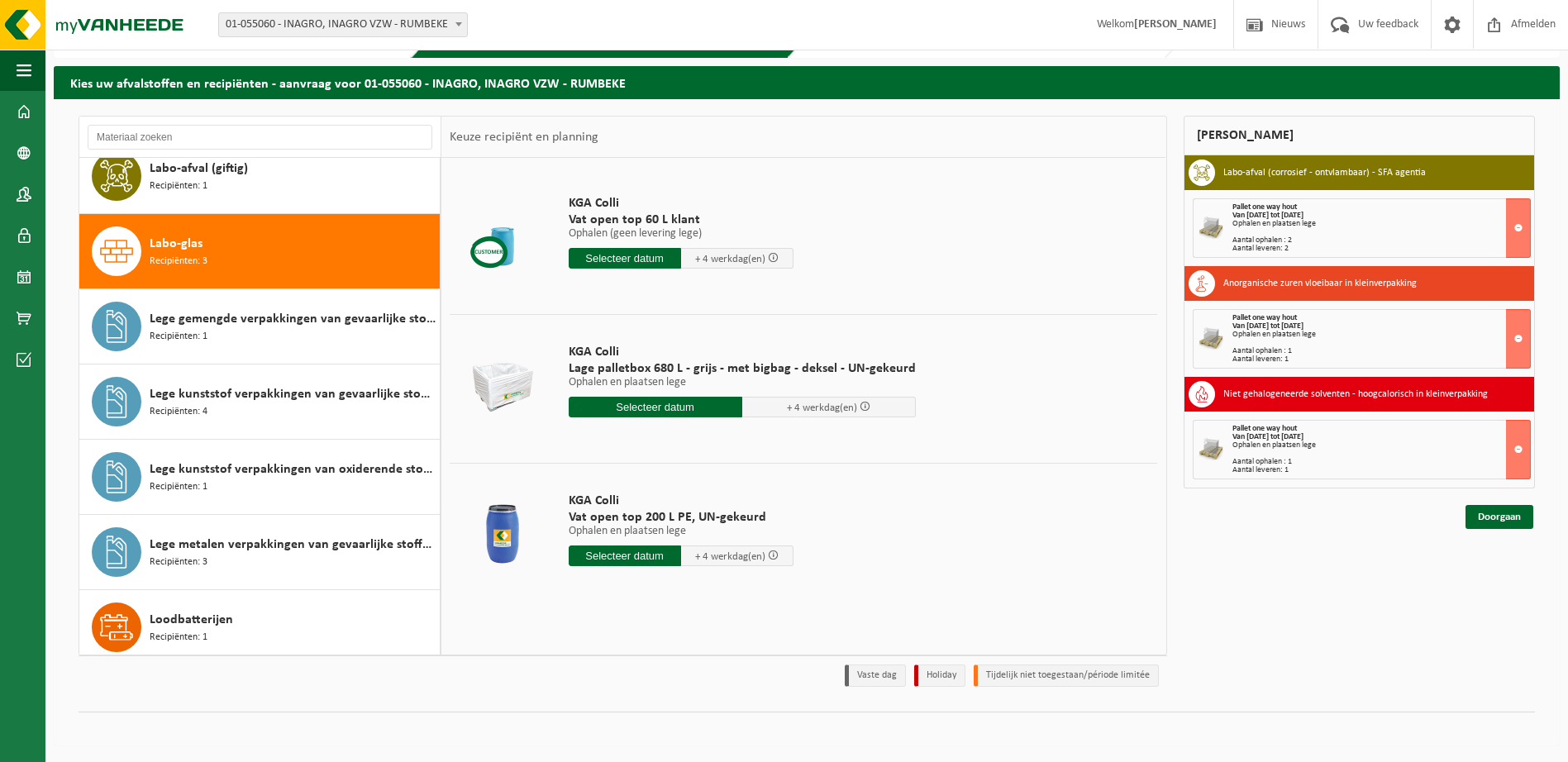
scroll to position [2025, 0]
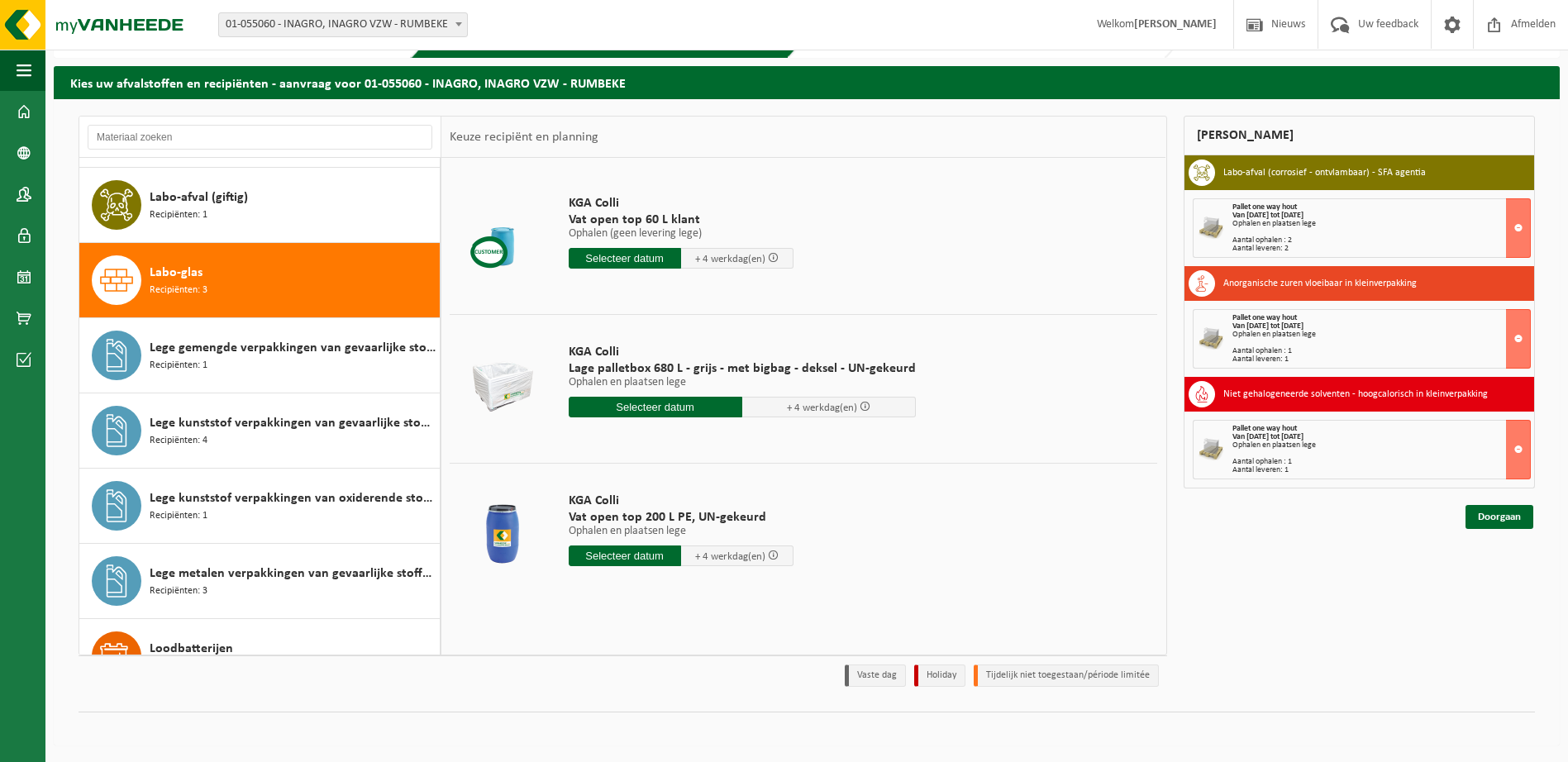
click at [650, 406] on input "text" at bounding box center [656, 406] width 174 height 21
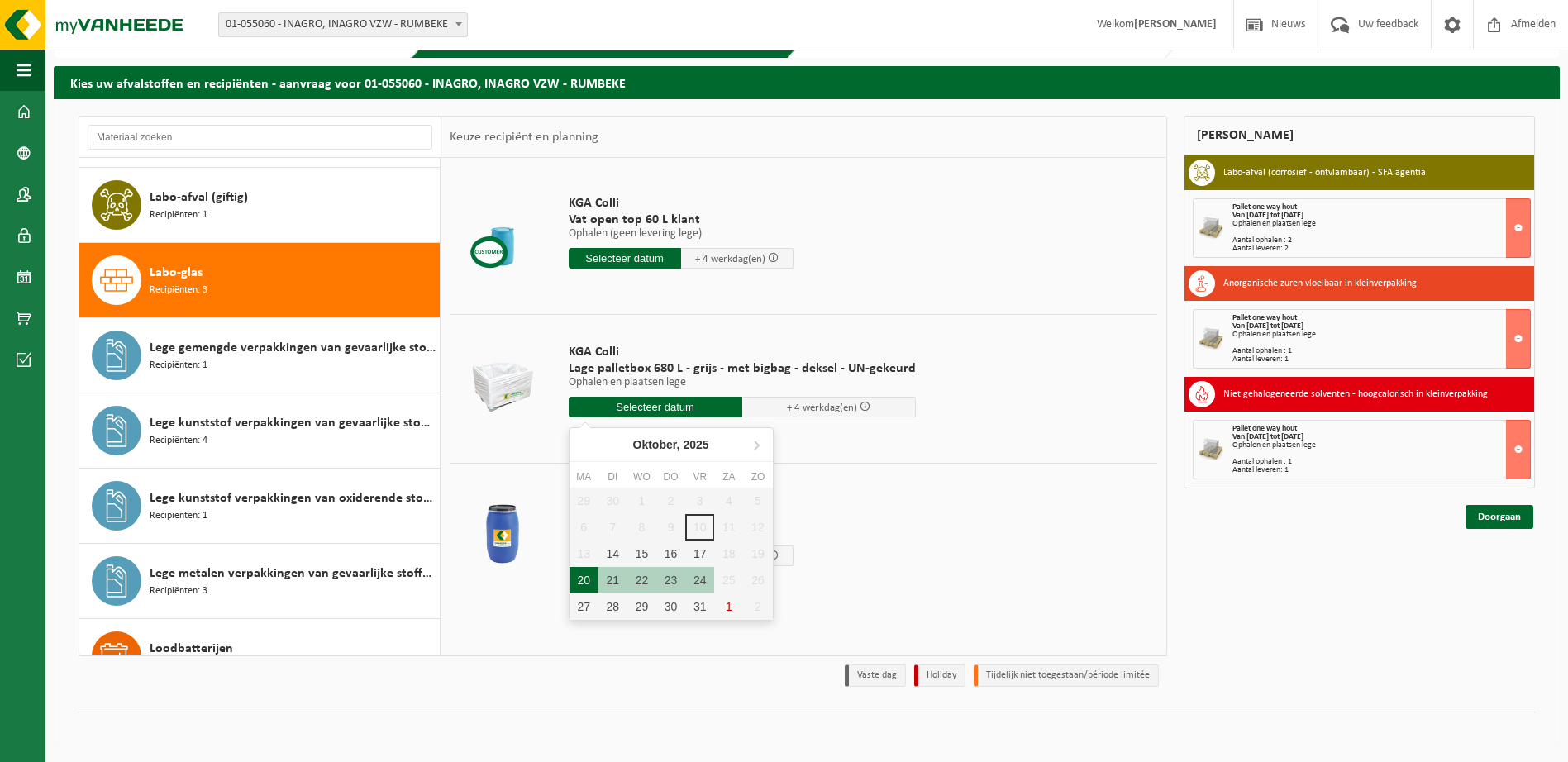
click at [587, 574] on div "20" at bounding box center [584, 579] width 29 height 26
type input "Van 2025-10-20"
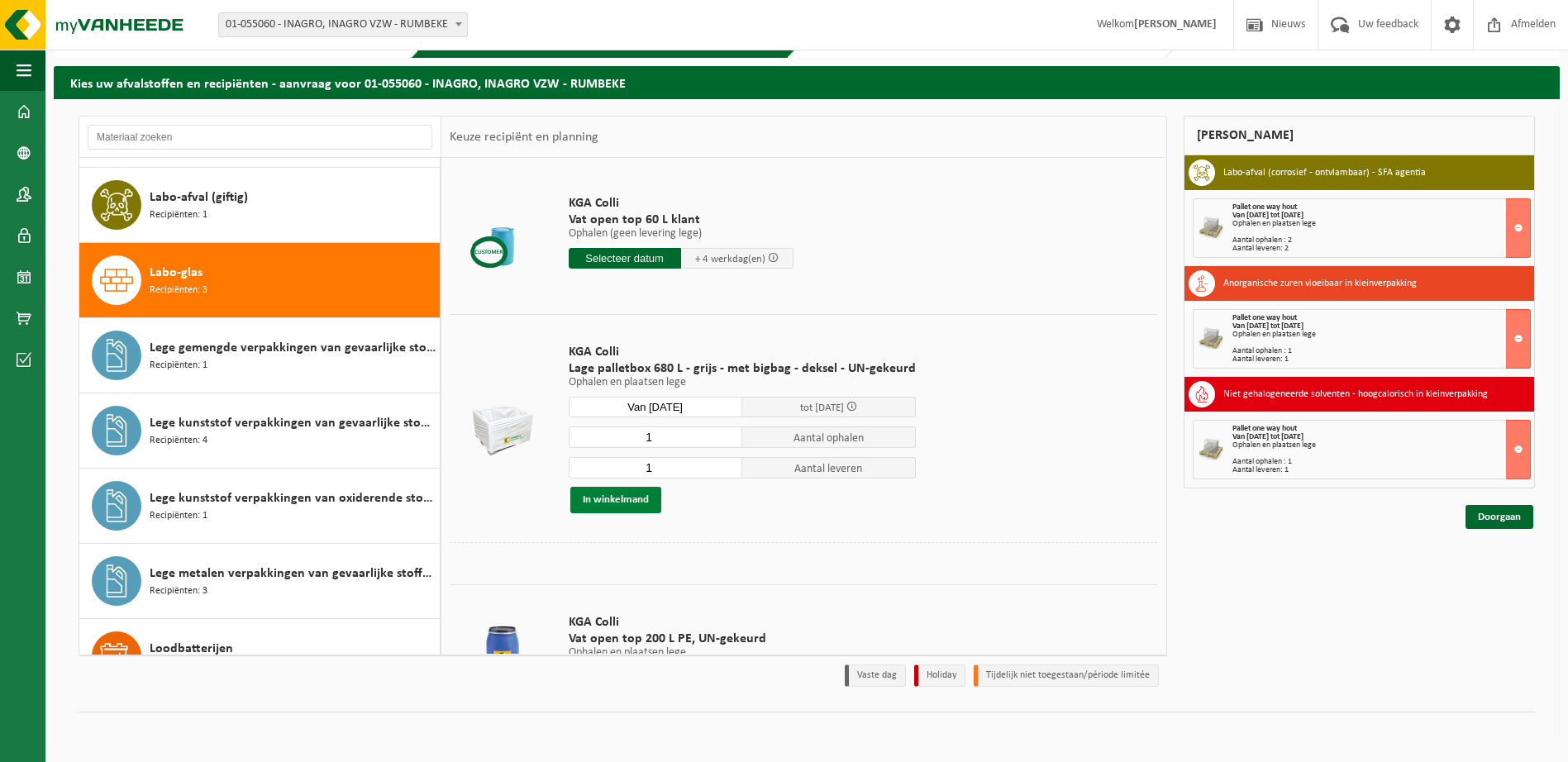
click at [624, 503] on button "In winkelmand" at bounding box center [615, 499] width 91 height 26
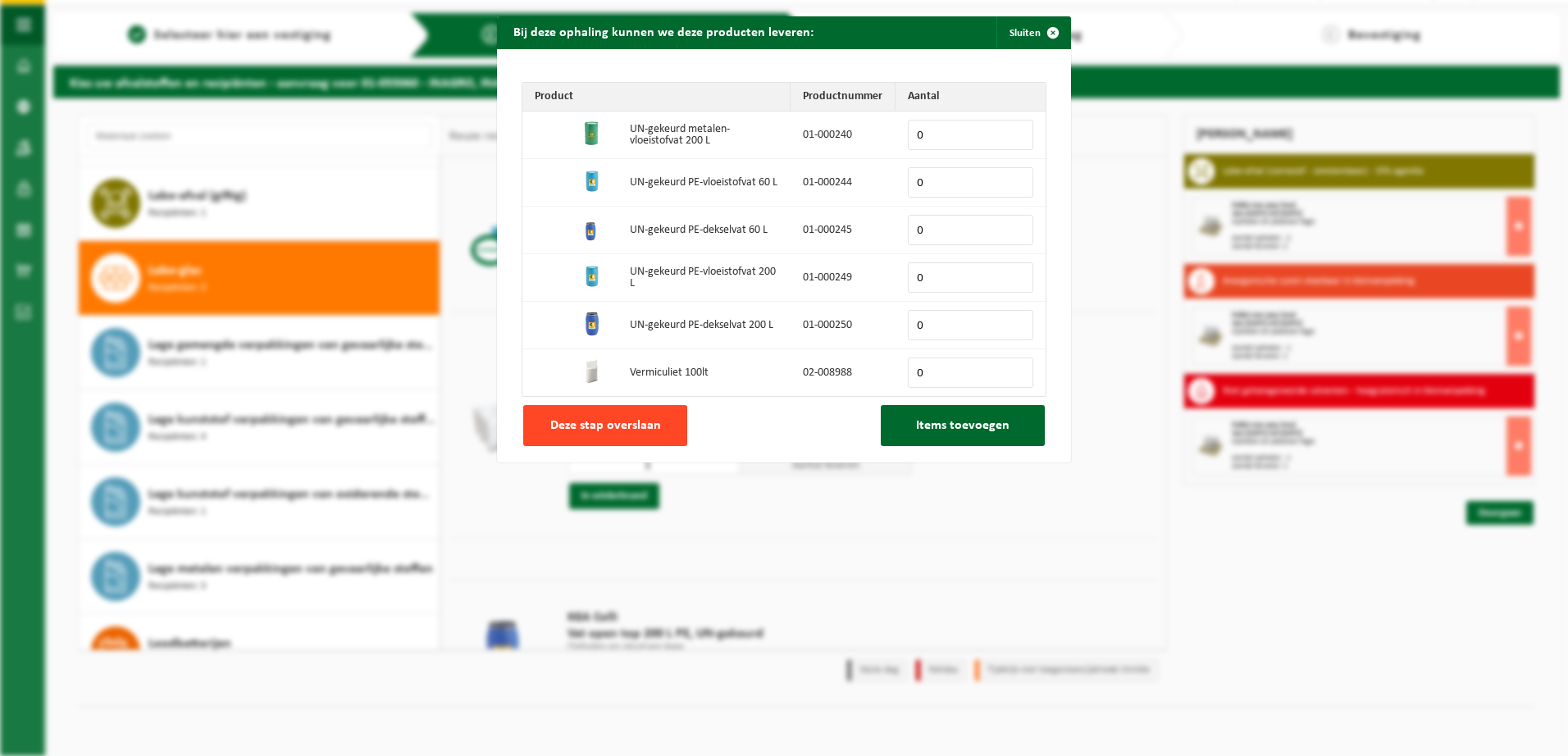
click at [593, 435] on button "Deze stap overslaan" at bounding box center [605, 425] width 164 height 41
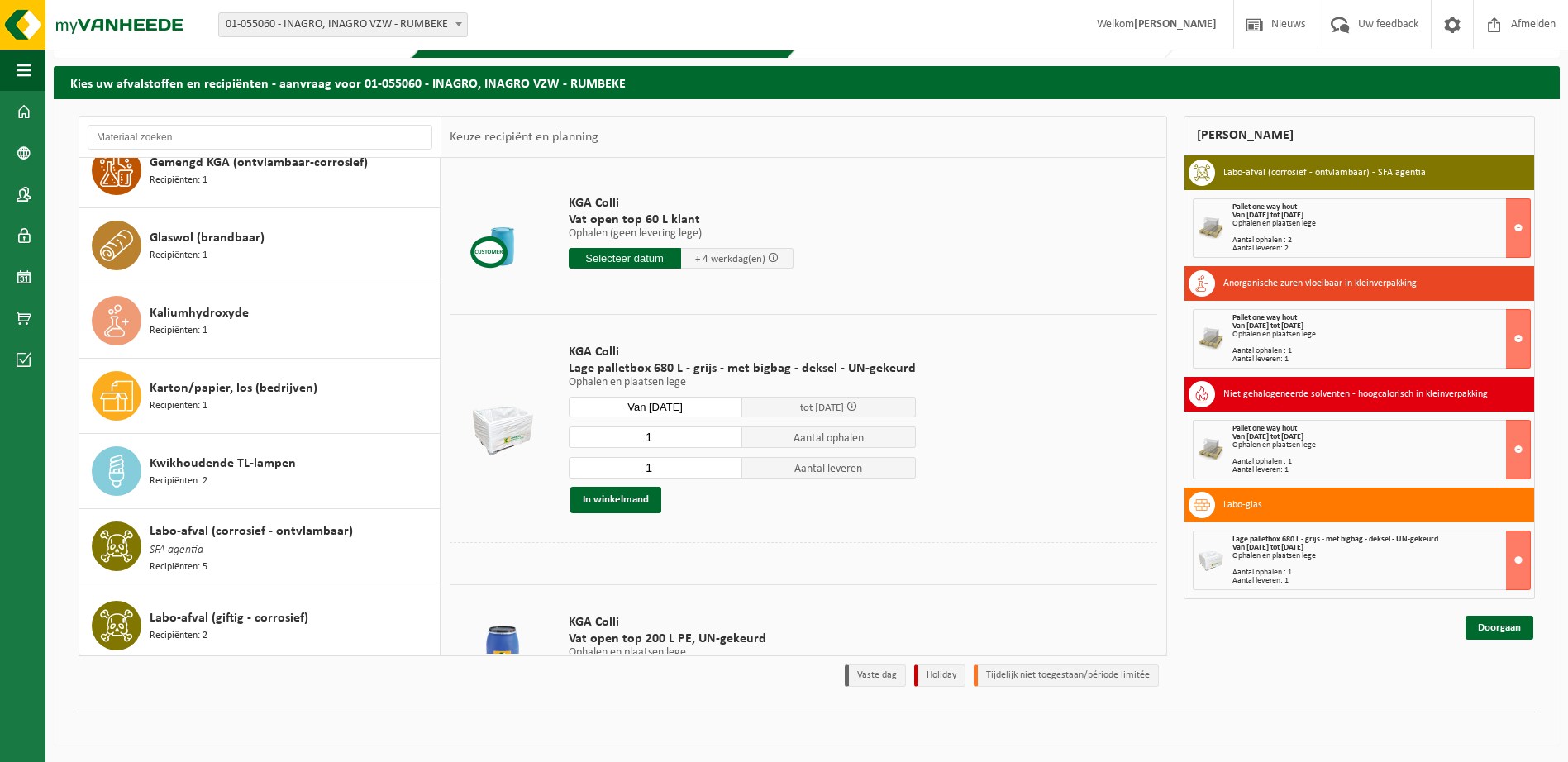
scroll to position [1612, 0]
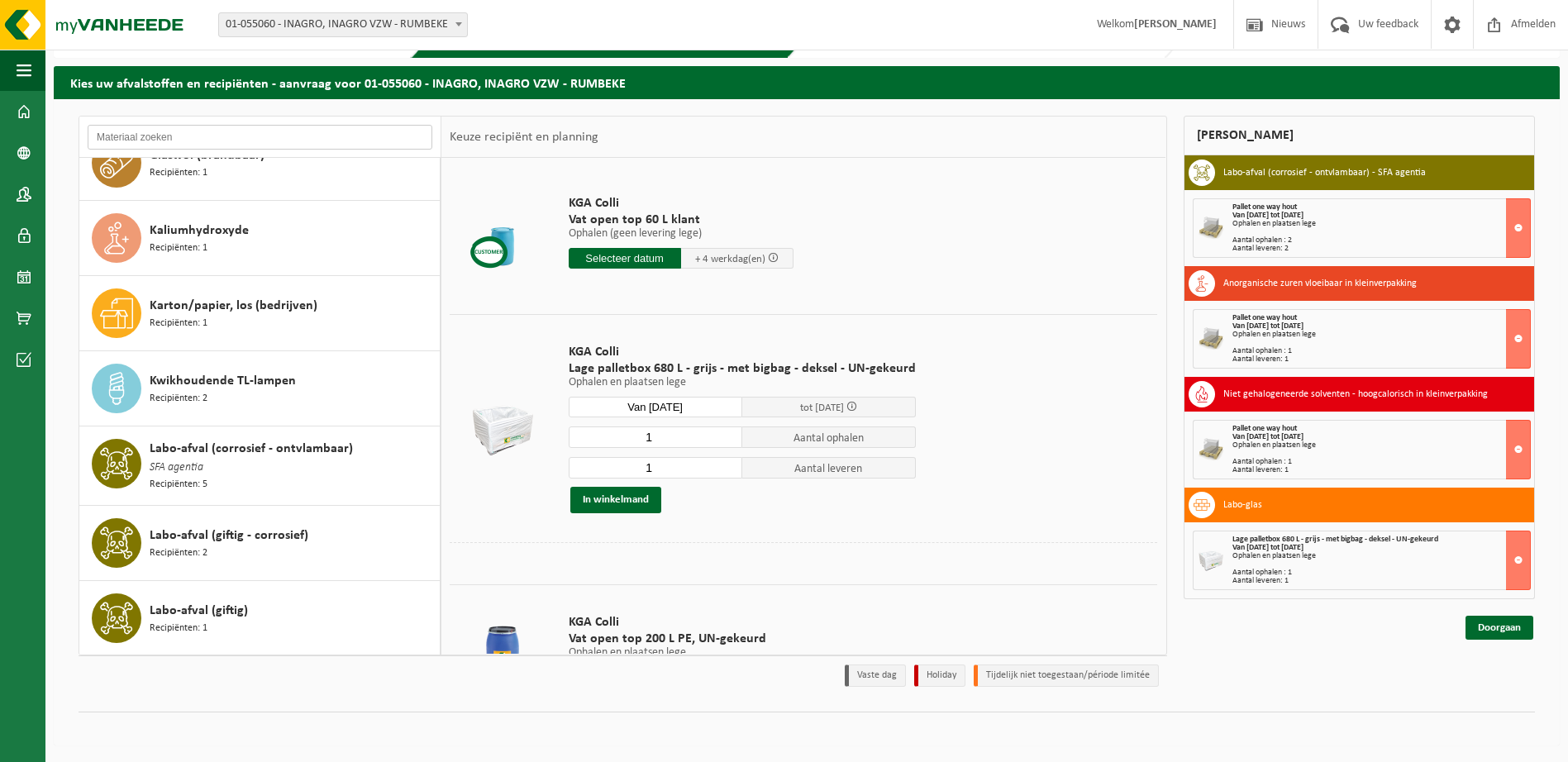
click at [240, 140] on input "text" at bounding box center [260, 137] width 345 height 24
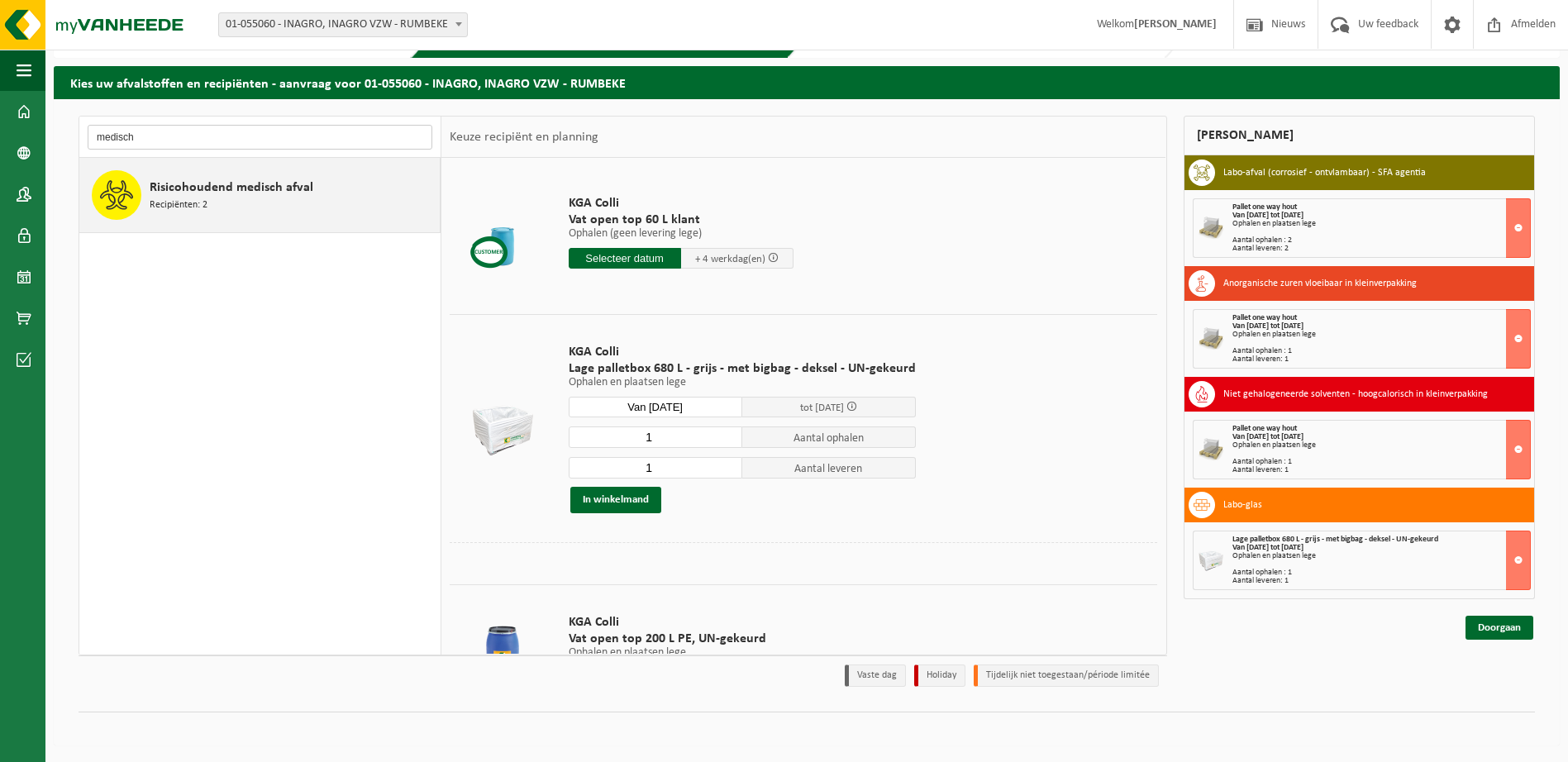
type input "medisch"
click at [247, 214] on div "Risicohoudend medisch afval Recipiënten: 2" at bounding box center [292, 194] width 286 height 50
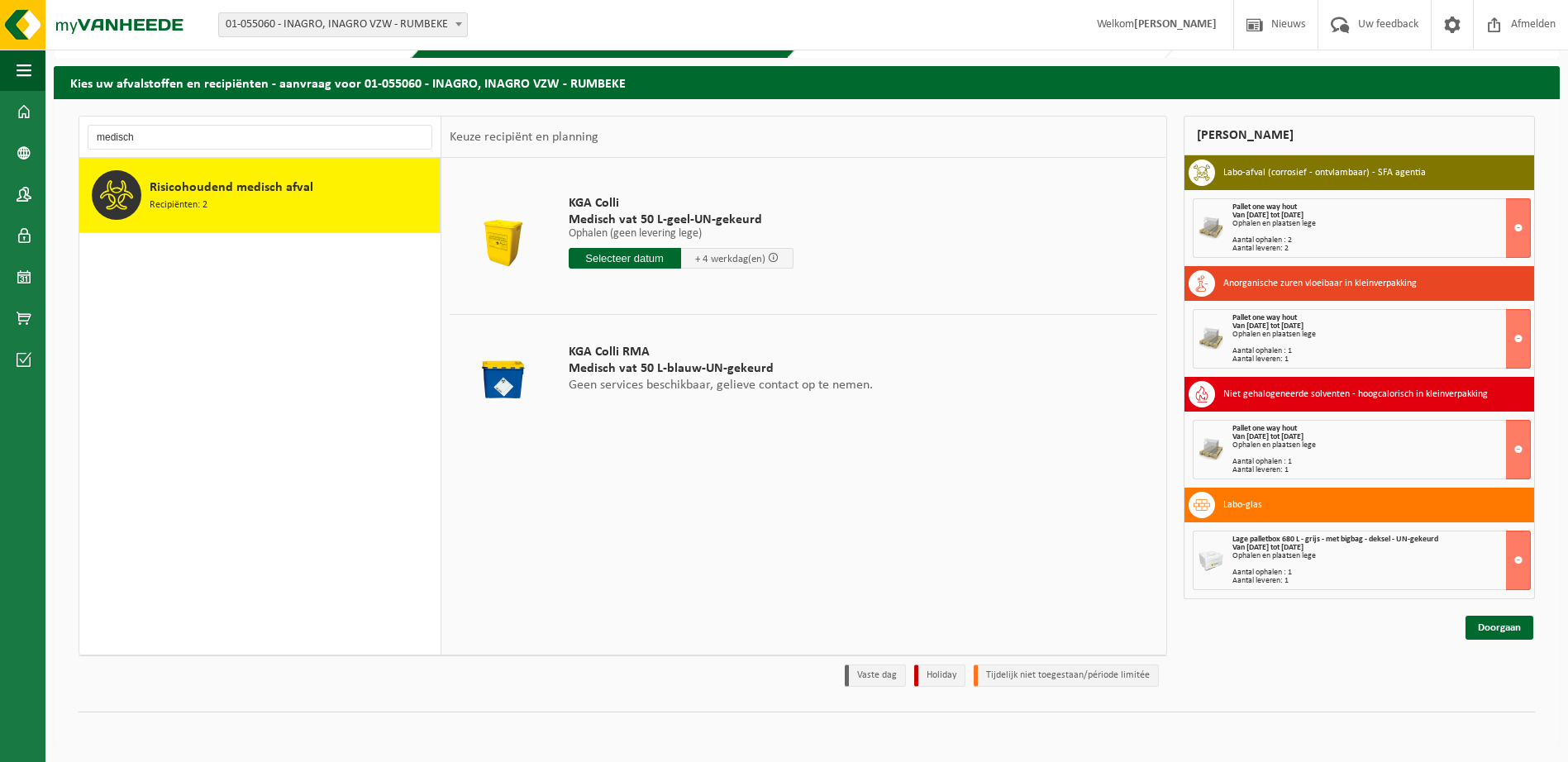
click at [627, 260] on input "text" at bounding box center [624, 258] width 112 height 21
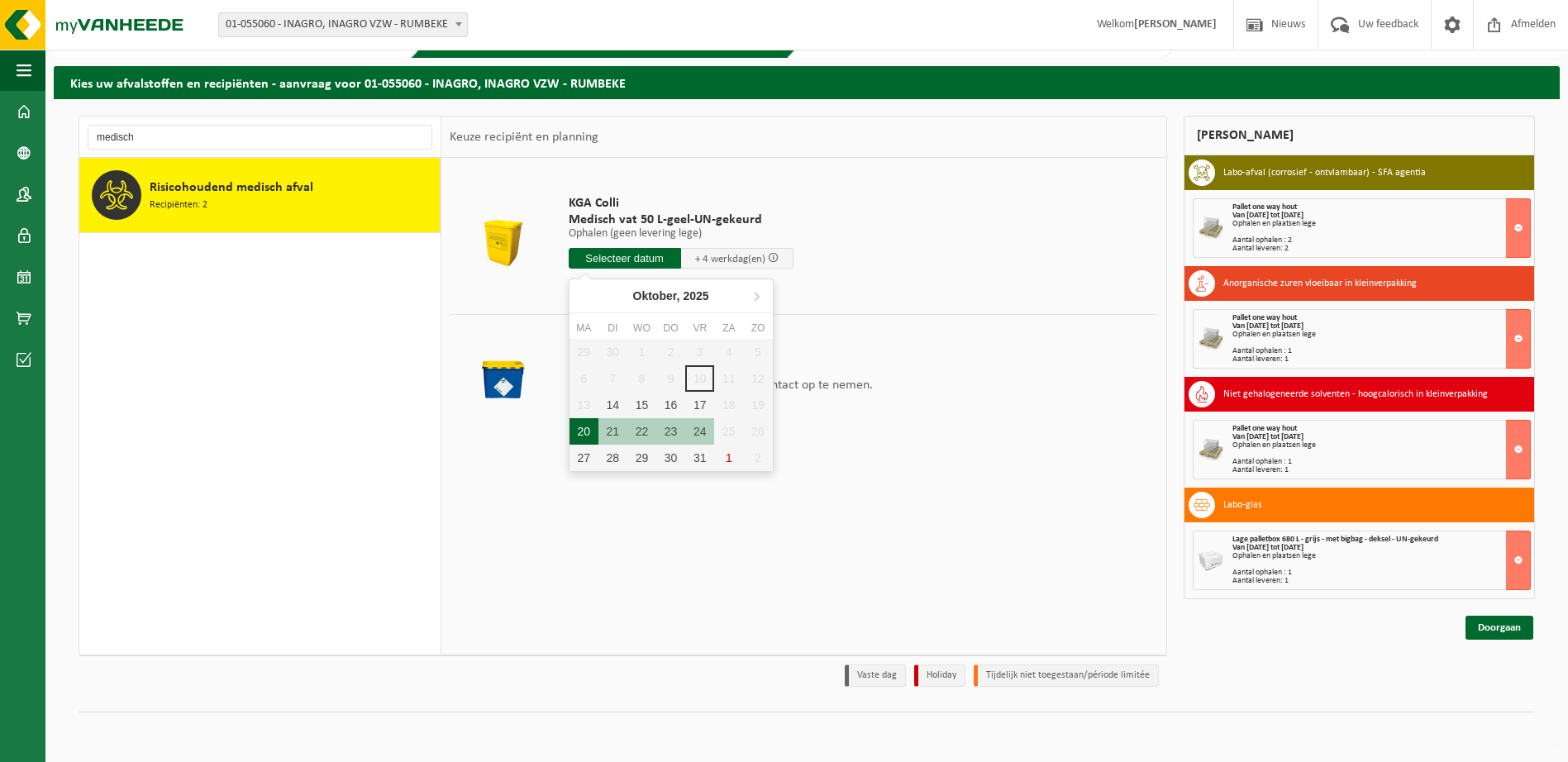
click at [594, 428] on div "20" at bounding box center [584, 431] width 29 height 26
type input "Van 2025-10-20"
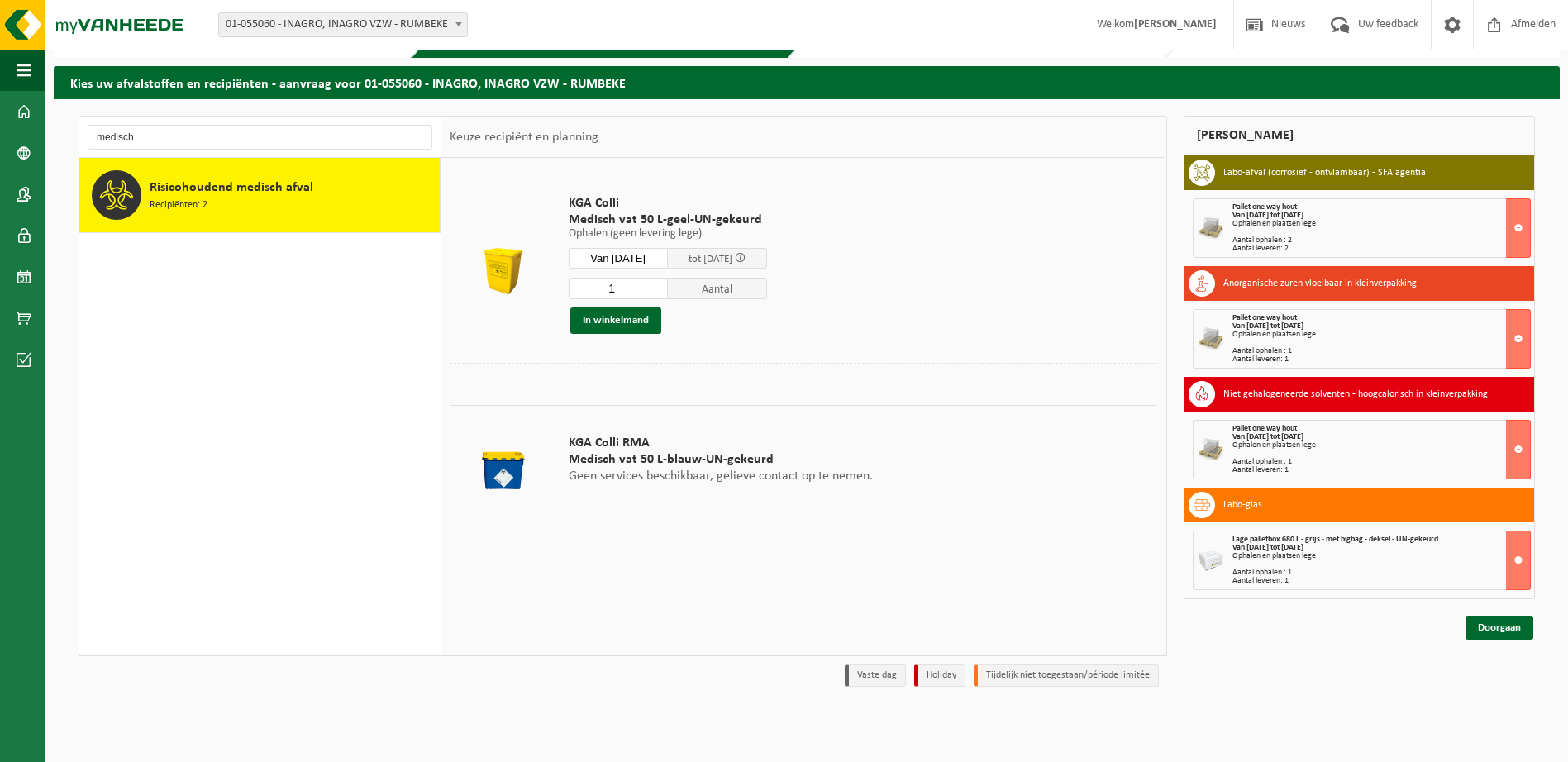
scroll to position [45, 0]
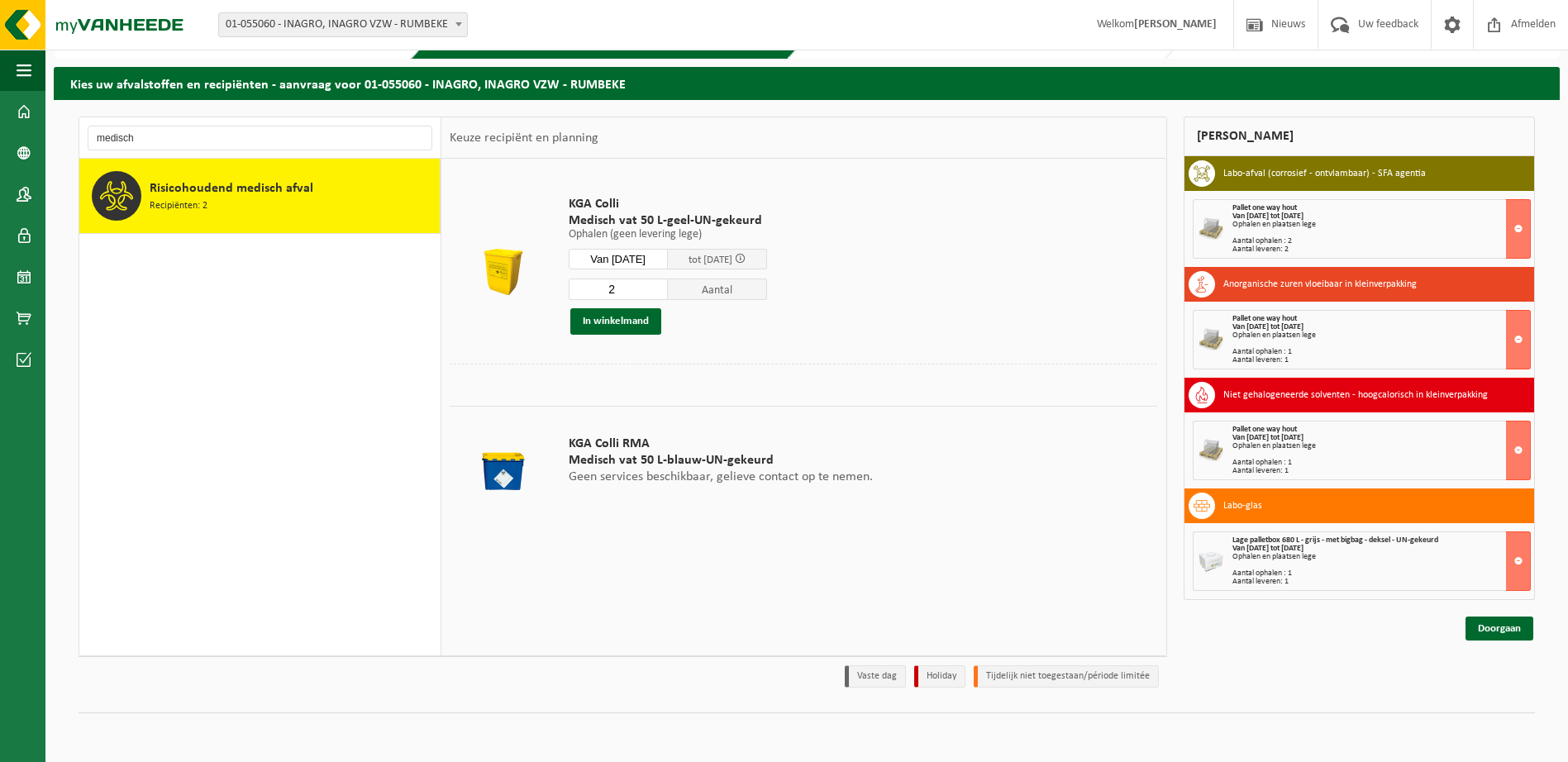
click at [668, 285] on input "2" at bounding box center [618, 289] width 100 height 21
click at [668, 285] on input "3" at bounding box center [618, 289] width 100 height 21
type input "4"
click at [668, 285] on input "4" at bounding box center [618, 289] width 100 height 21
click at [599, 324] on button "In winkelmand" at bounding box center [615, 321] width 91 height 26
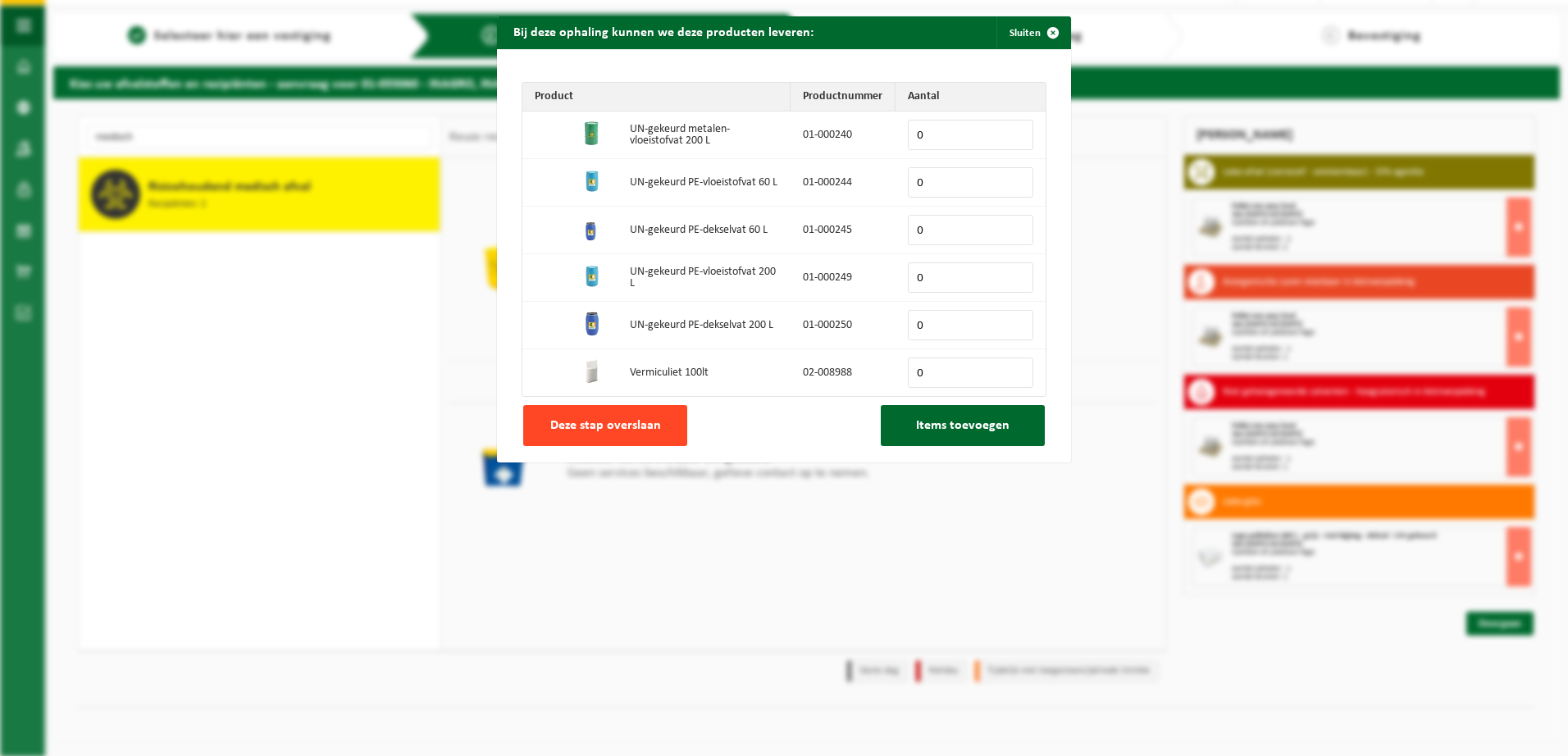
click at [642, 425] on span "Deze stap overslaan" at bounding box center [606, 425] width 111 height 14
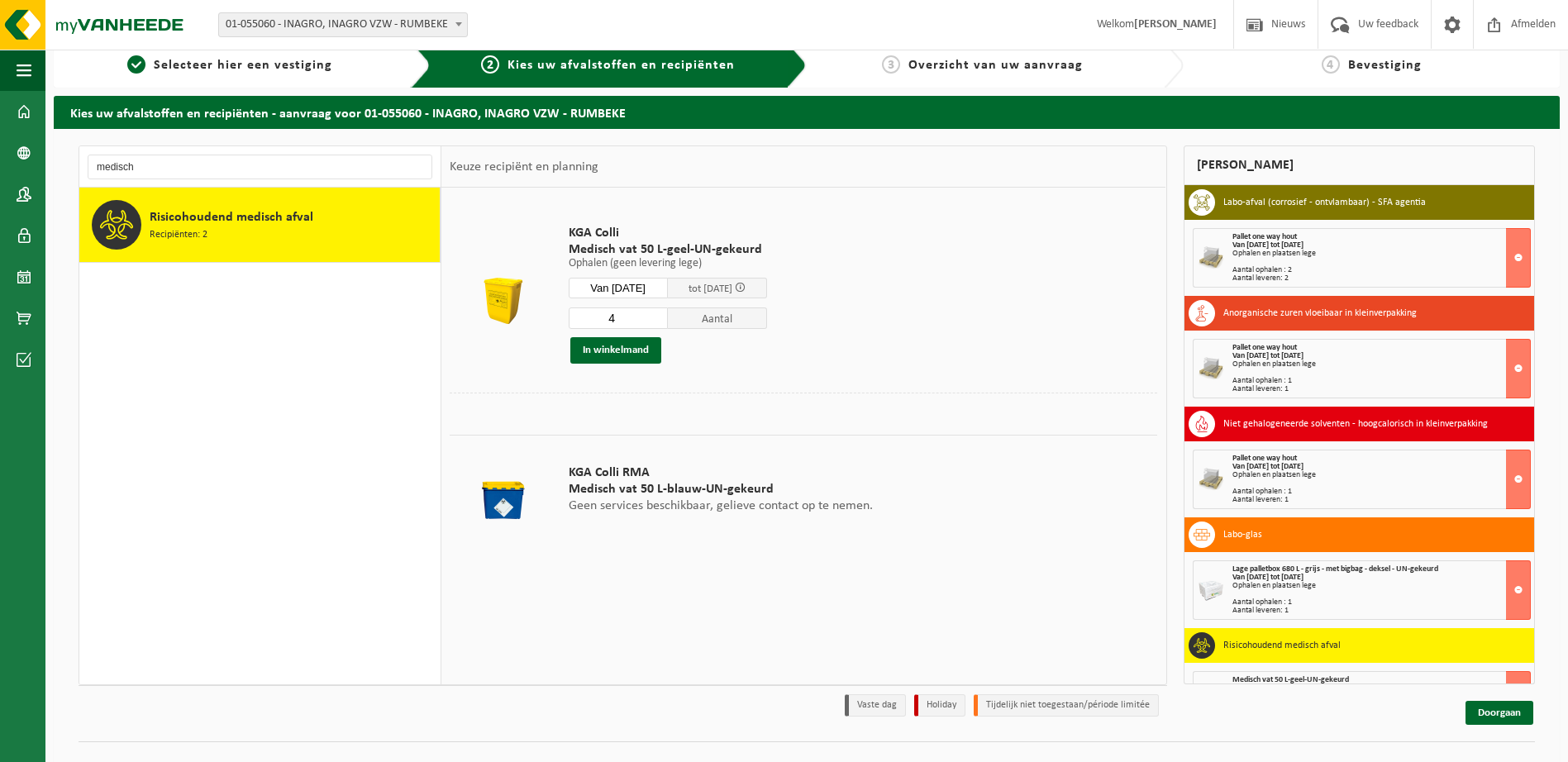
scroll to position [0, 0]
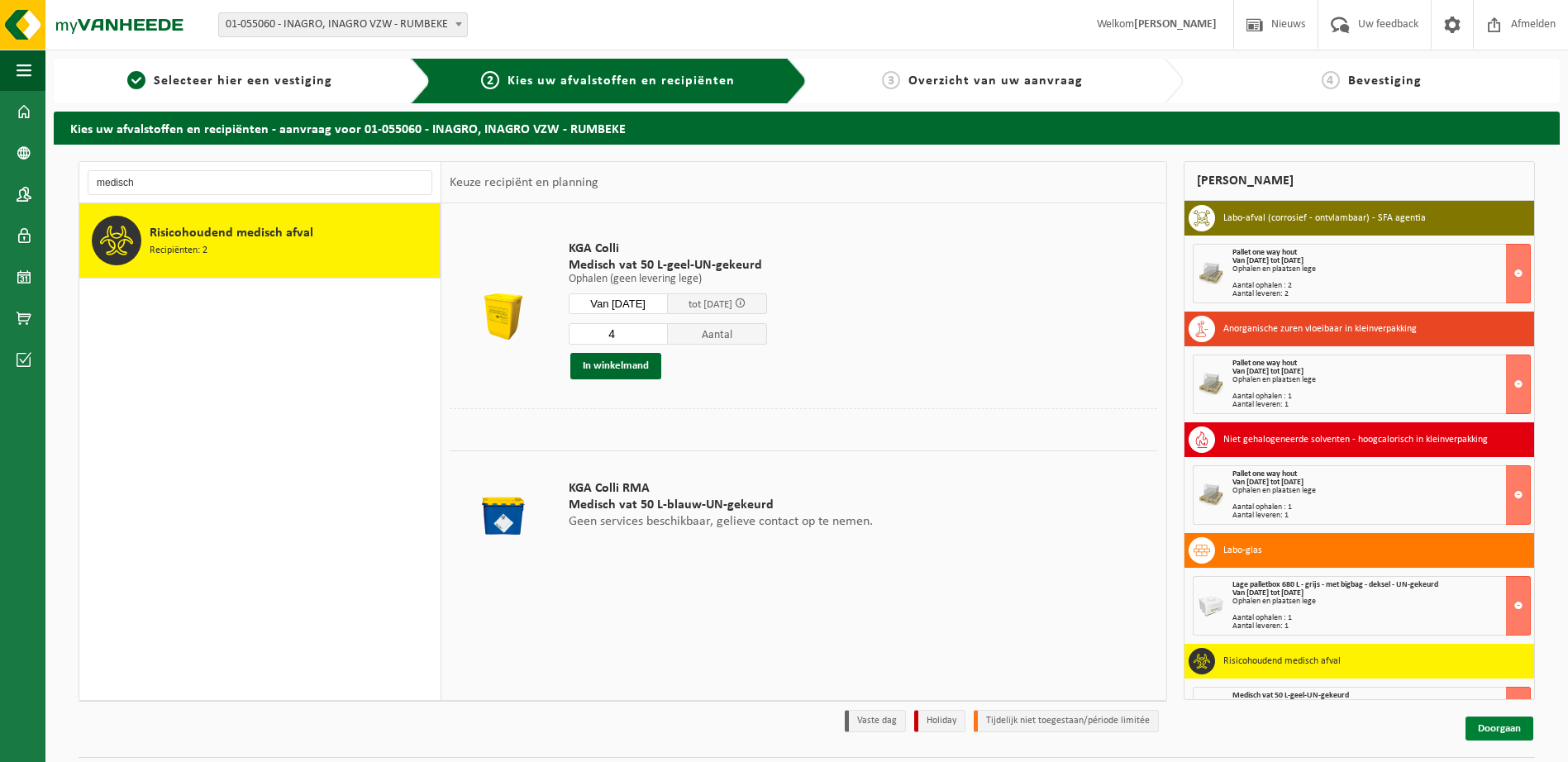
click at [1504, 725] on link "Doorgaan" at bounding box center [1499, 728] width 67 height 24
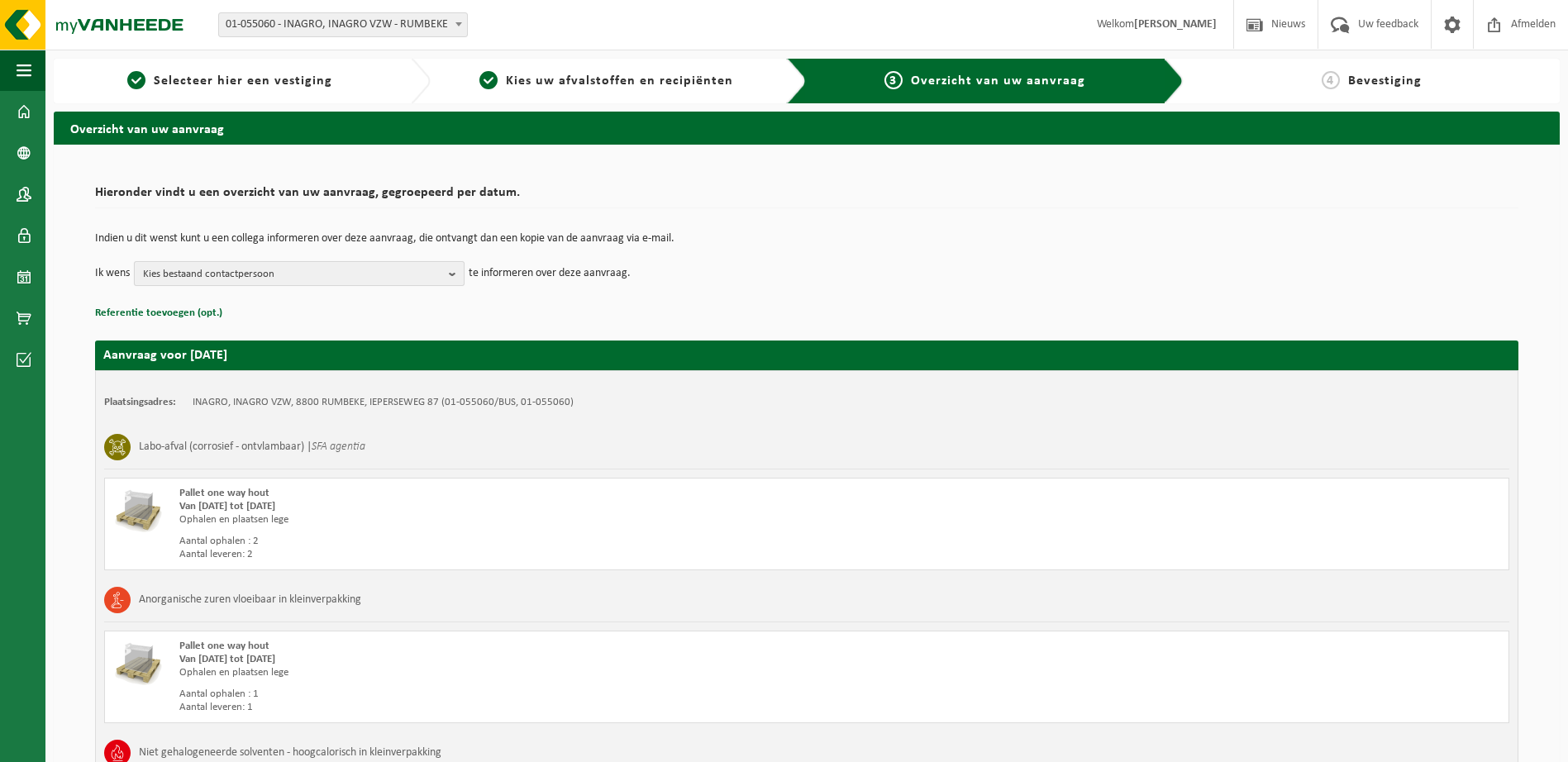
click at [304, 281] on span "Kies bestaand contactpersoon" at bounding box center [292, 274] width 299 height 24
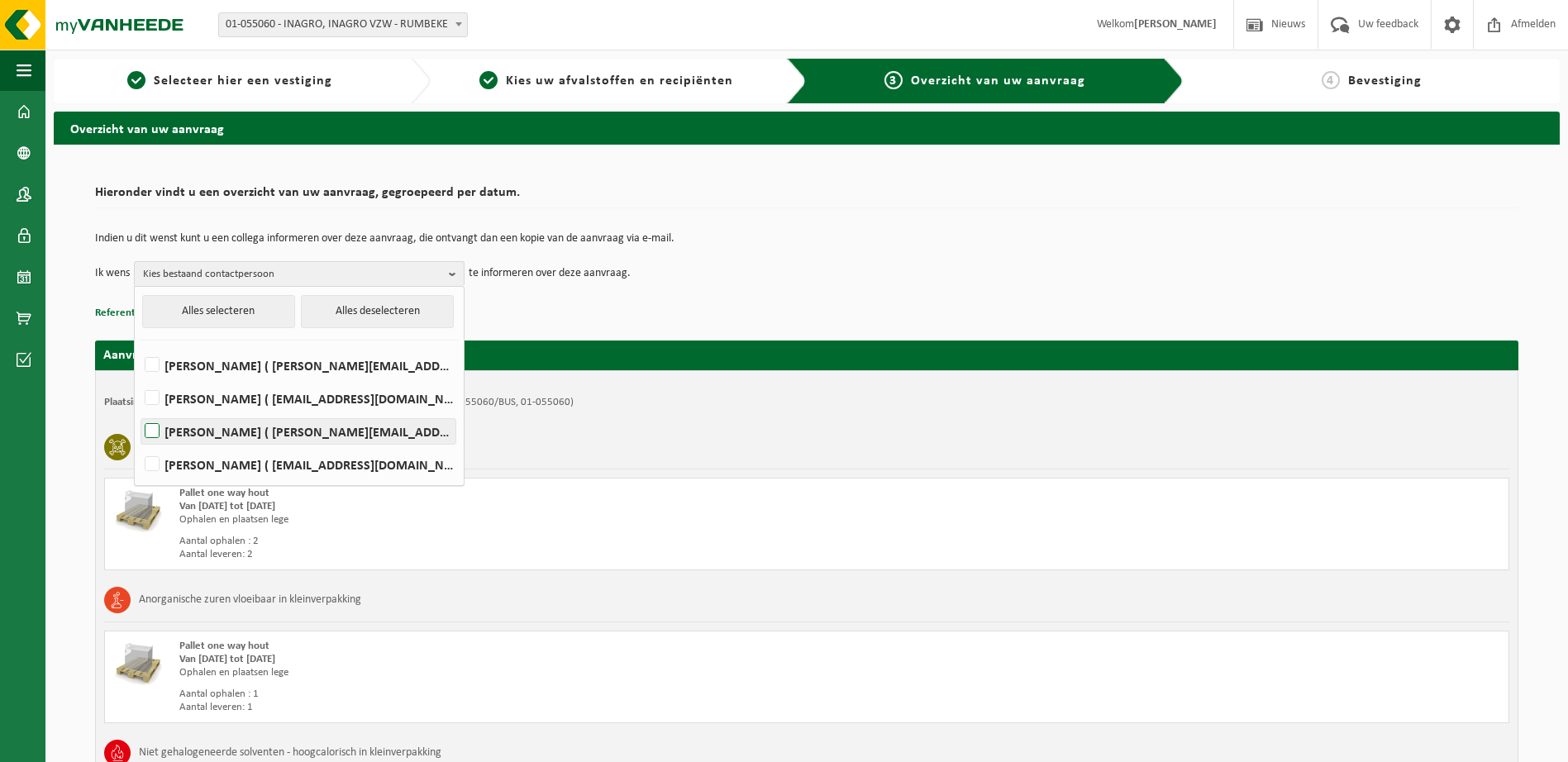
click at [229, 442] on label "Brenda Maciel Anfuso ( brenda.maciel@inagro.be )" at bounding box center [298, 431] width 314 height 24
click at [139, 410] on input "Brenda Maciel Anfuso ( brenda.maciel@inagro.be )" at bounding box center [138, 410] width 1 height 1
checkbox input "true"
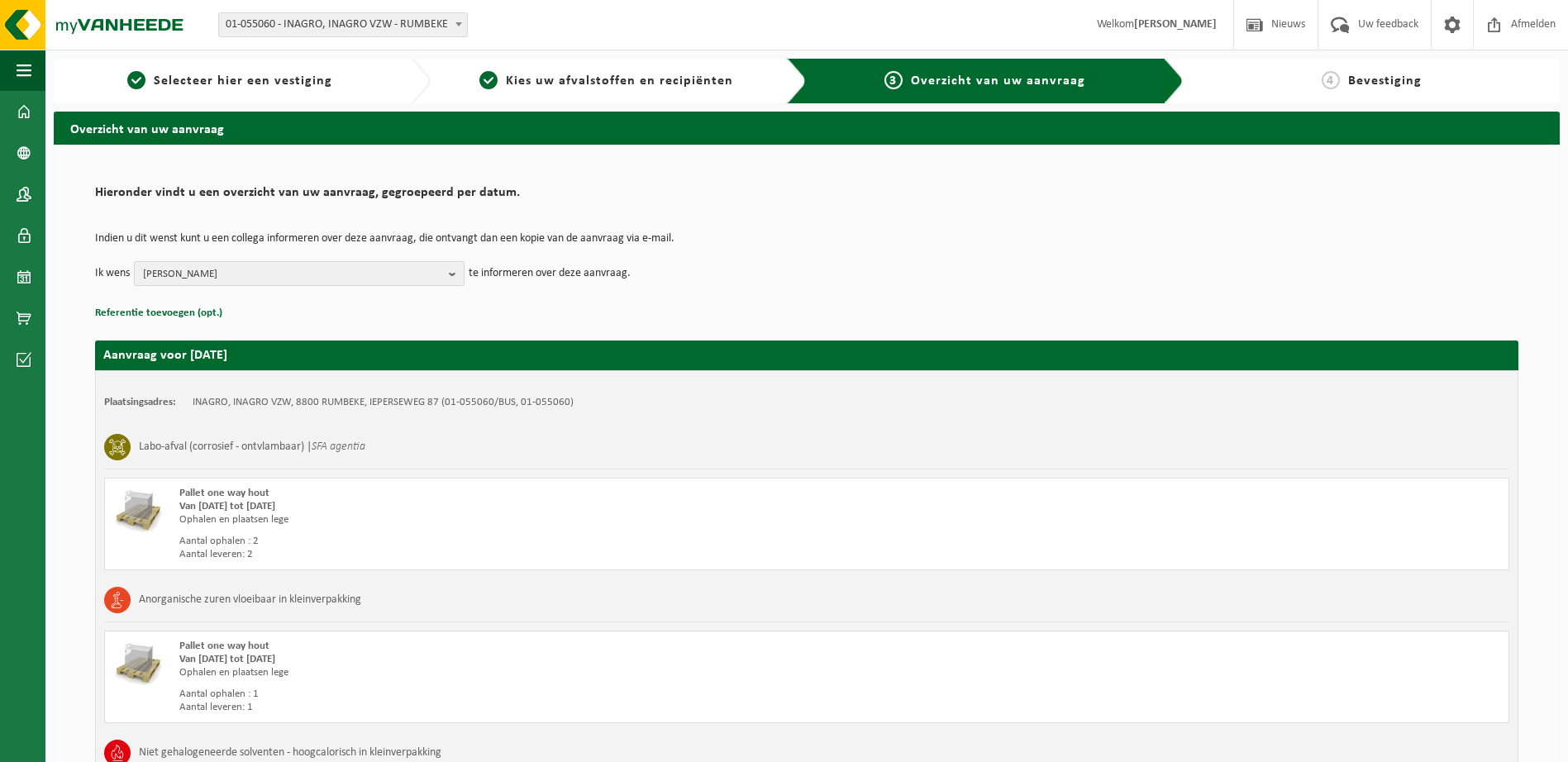
click at [357, 266] on span "Brenda Maciel Anfuso" at bounding box center [292, 274] width 299 height 24
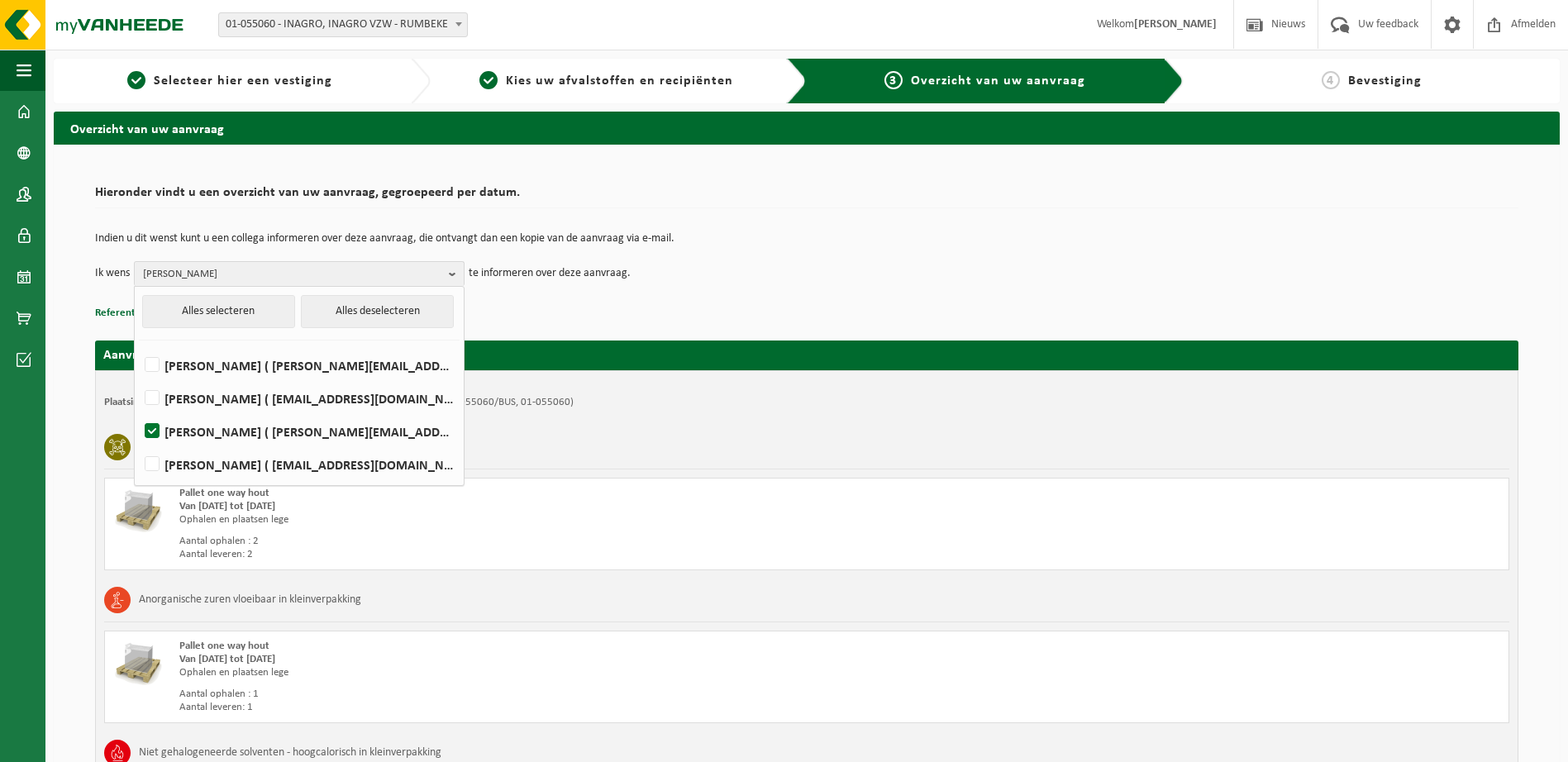
click at [699, 314] on p "Referentie toevoegen (opt.)" at bounding box center [806, 314] width 1423 height 21
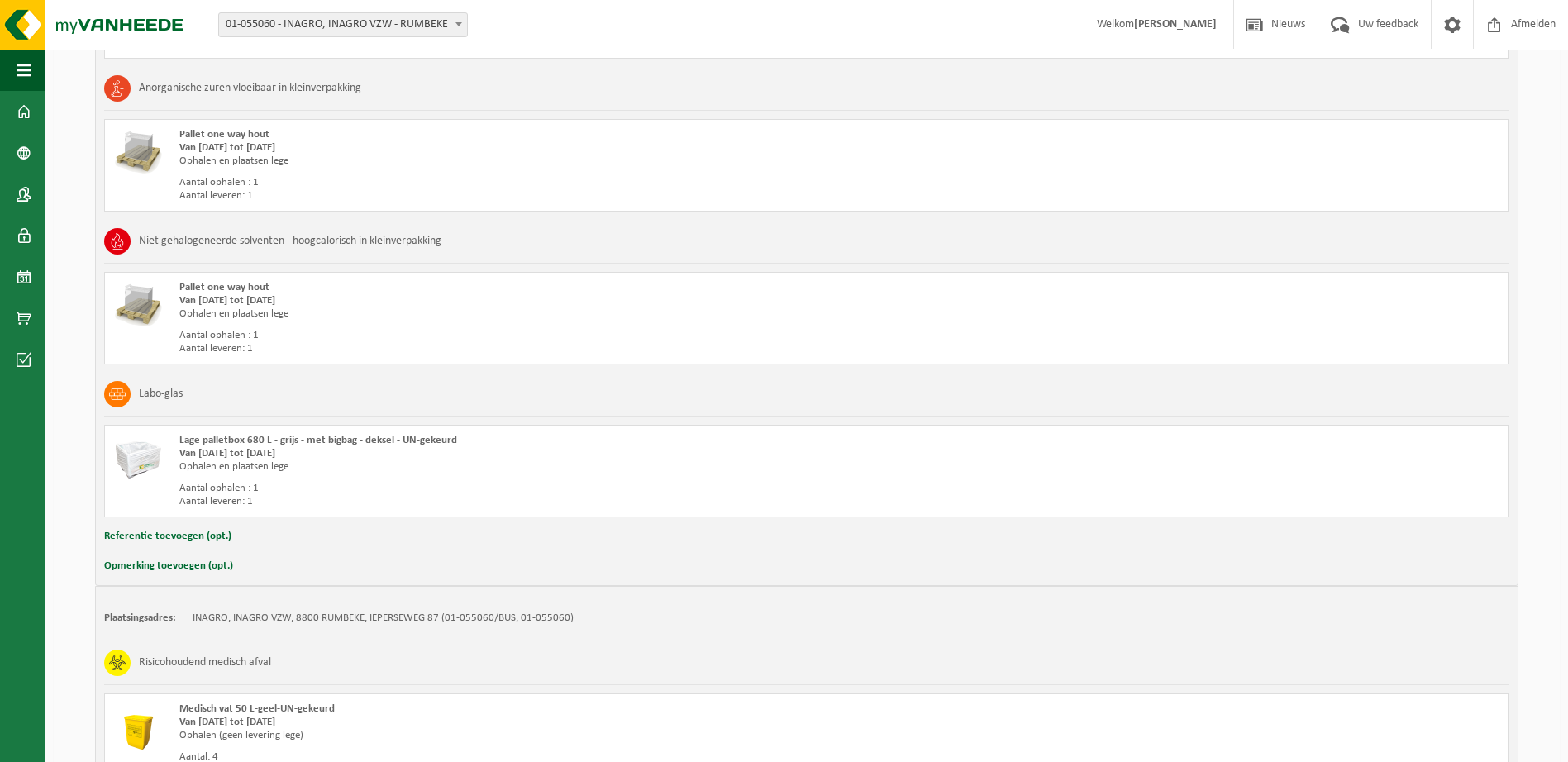
scroll to position [674, 0]
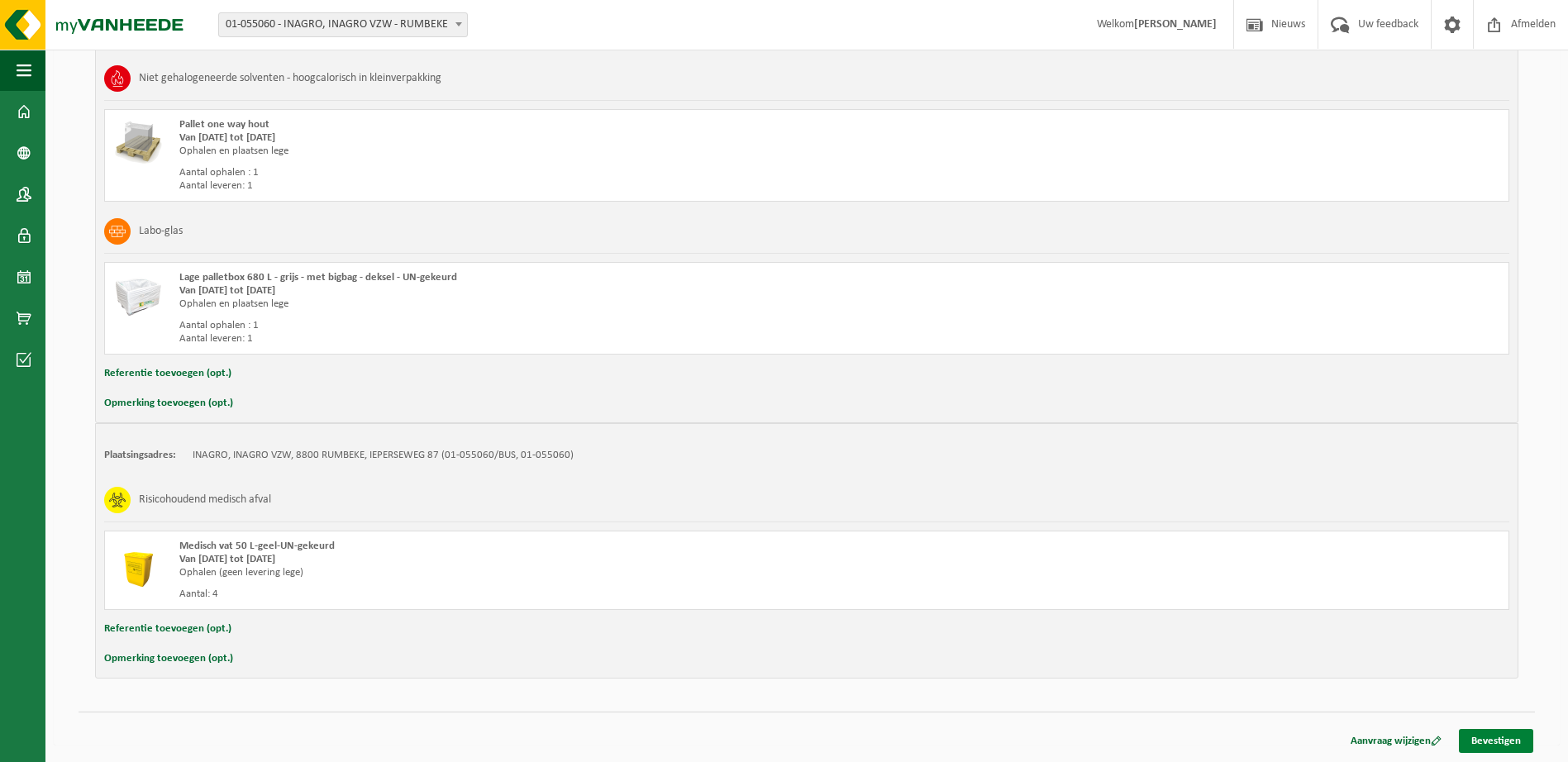
click at [1506, 743] on link "Bevestigen" at bounding box center [1496, 741] width 74 height 24
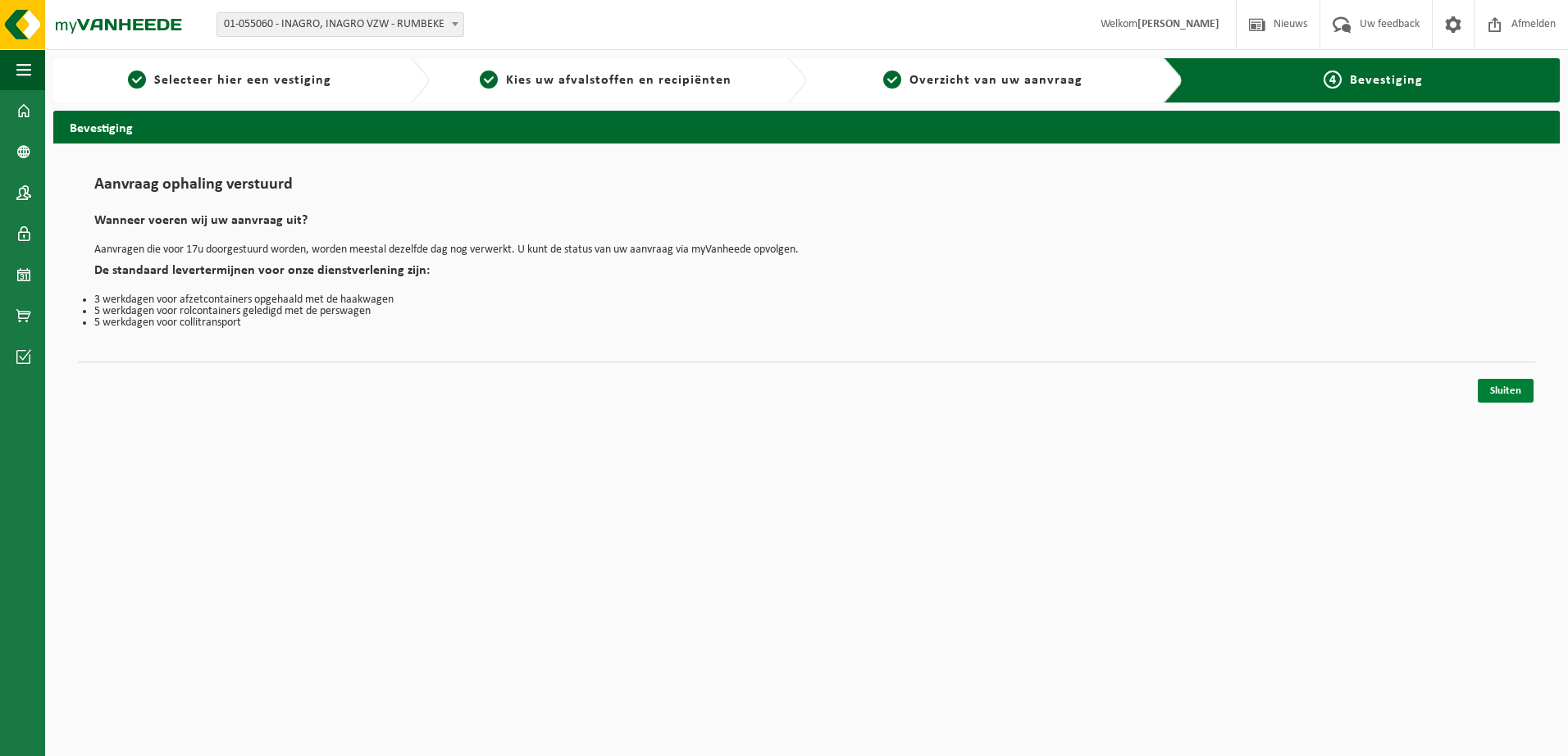
click at [1499, 392] on link "Sluiten" at bounding box center [1506, 391] width 56 height 24
